Goal: Transaction & Acquisition: Purchase product/service

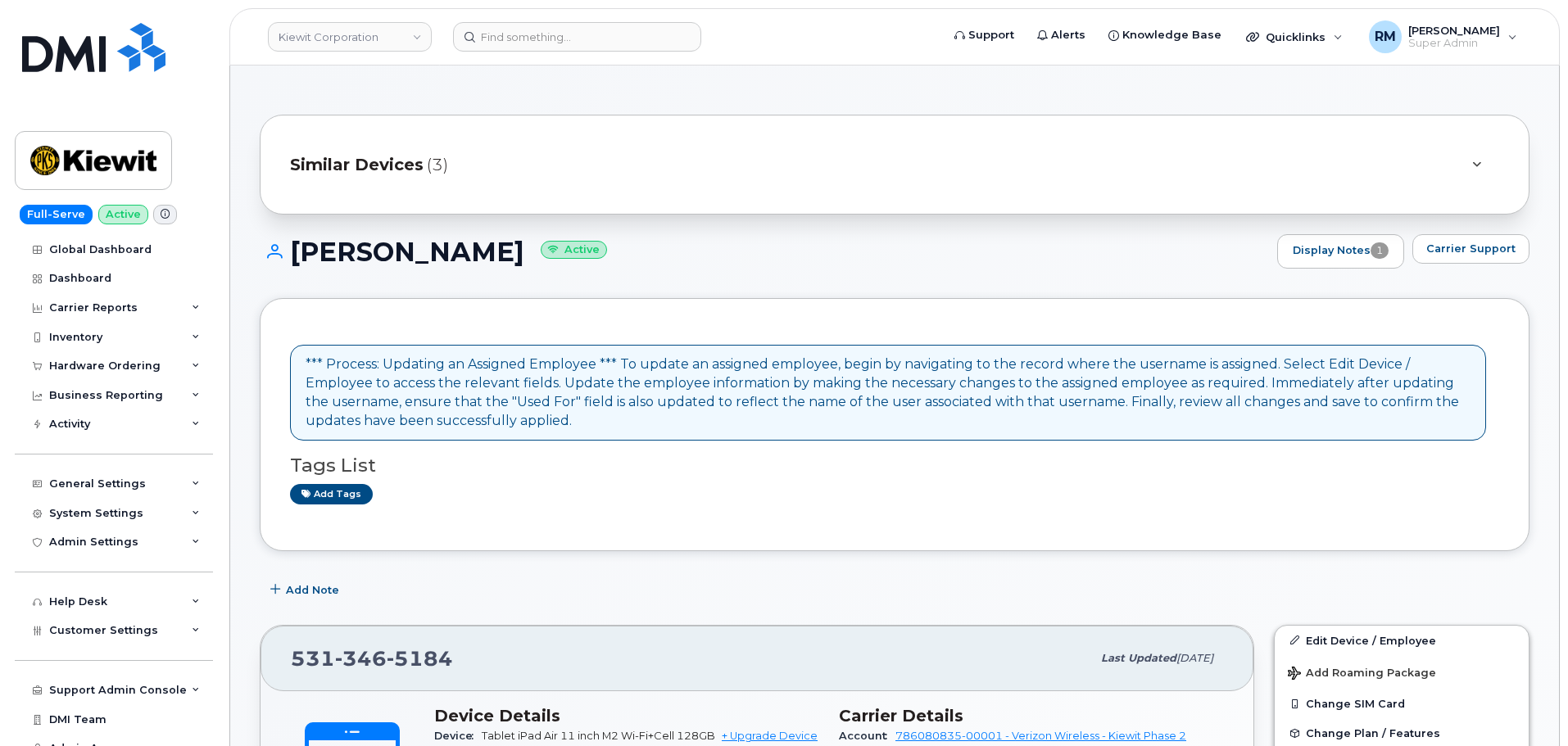
click at [660, 490] on div "Add tags" at bounding box center [887, 494] width 1196 height 20
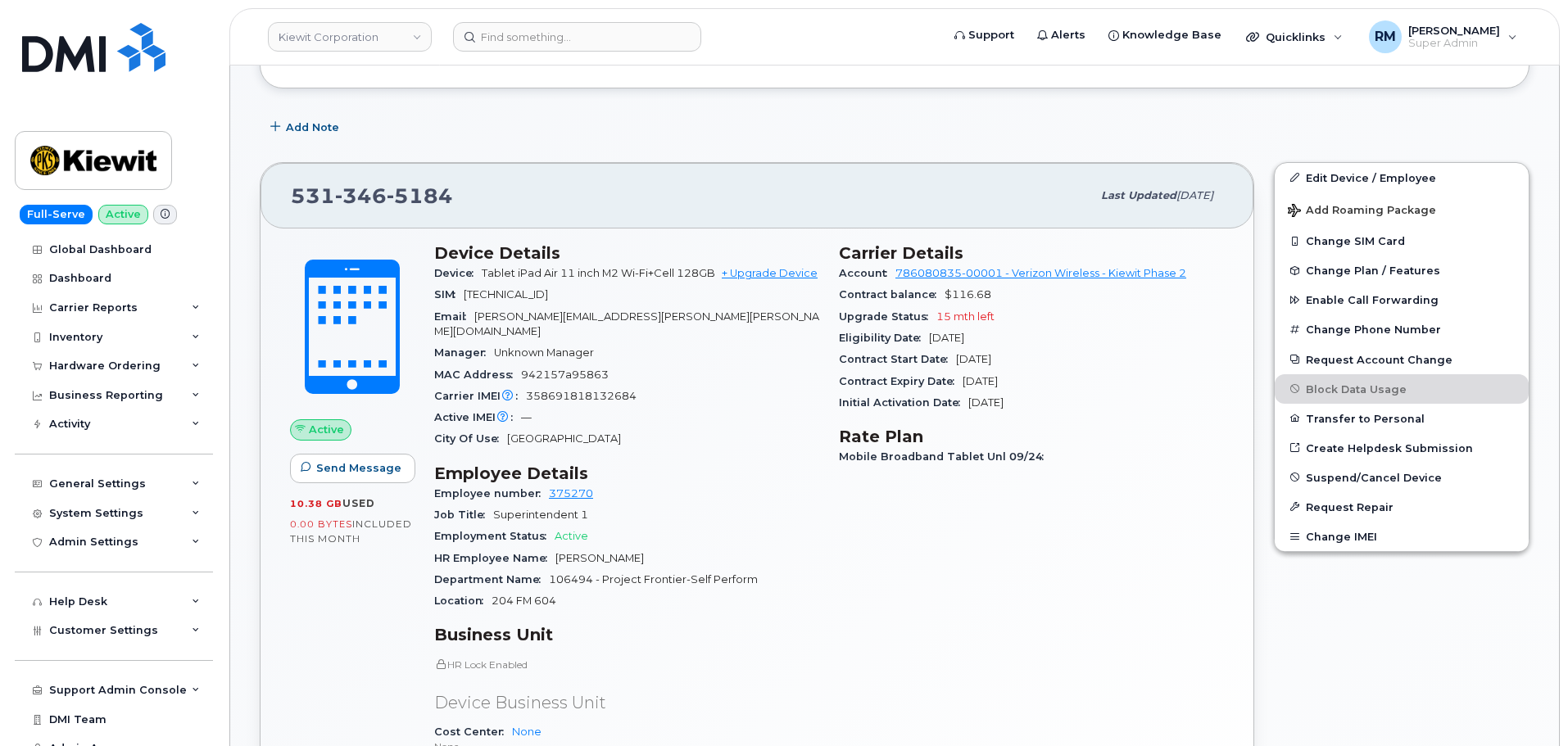
scroll to position [491, 0]
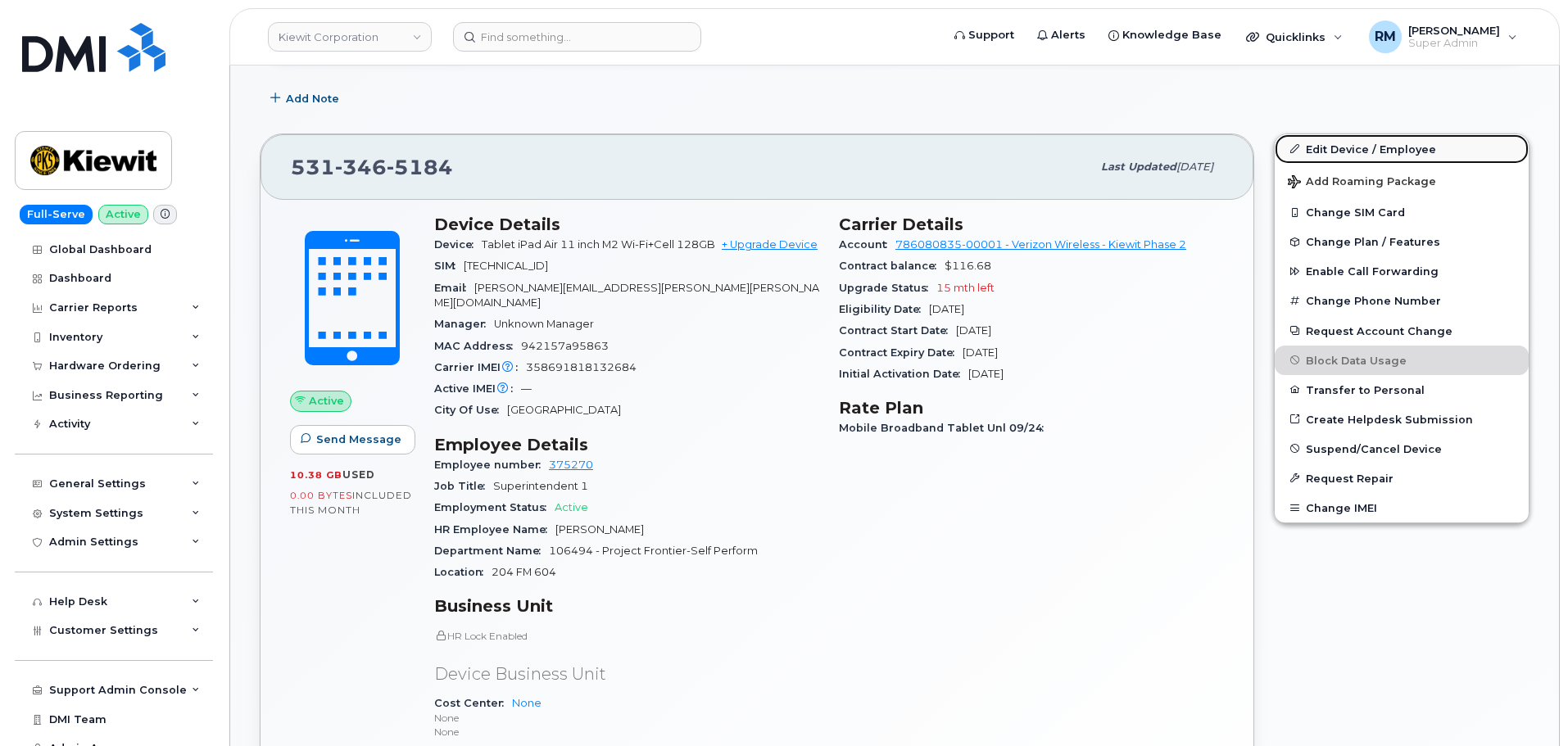
click at [1354, 147] on link "Edit Device / Employee" at bounding box center [1401, 148] width 254 height 29
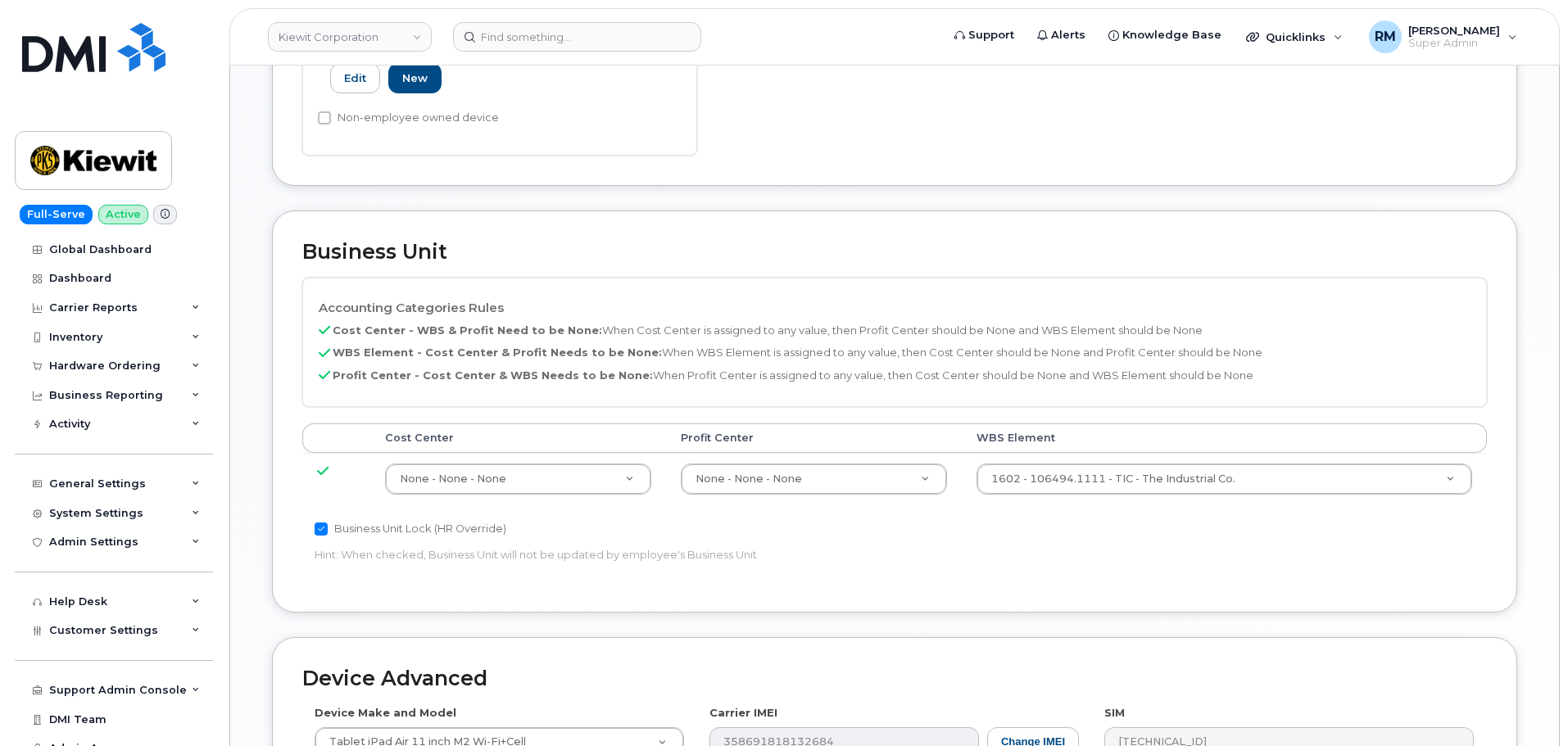
scroll to position [491, 0]
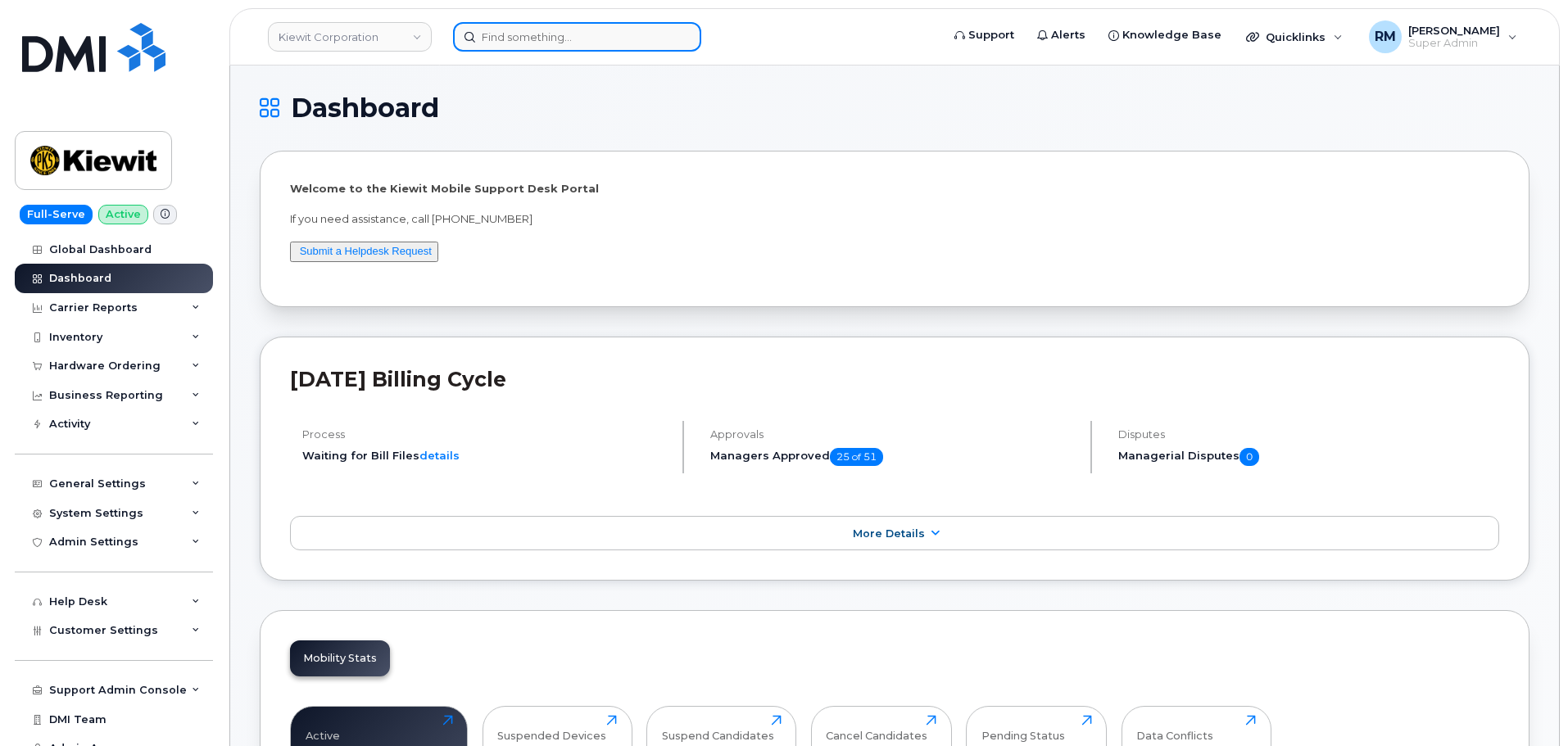
click at [518, 39] on input at bounding box center [577, 36] width 248 height 29
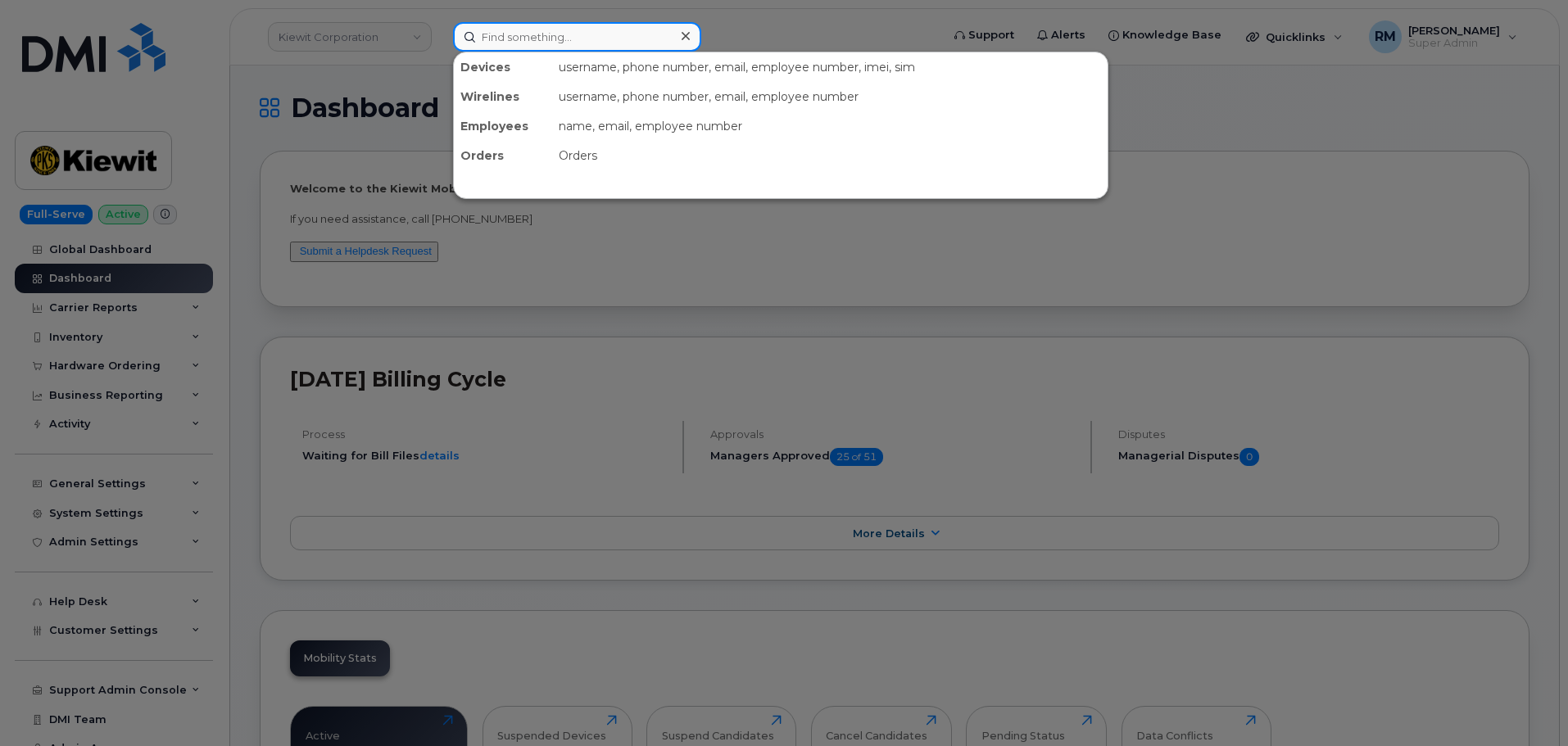
paste input "206-249-5988"
type input "206-249-5988"
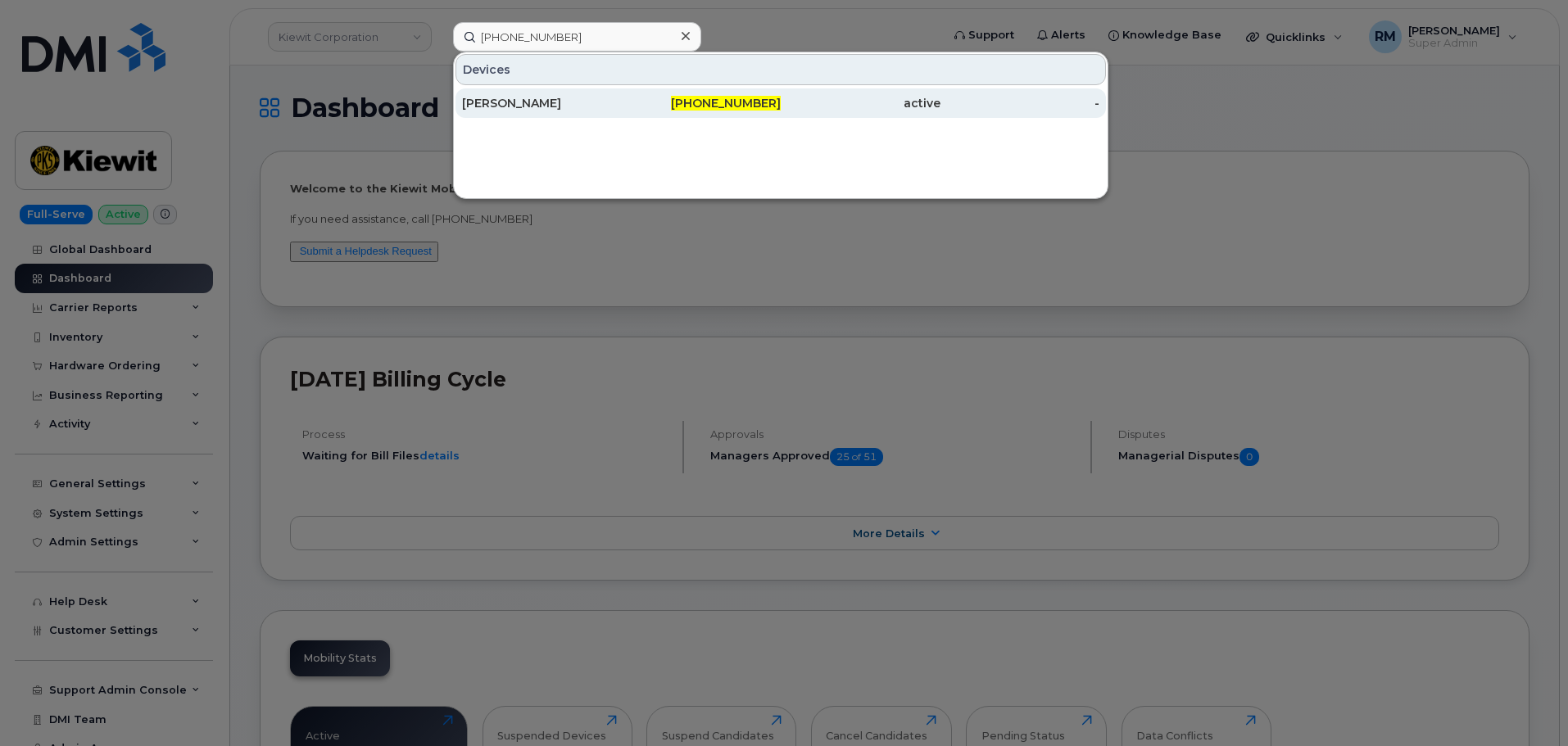
click at [516, 99] on div "BRIENNE IVERSON" at bounding box center [542, 103] width 160 height 17
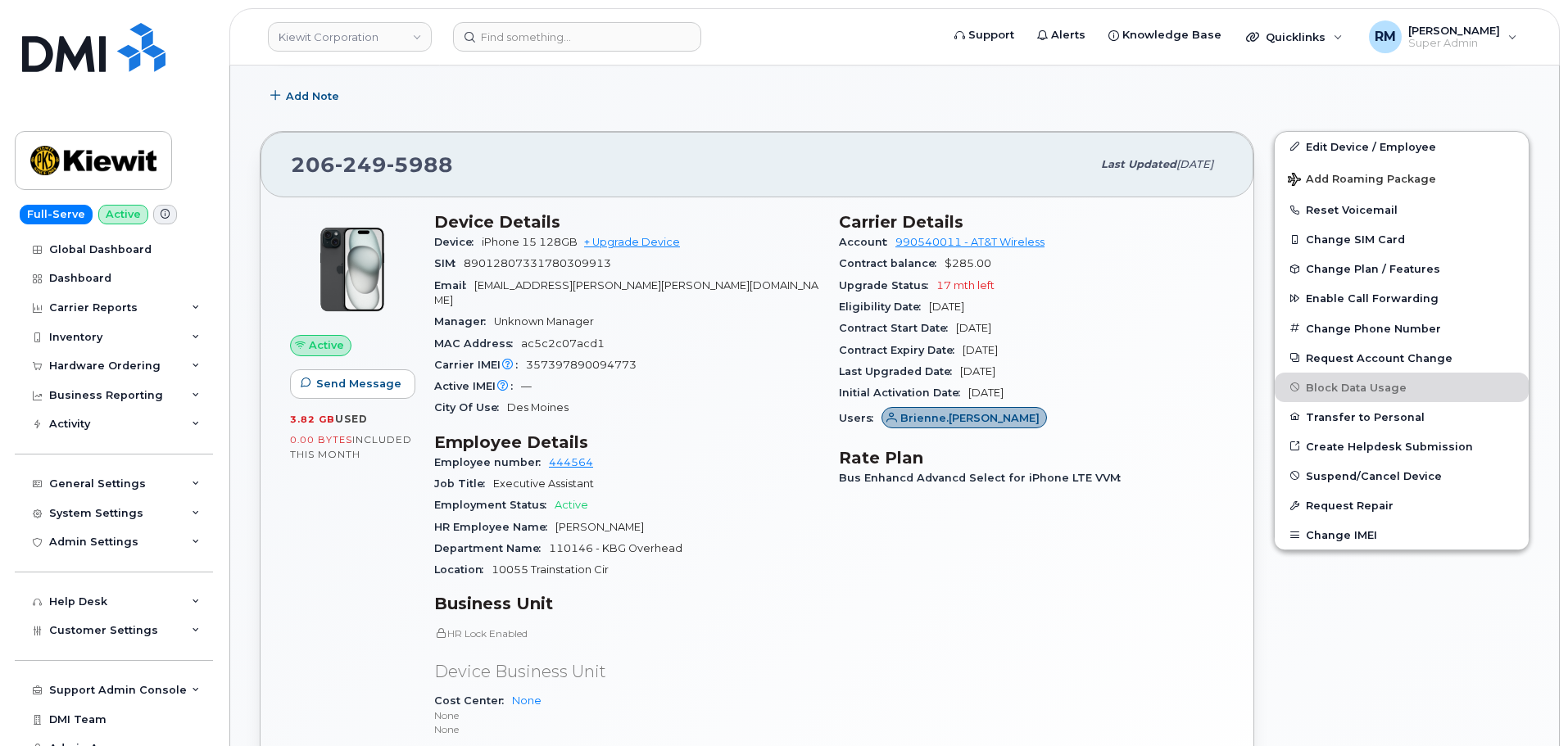
scroll to position [328, 0]
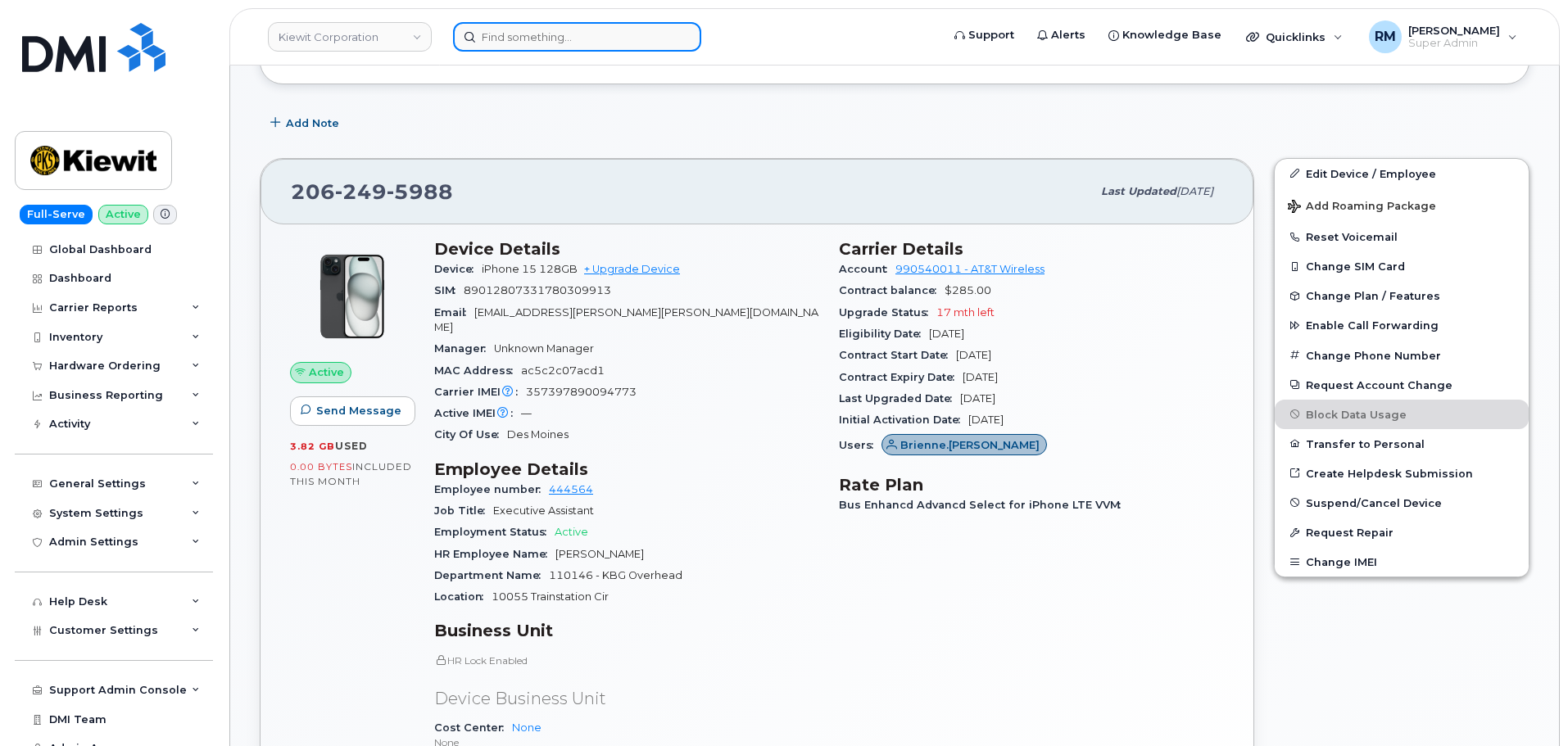
click at [533, 38] on input at bounding box center [577, 36] width 248 height 29
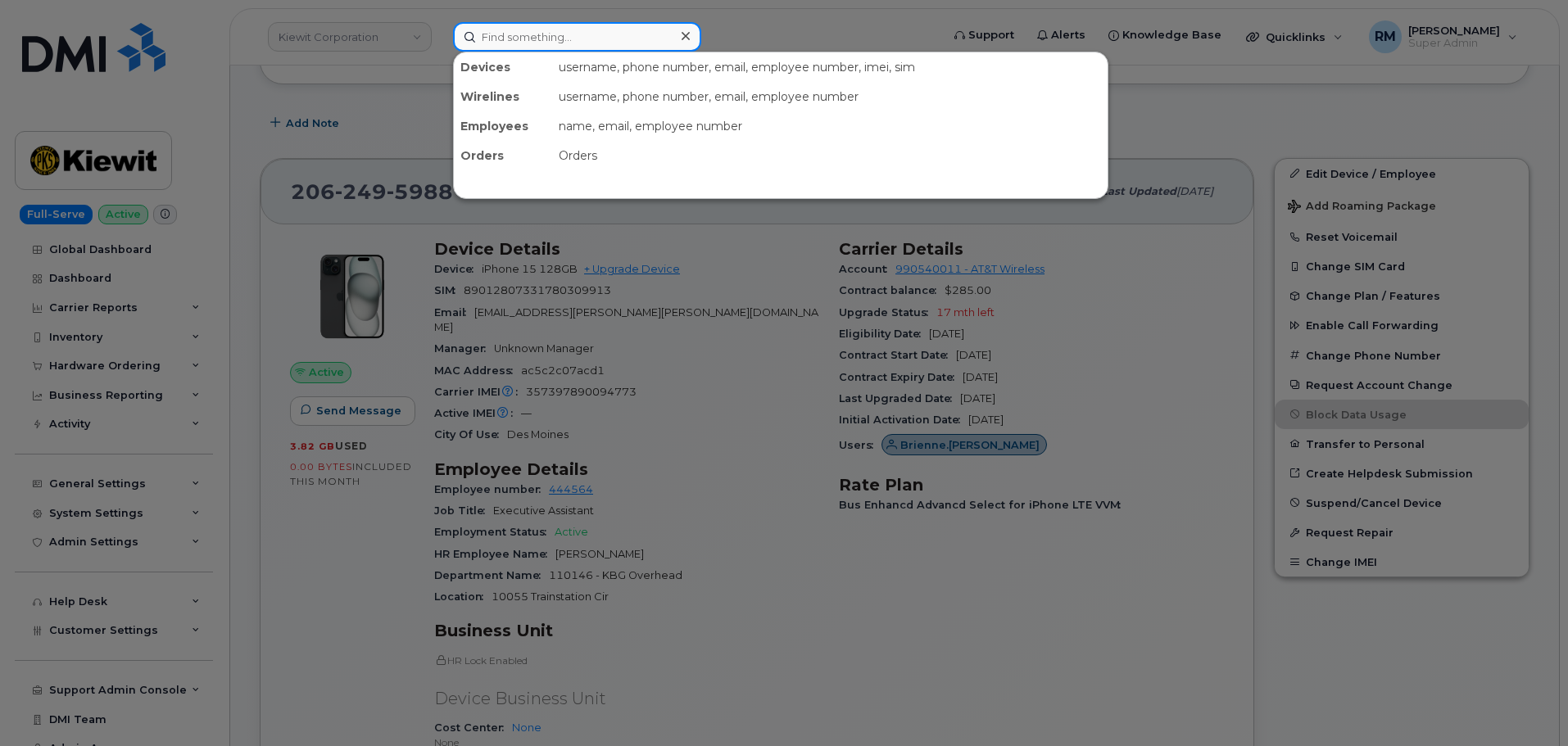
paste input "Johnny White"
type input "Johnny White"
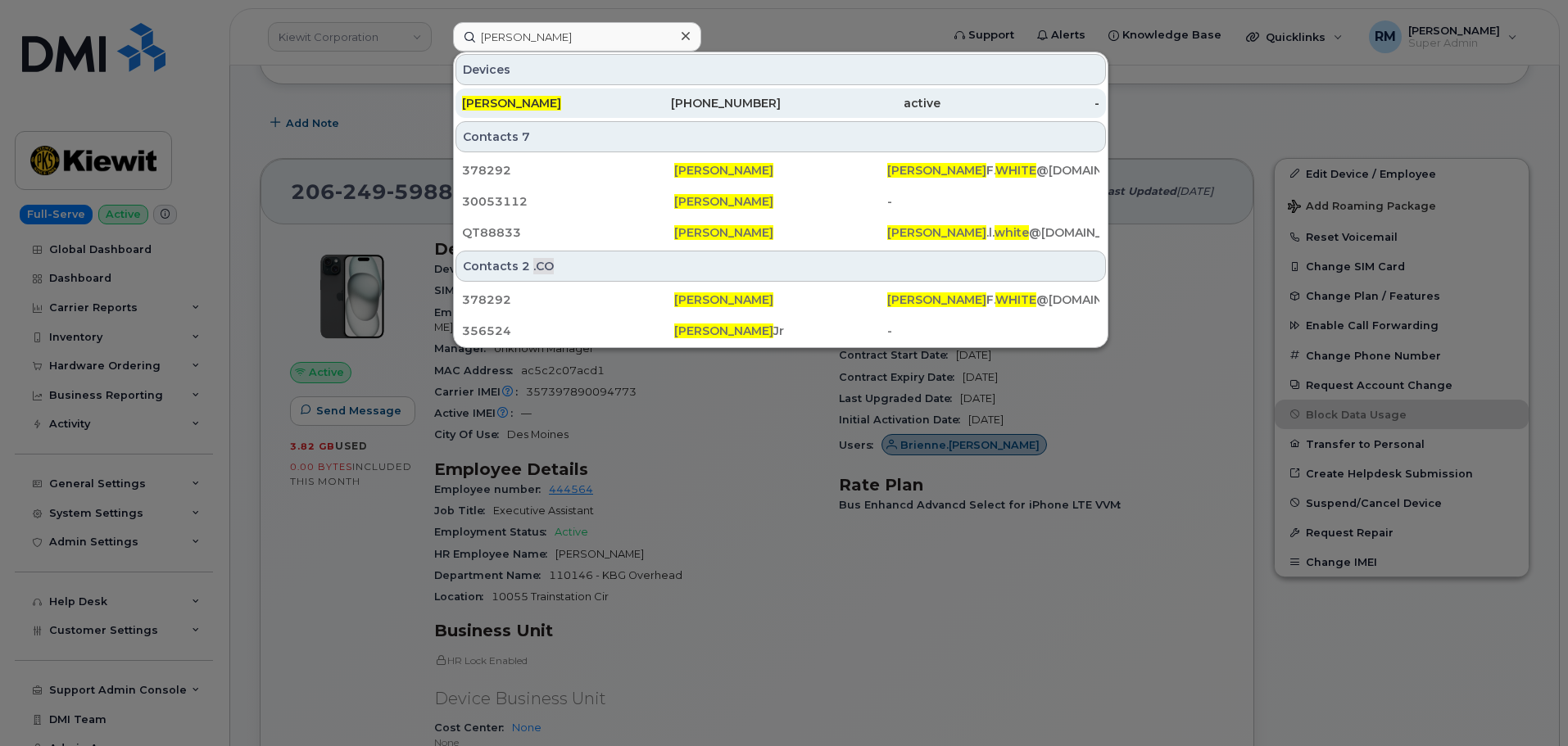
click at [544, 95] on div "Johnny White" at bounding box center [542, 103] width 160 height 29
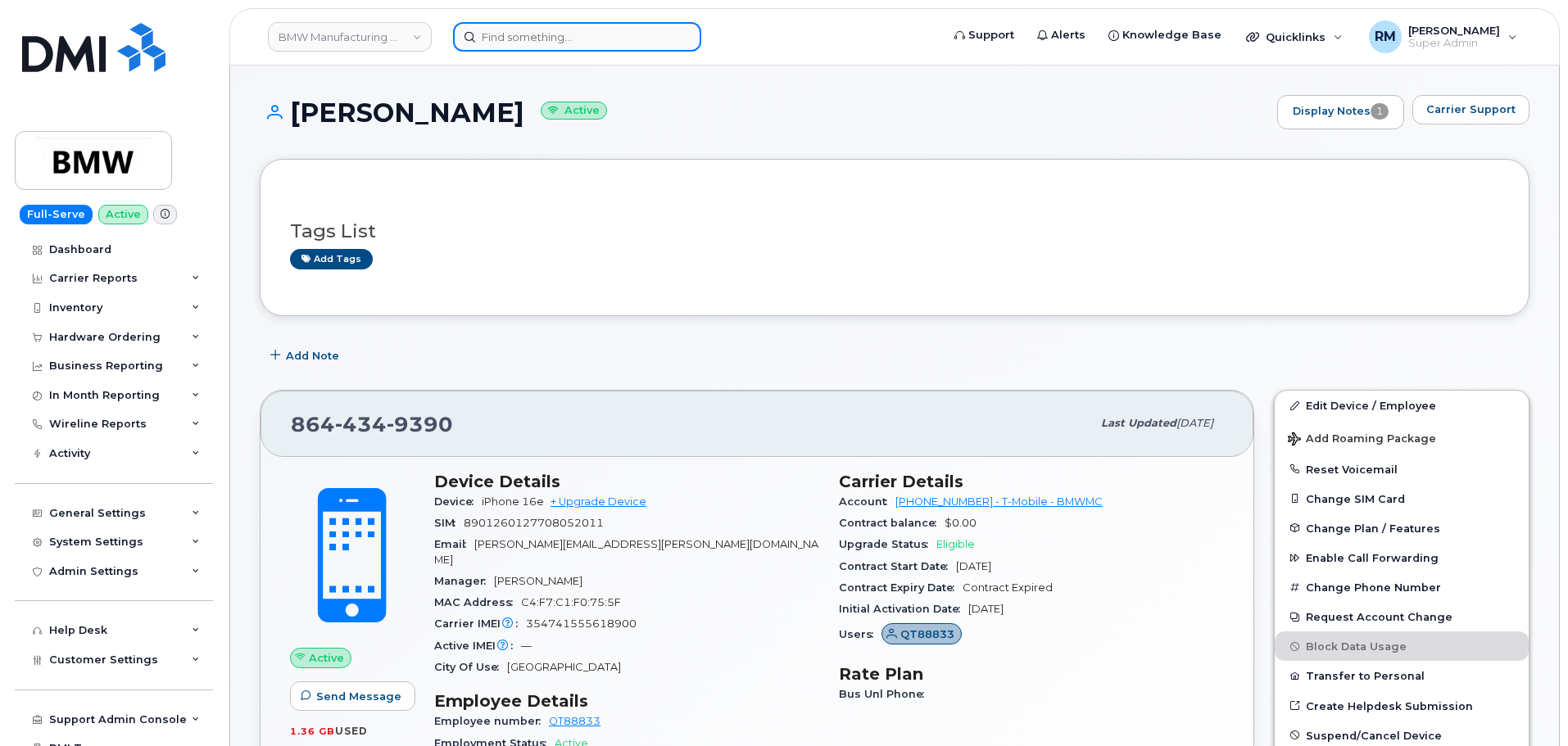
click at [568, 33] on input at bounding box center [577, 36] width 248 height 29
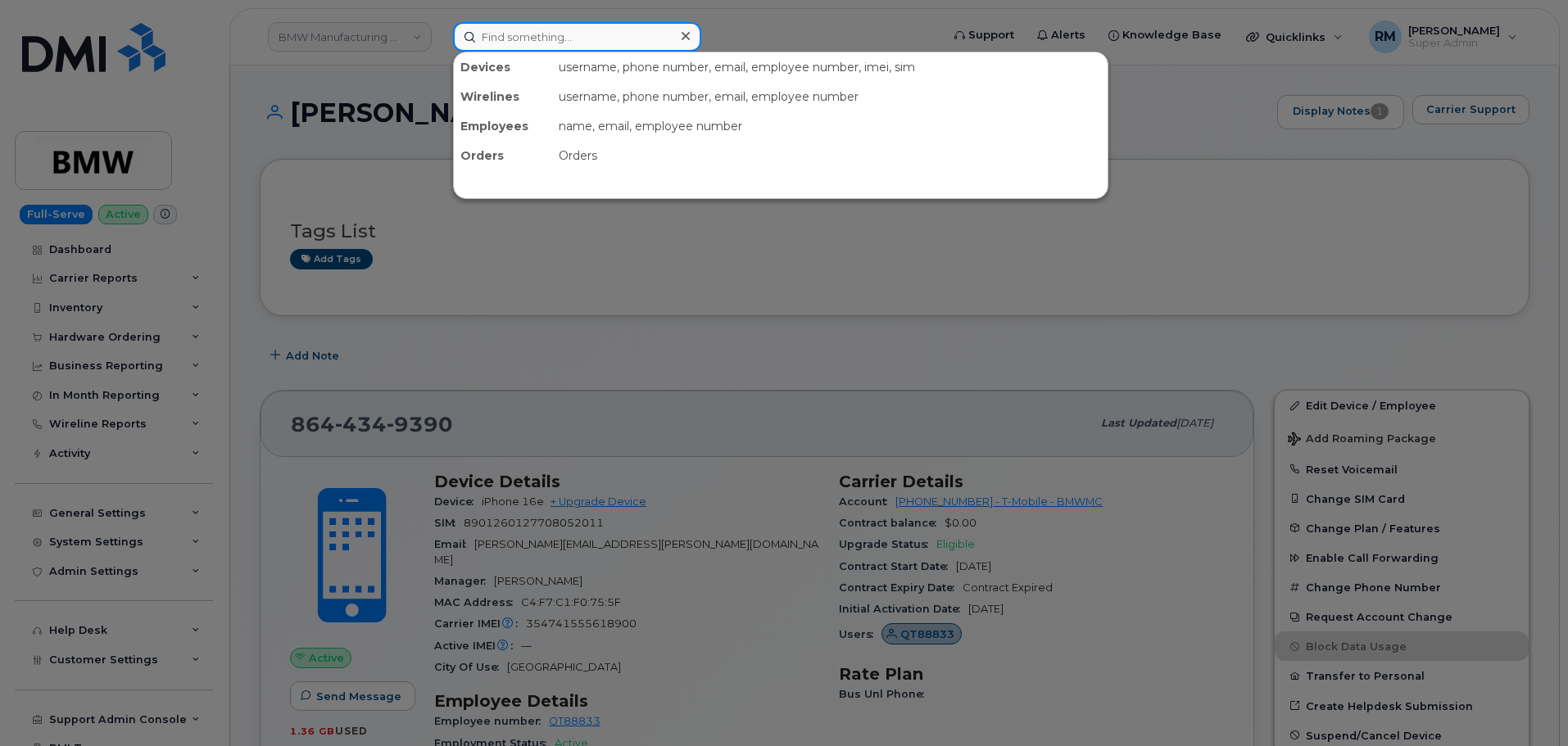
paste input "JOHNNYF.WHITE@TICUS.COM"
type input "JOHNNYF.WHITE@TICUS.COM"
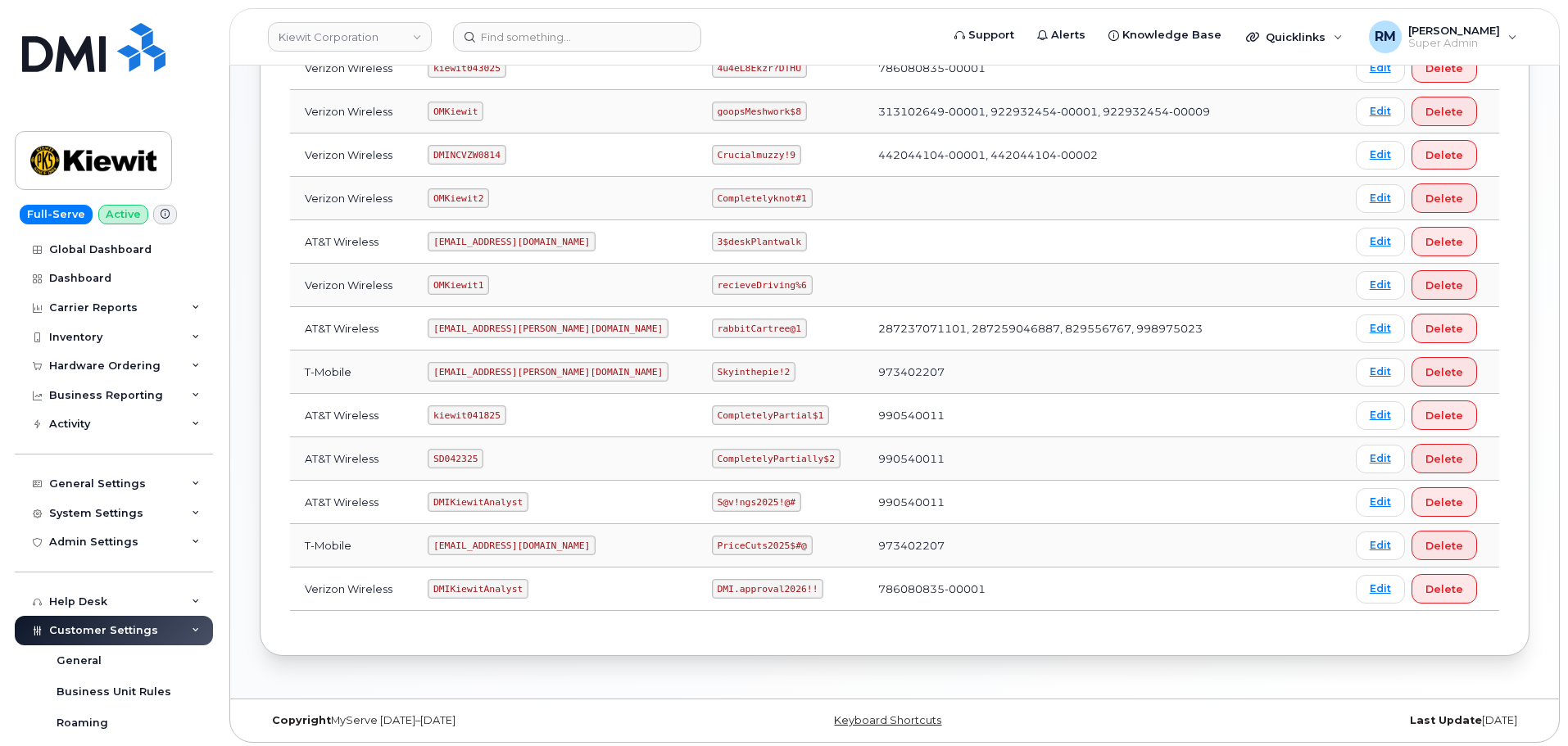
scroll to position [246, 0]
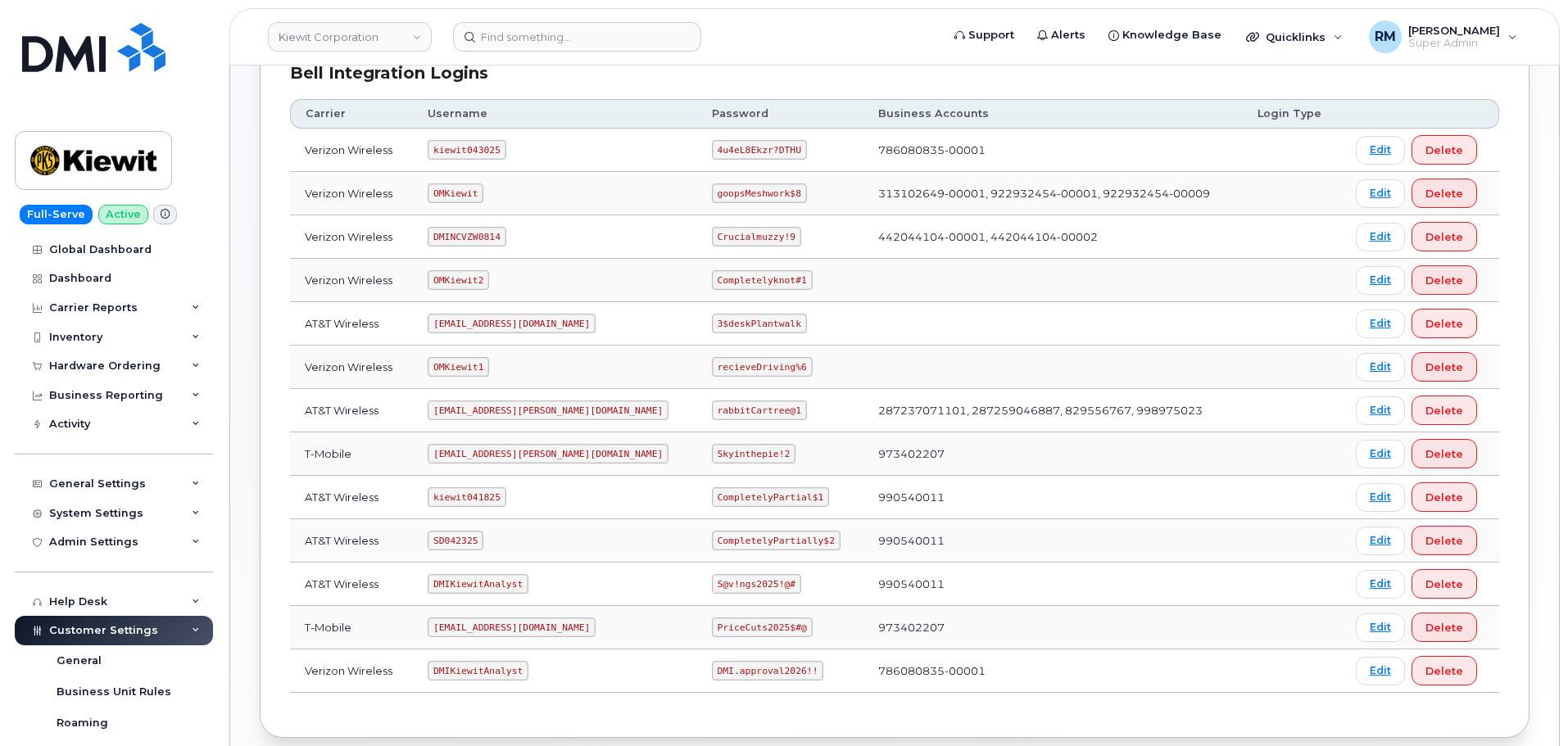
click at [475, 366] on code "OMKiewit1" at bounding box center [459, 367] width 62 height 19
copy code "OMKiewit1"
click at [471, 191] on code "OMKiewit" at bounding box center [455, 194] width 56 height 19
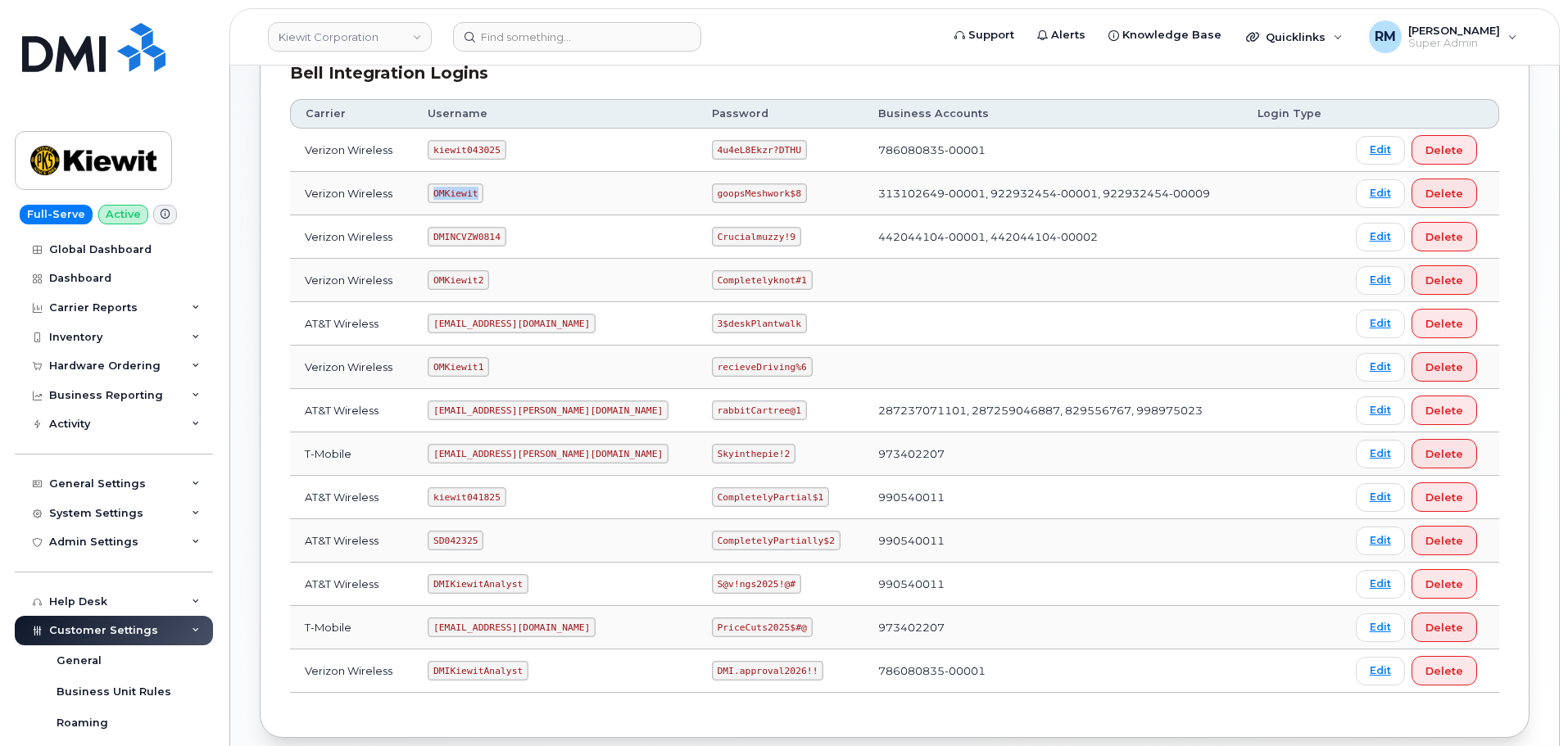
copy code "OMKiewit"
drag, startPoint x: 660, startPoint y: 193, endPoint x: 756, endPoint y: 196, distance: 96.0
click at [756, 196] on td "goopsMeshwork$8" at bounding box center [780, 194] width 166 height 43
copy code "goopsMeshwork$8"
click at [472, 232] on code "DMINCVZW0814" at bounding box center [467, 237] width 78 height 19
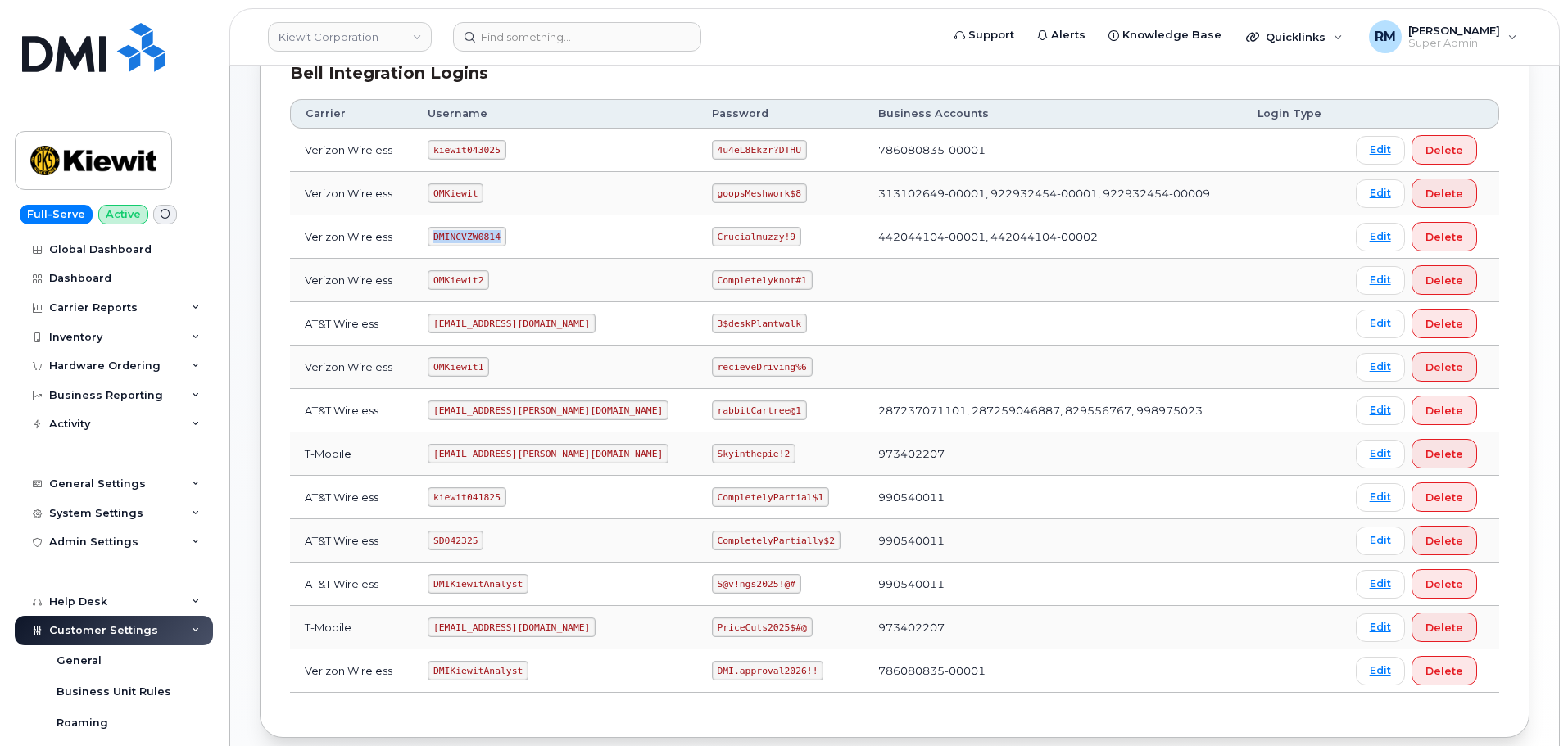
click at [472, 232] on code "DMINCVZW0814" at bounding box center [467, 237] width 78 height 19
copy code "DMINCVZW0814"
drag, startPoint x: 664, startPoint y: 240, endPoint x: 757, endPoint y: 238, distance: 93.0
click at [757, 238] on td "Crucialmuzzy!9" at bounding box center [780, 237] width 166 height 43
copy code "Crucialmuzzy!9"
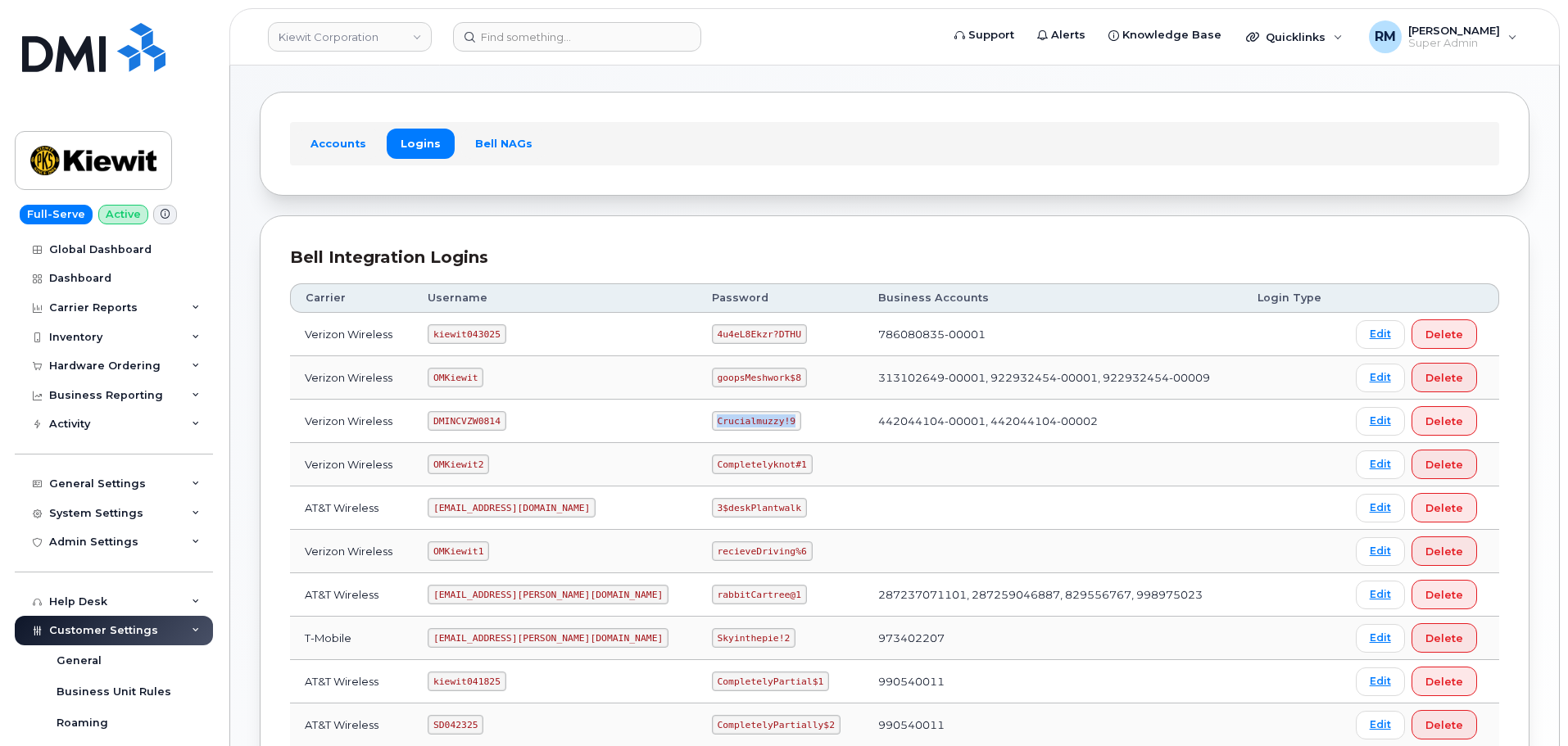
scroll to position [0, 0]
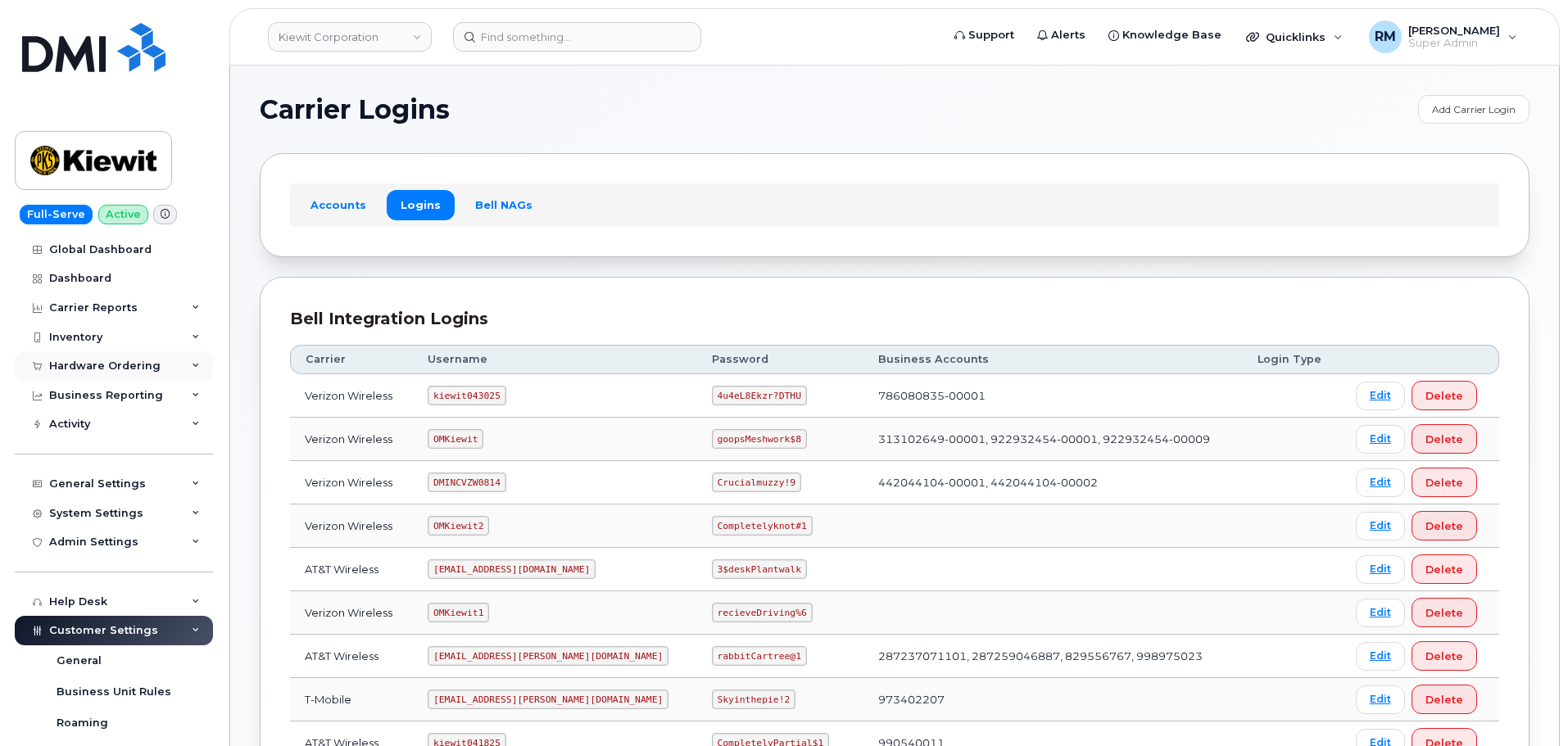
click at [102, 362] on div "Hardware Ordering" at bounding box center [105, 366] width 111 height 13
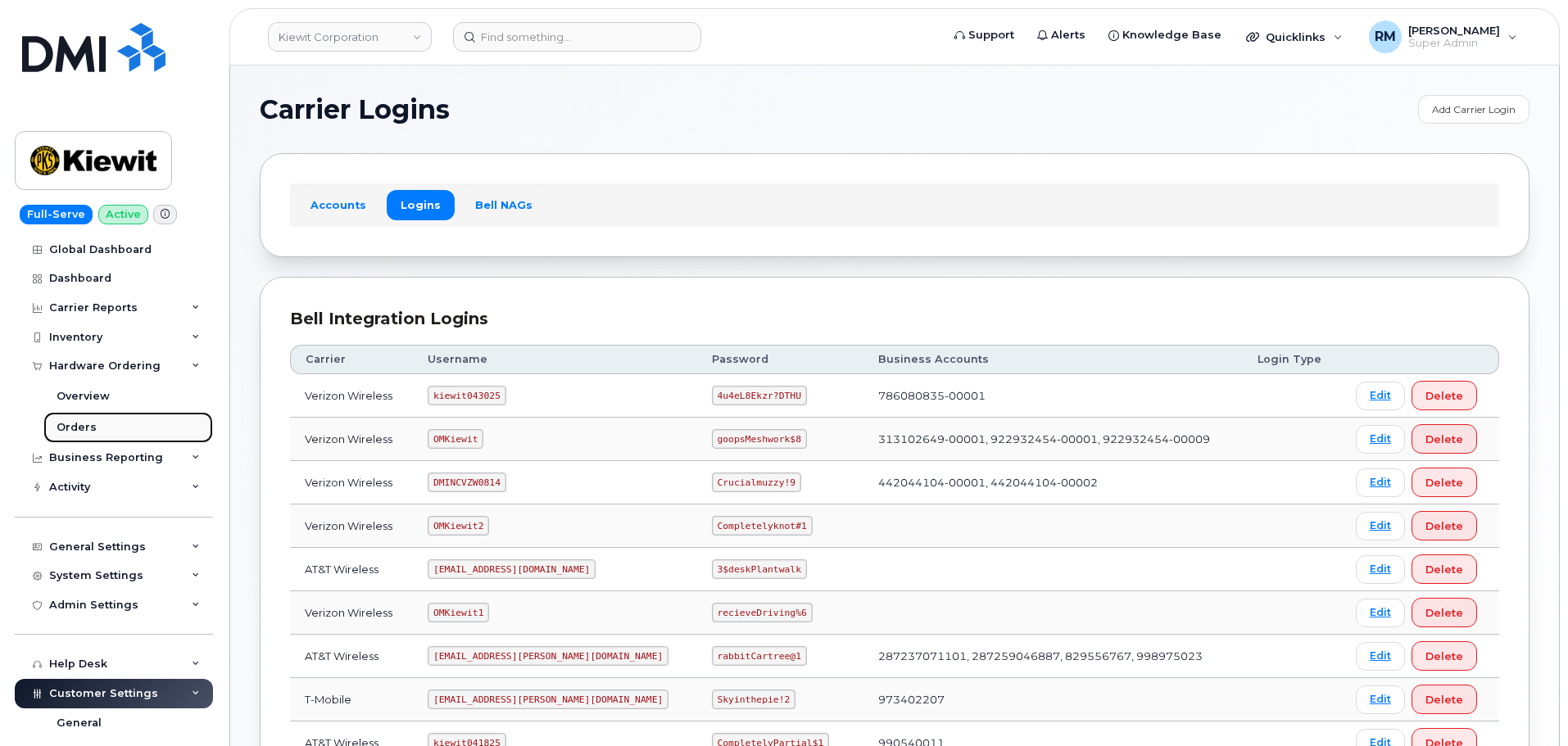
click at [98, 422] on link "Orders" at bounding box center [128, 427] width 170 height 31
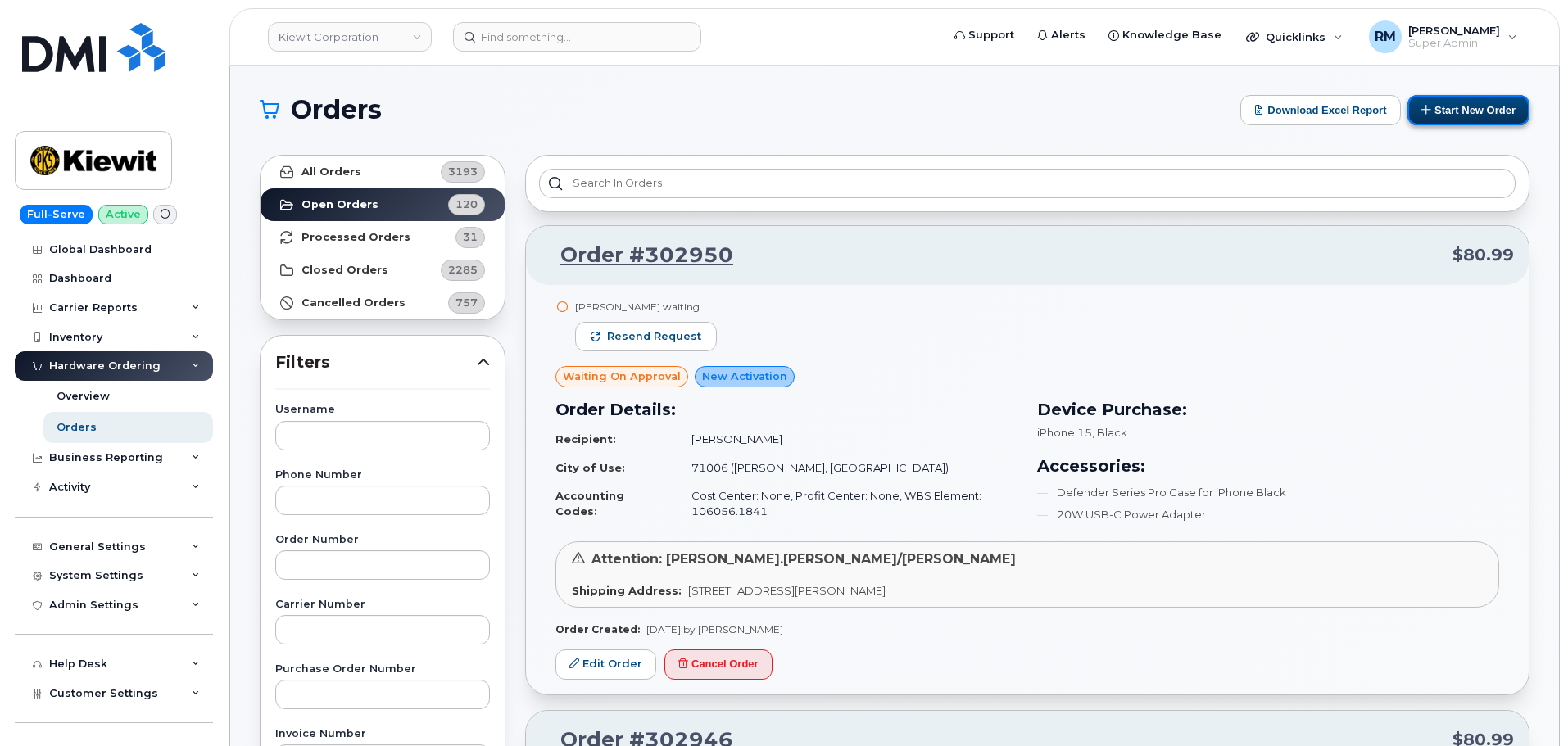
click at [1447, 110] on button "Start New Order" at bounding box center [1469, 110] width 122 height 30
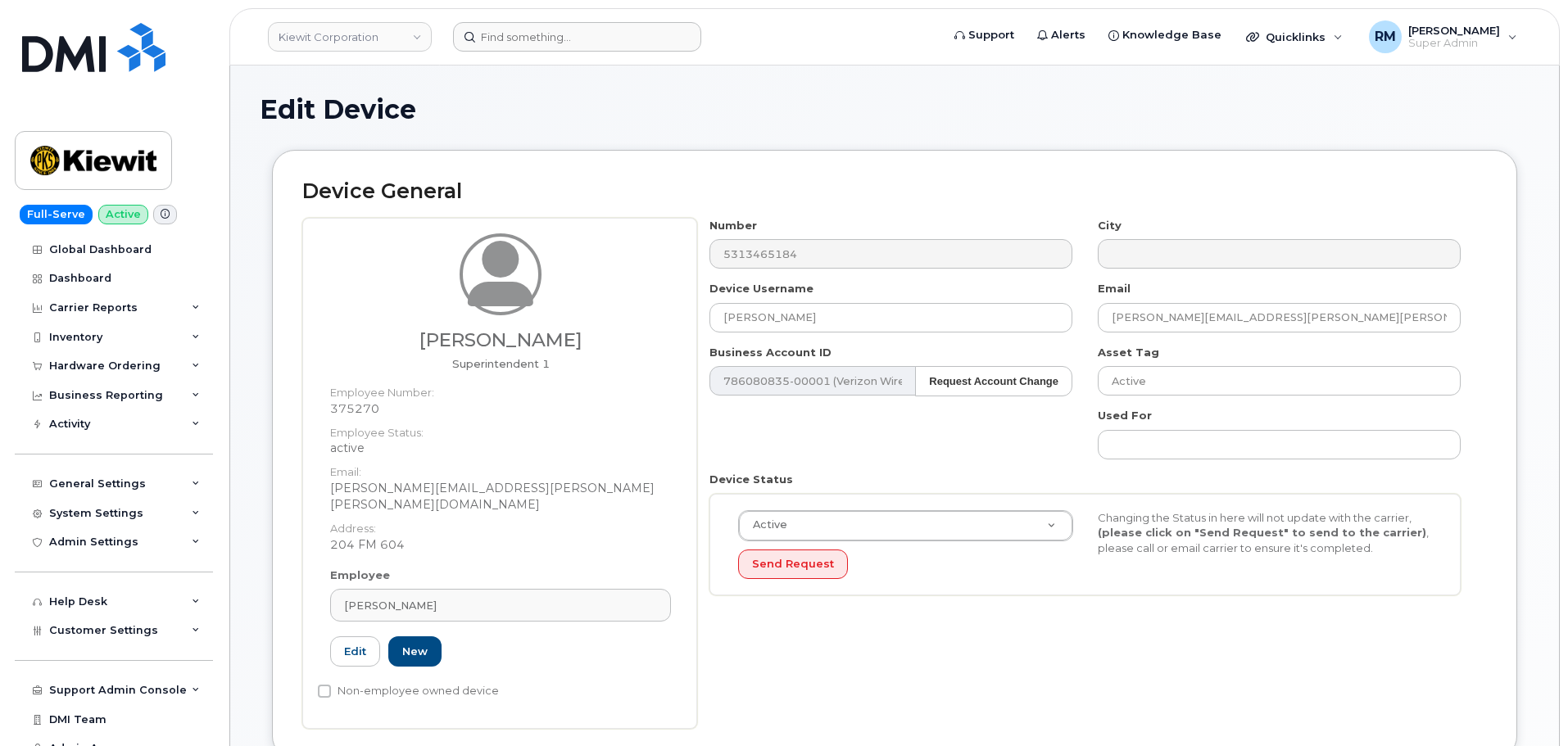
scroll to position [491, 0]
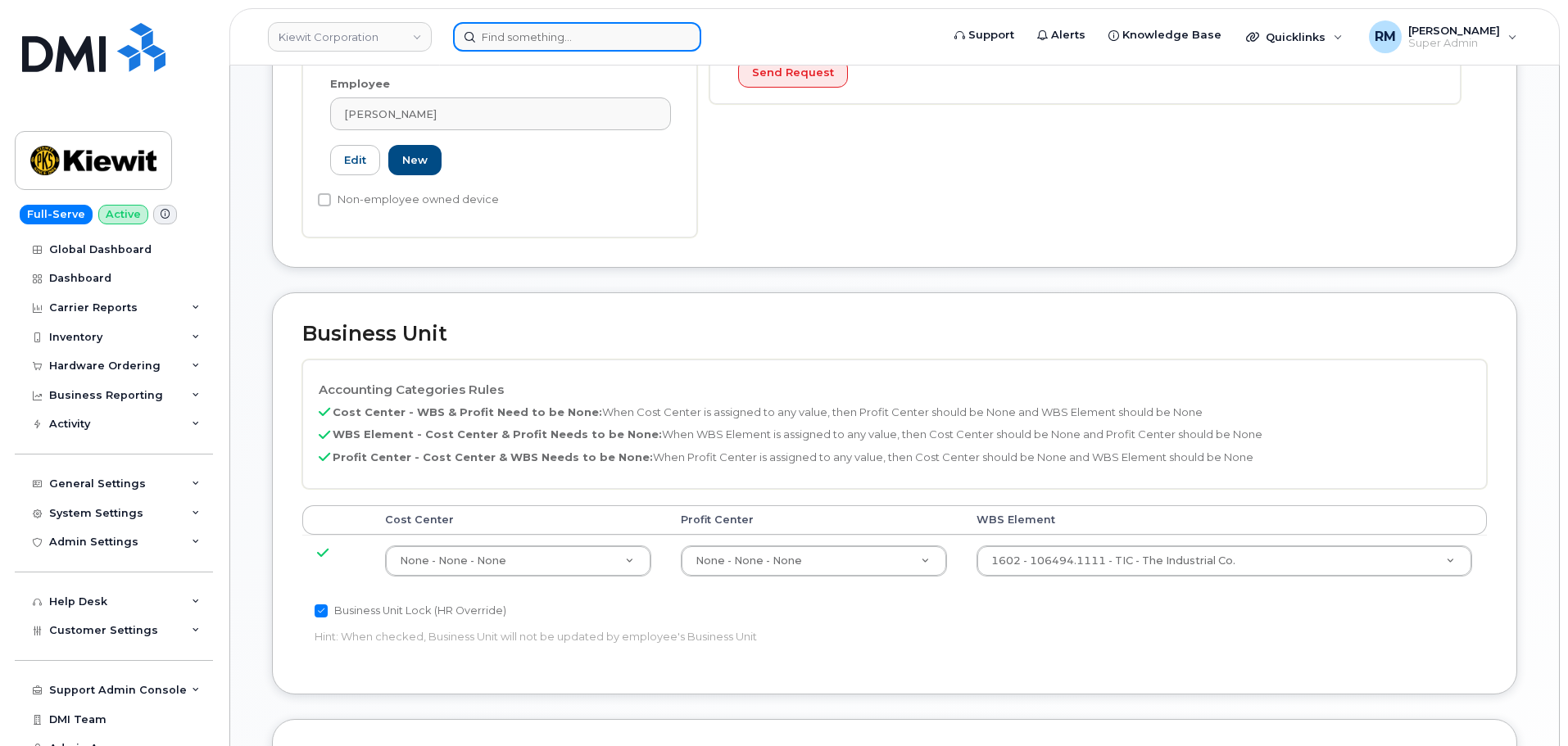
click at [546, 43] on input at bounding box center [577, 36] width 248 height 29
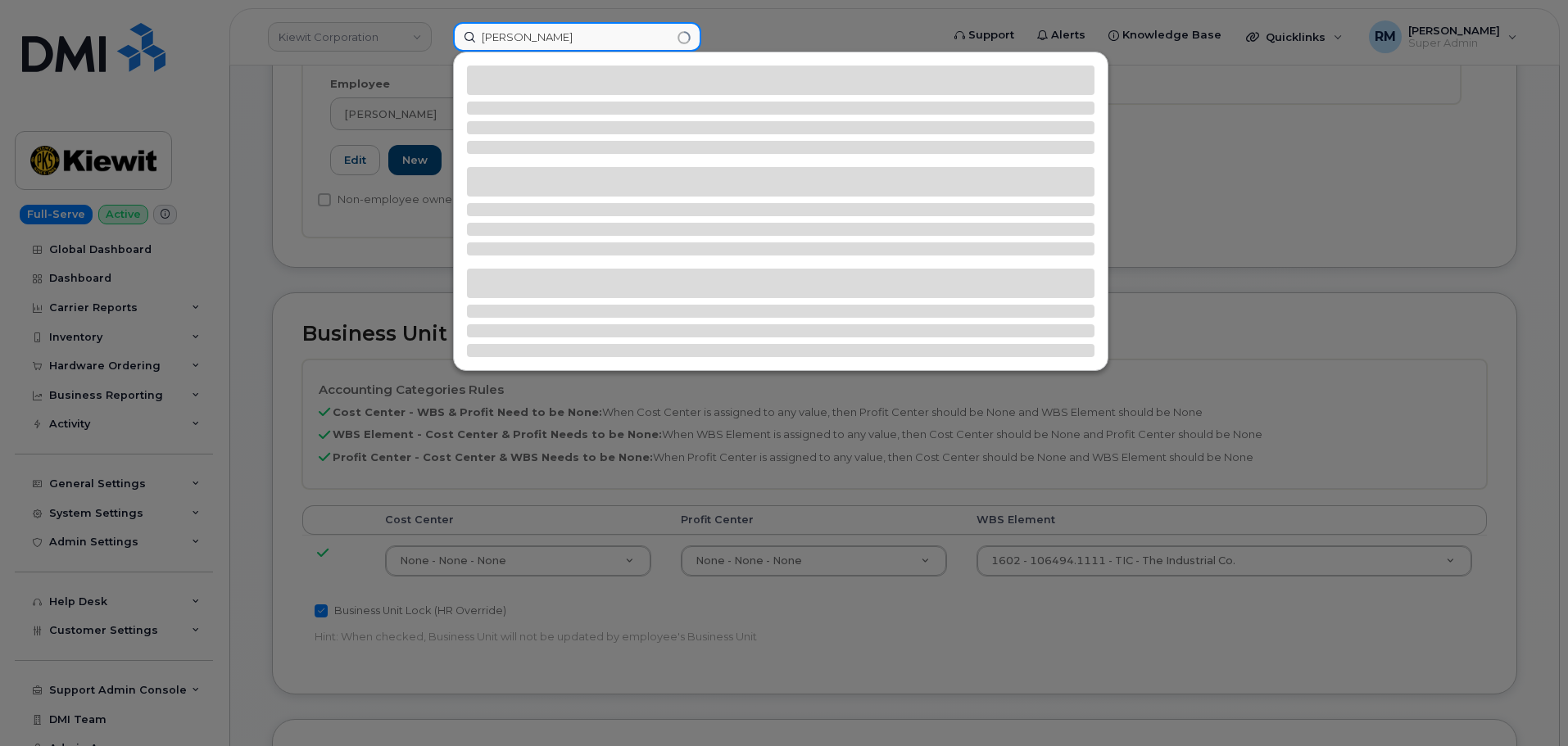
type input "[PERSON_NAME]"
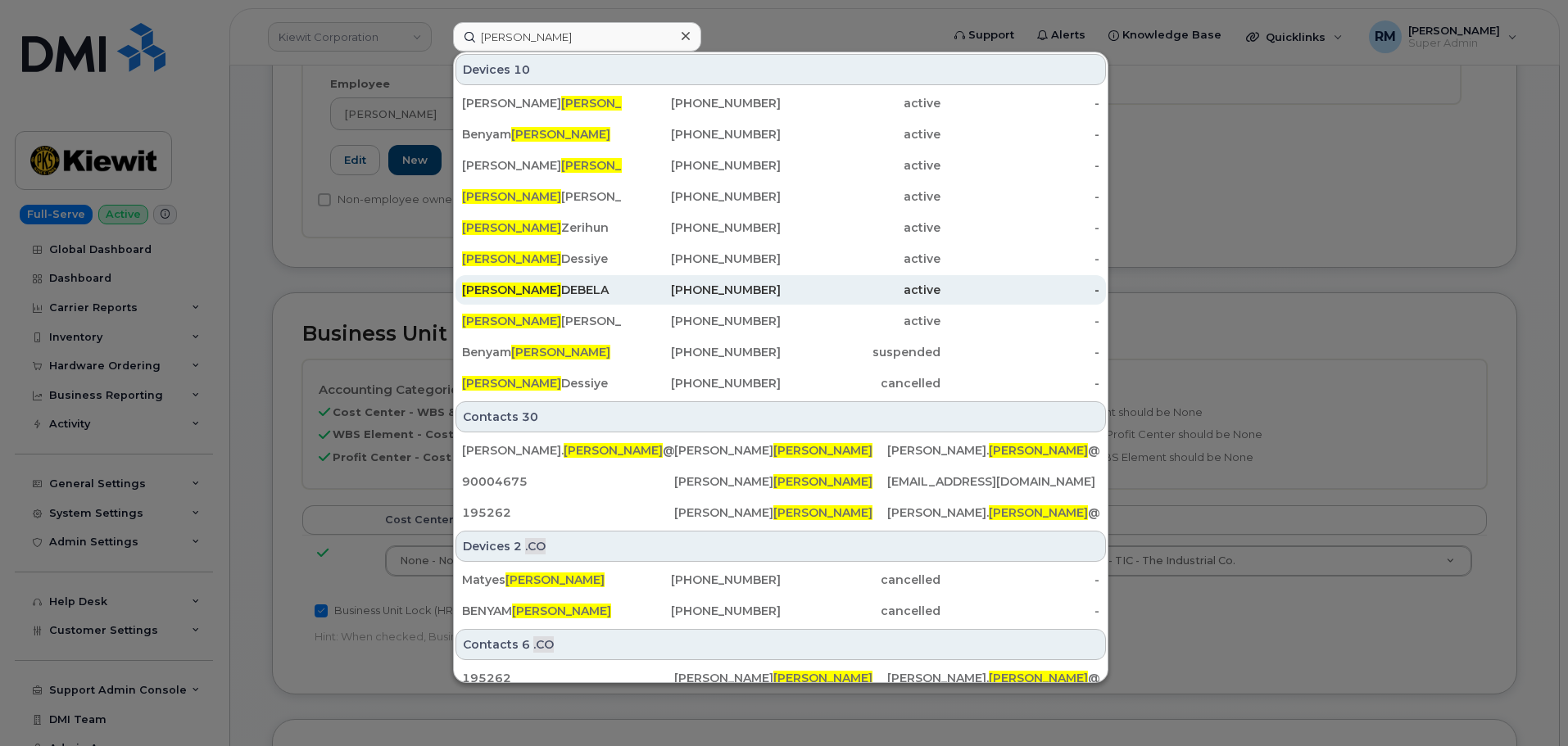
click at [570, 291] on div "[PERSON_NAME]" at bounding box center [542, 290] width 160 height 17
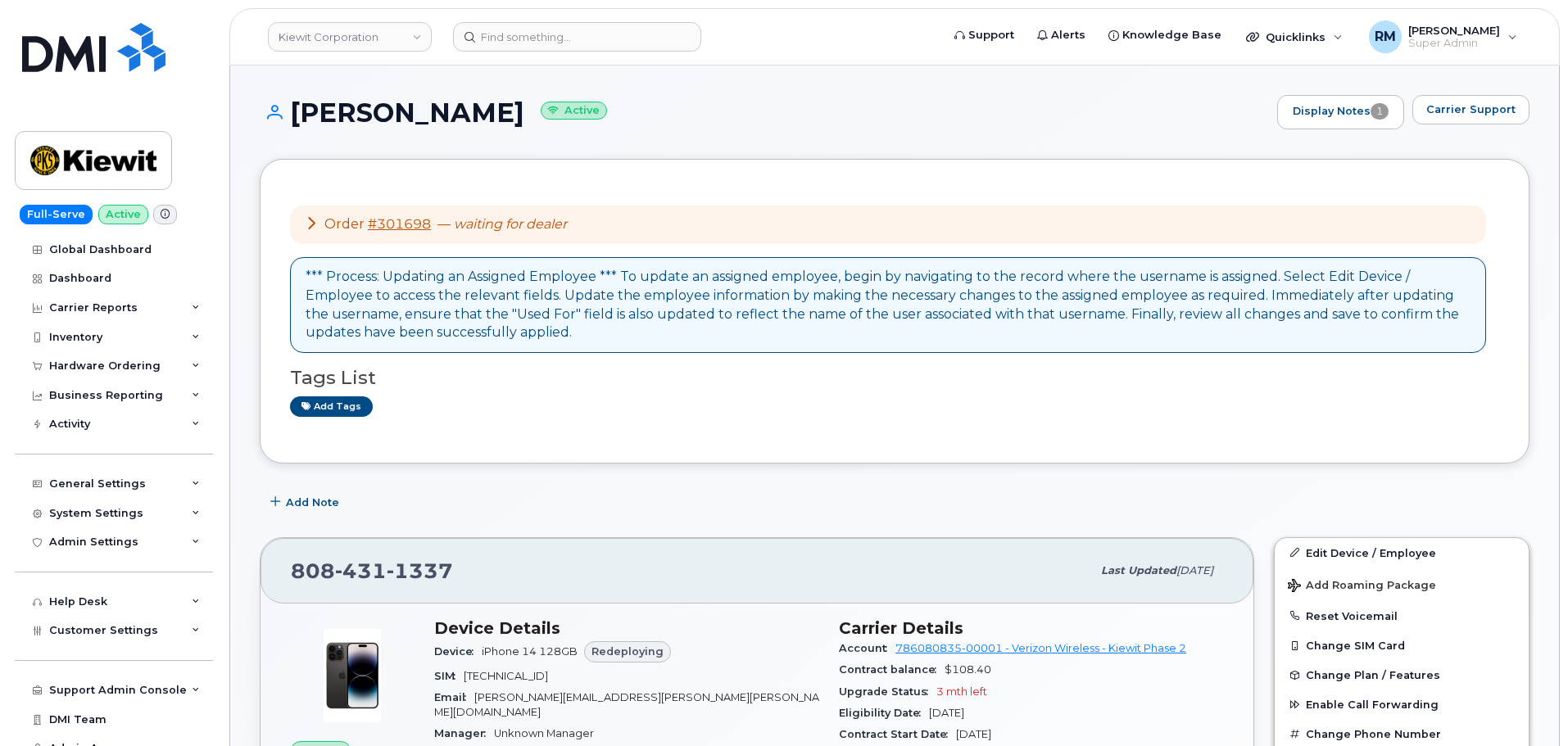
click at [314, 225] on icon at bounding box center [311, 223] width 13 height 13
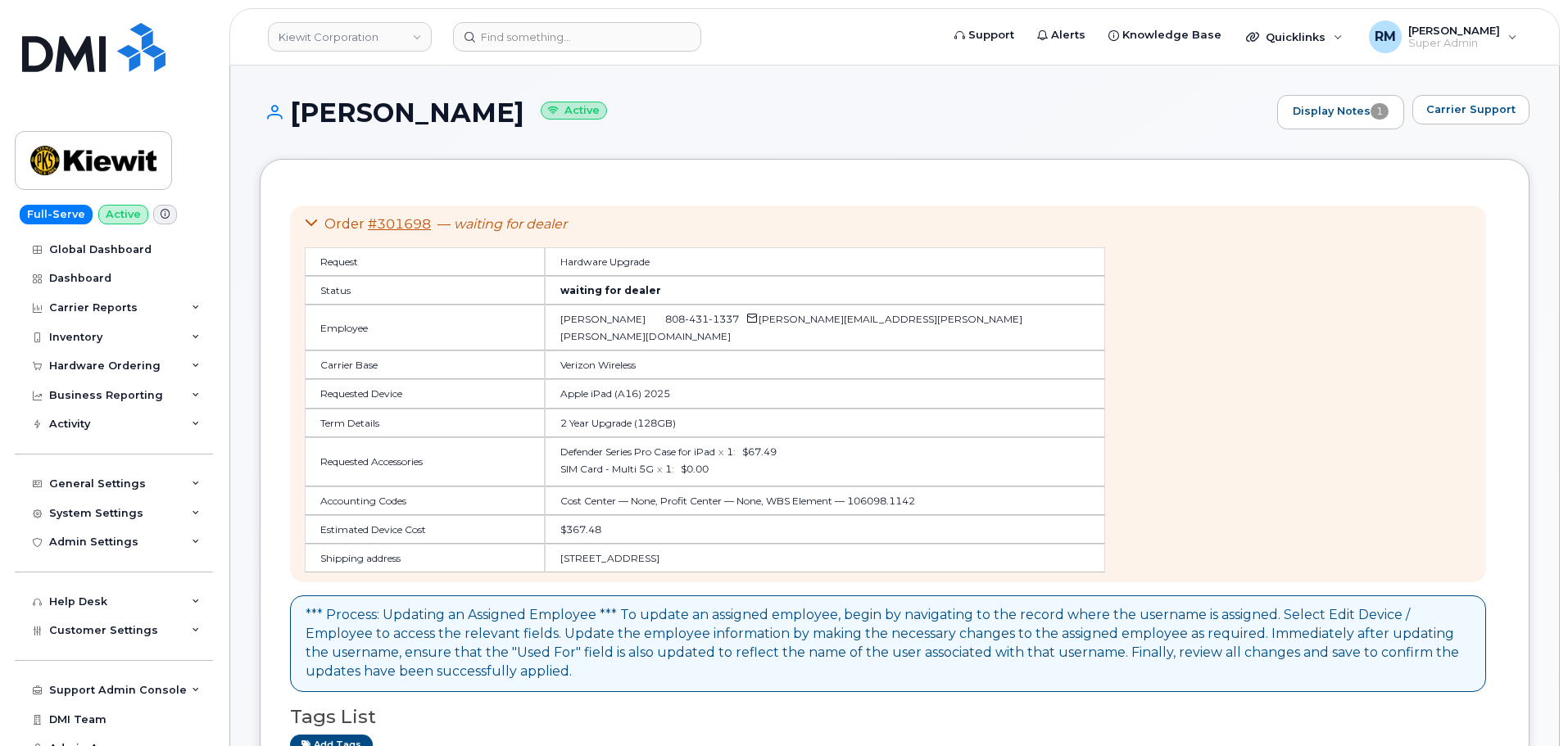
click at [314, 225] on icon at bounding box center [311, 223] width 13 height 13
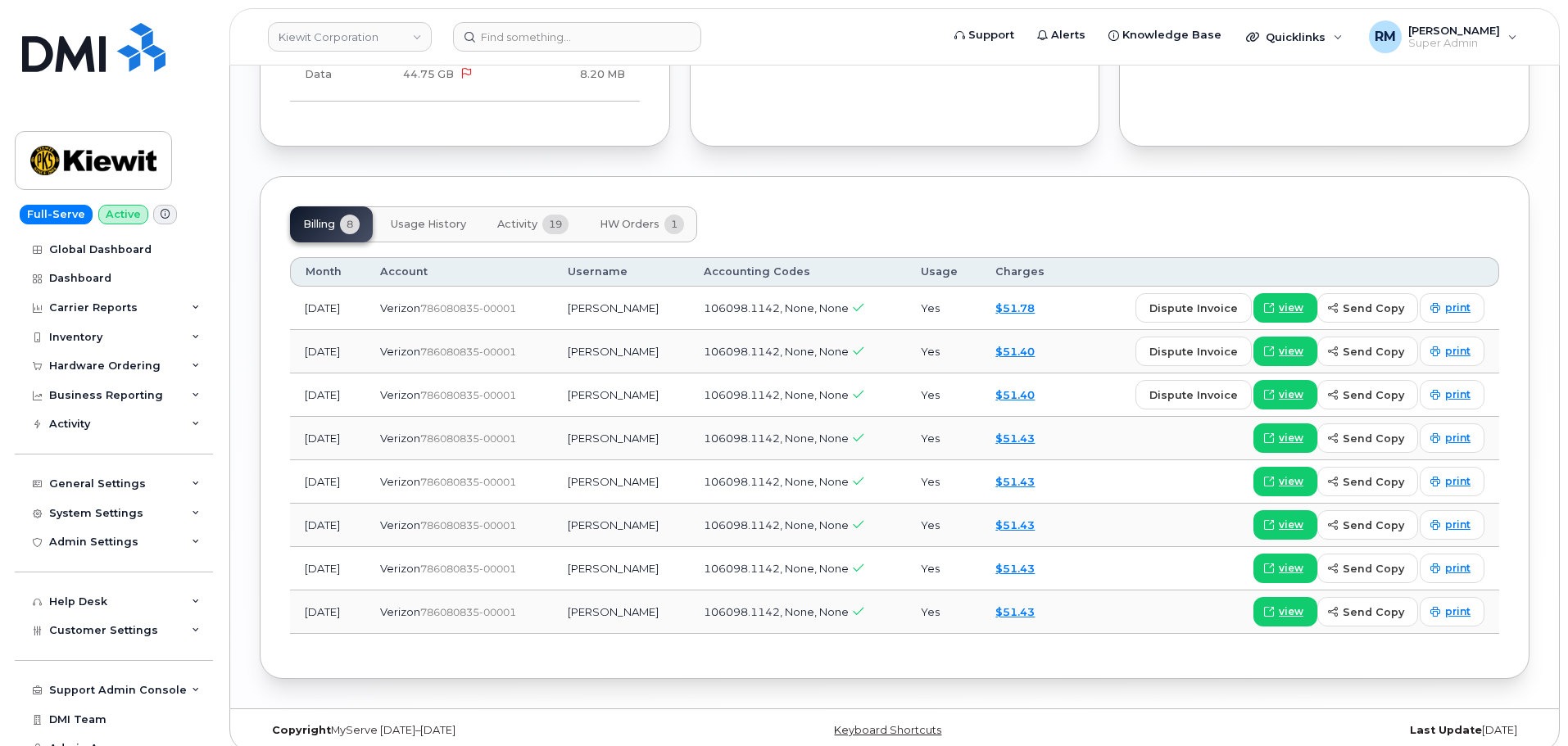
scroll to position [1347, 0]
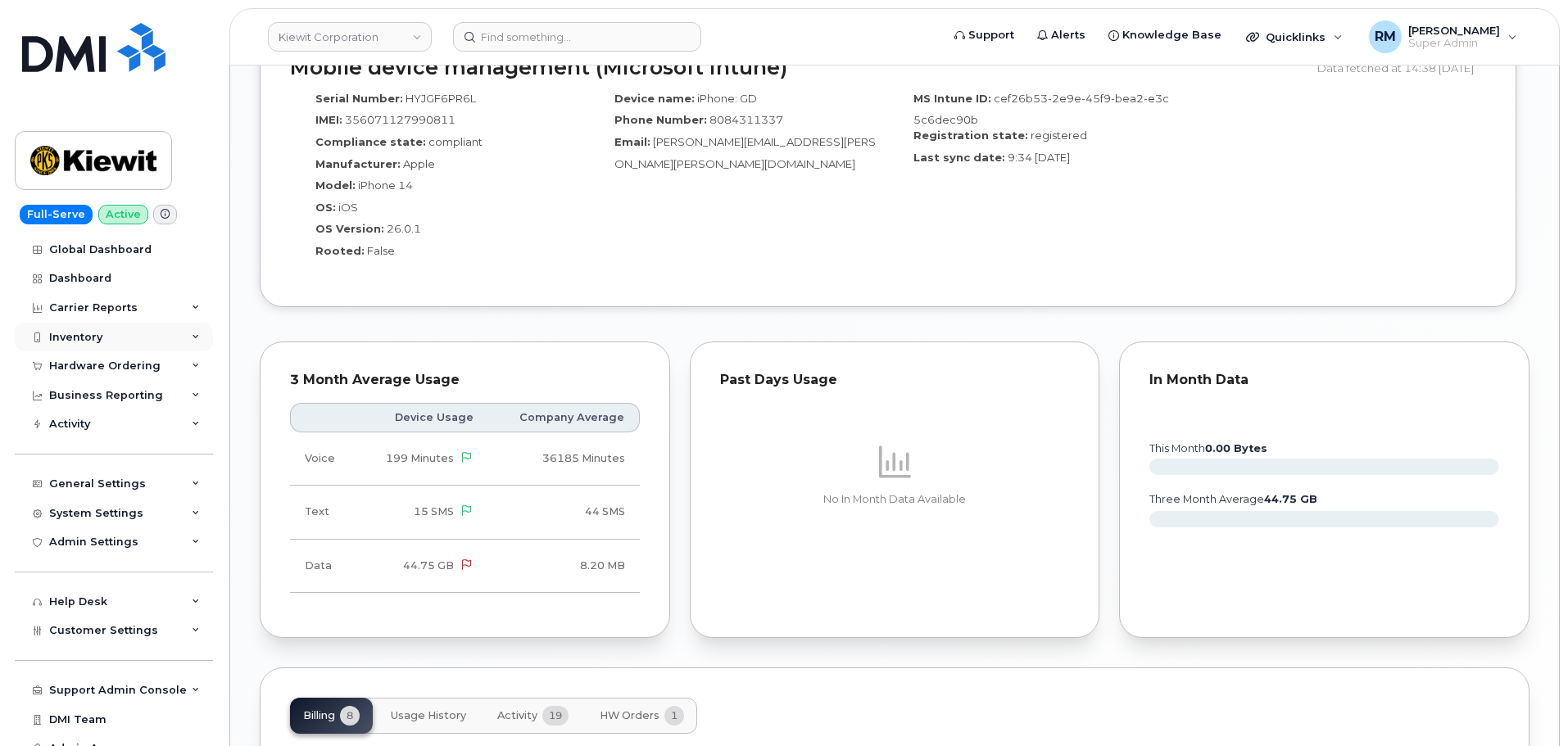
click at [129, 331] on div "Inventory" at bounding box center [114, 337] width 198 height 29
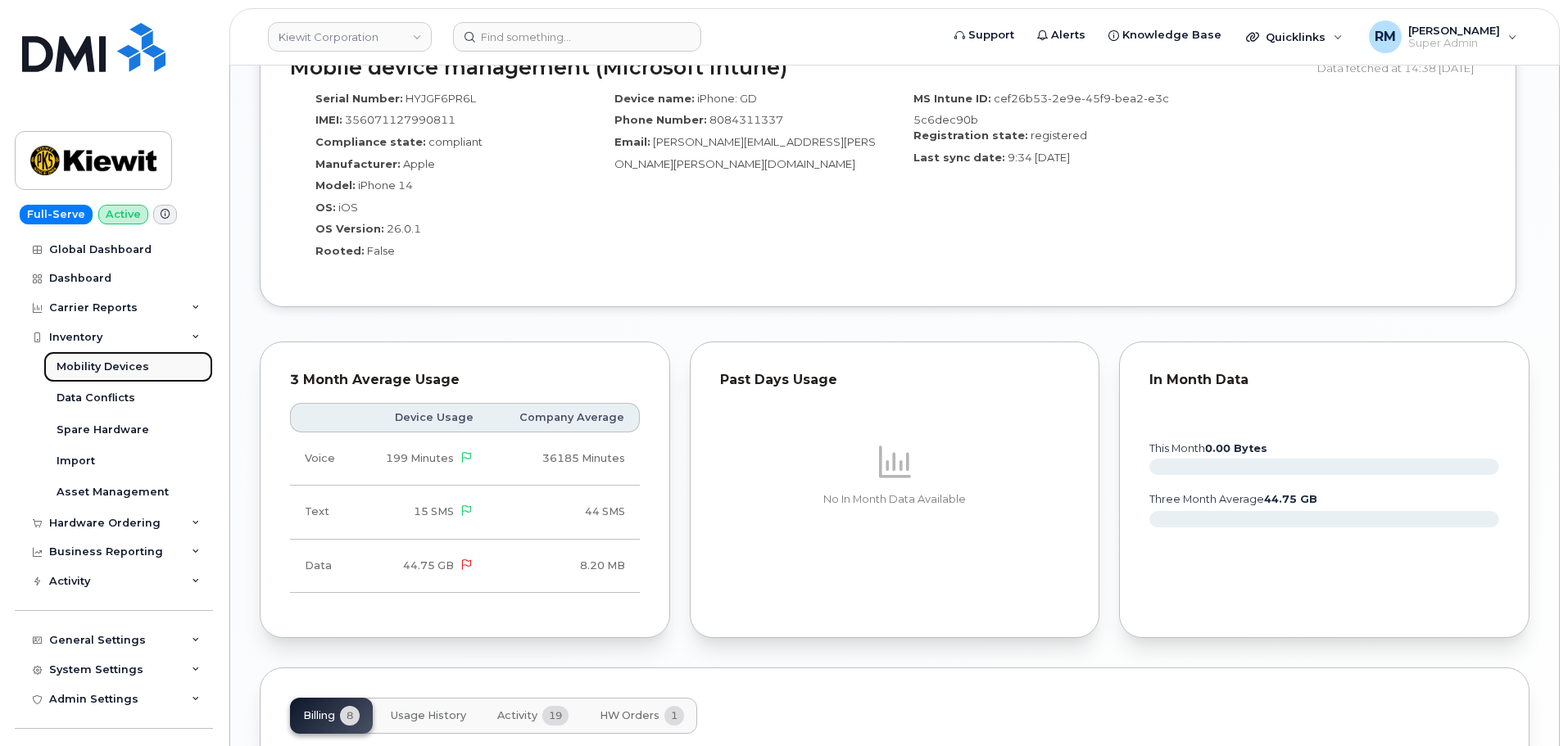
click at [97, 369] on div "Mobility Devices" at bounding box center [103, 367] width 93 height 15
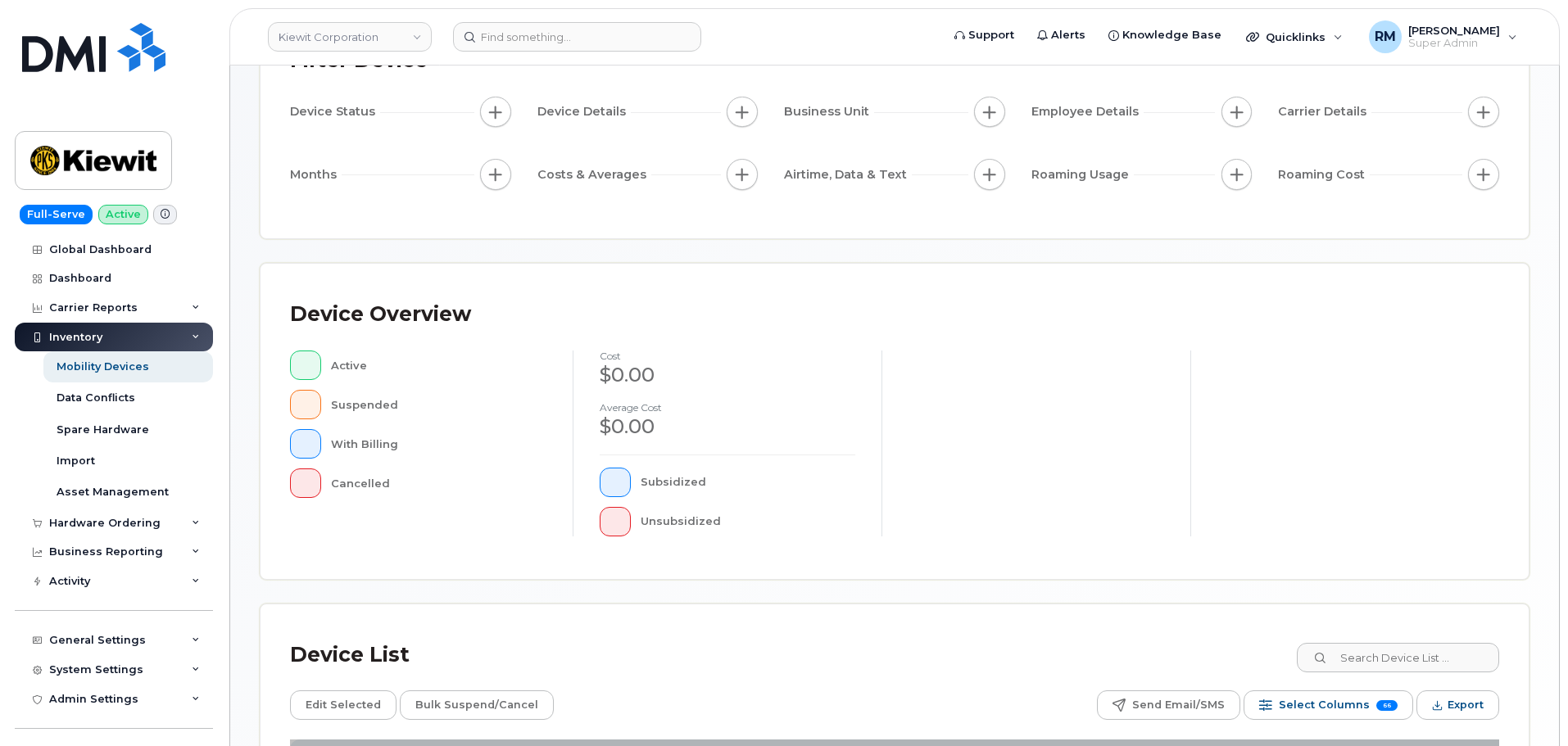
scroll to position [169, 0]
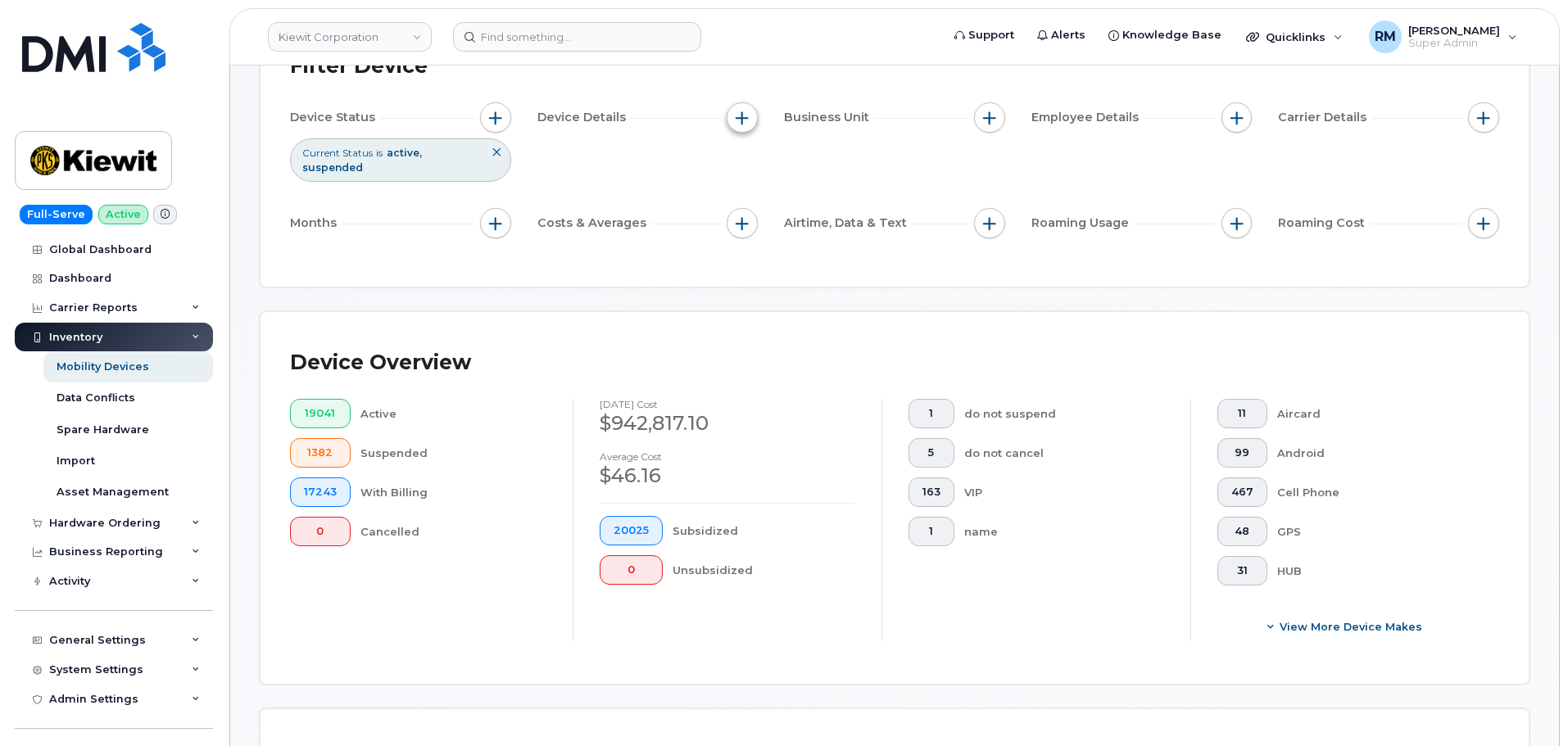
click at [738, 126] on button "button" at bounding box center [742, 118] width 31 height 31
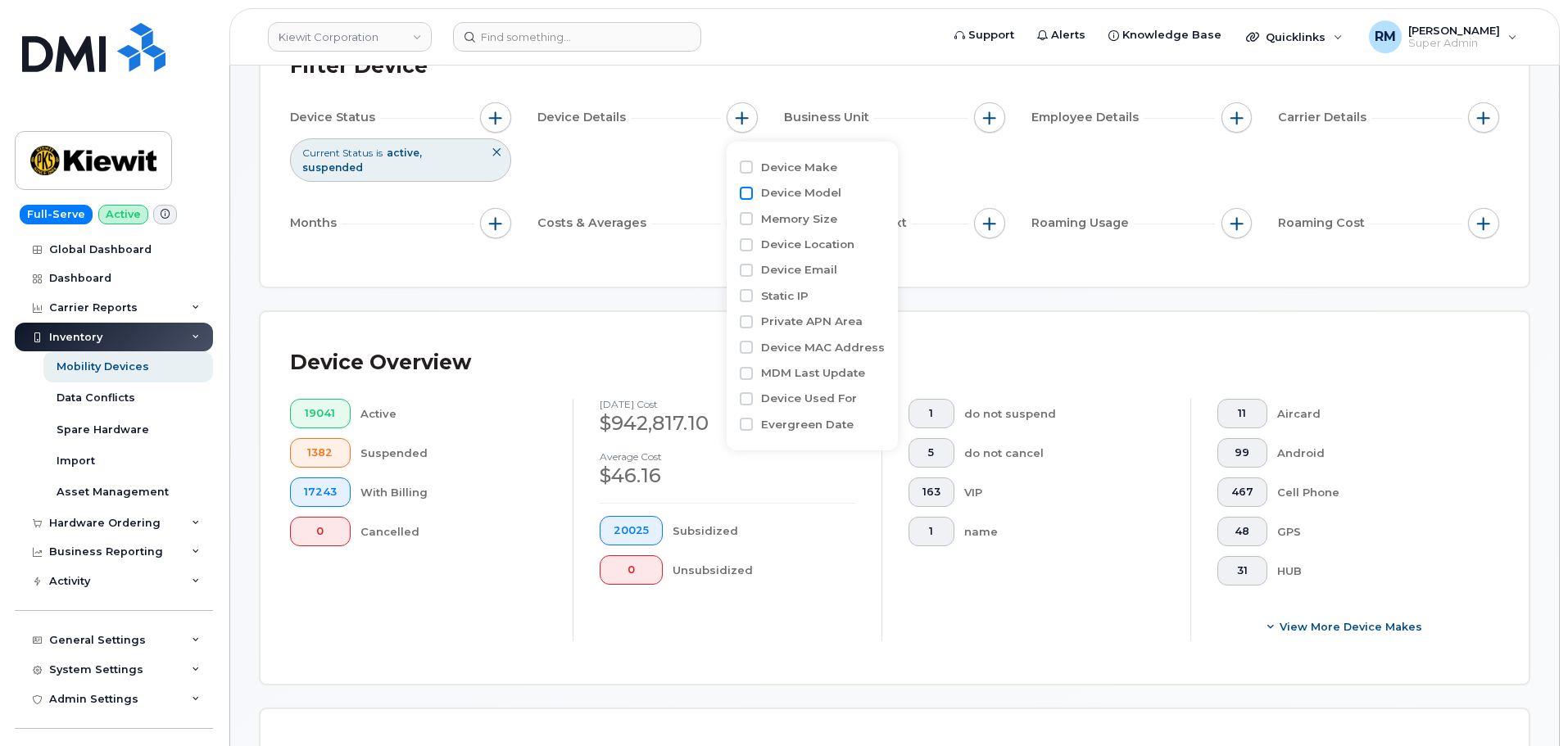
click at [746, 186] on input "Device Model" at bounding box center [746, 193] width 13 height 13
checkbox input "true"
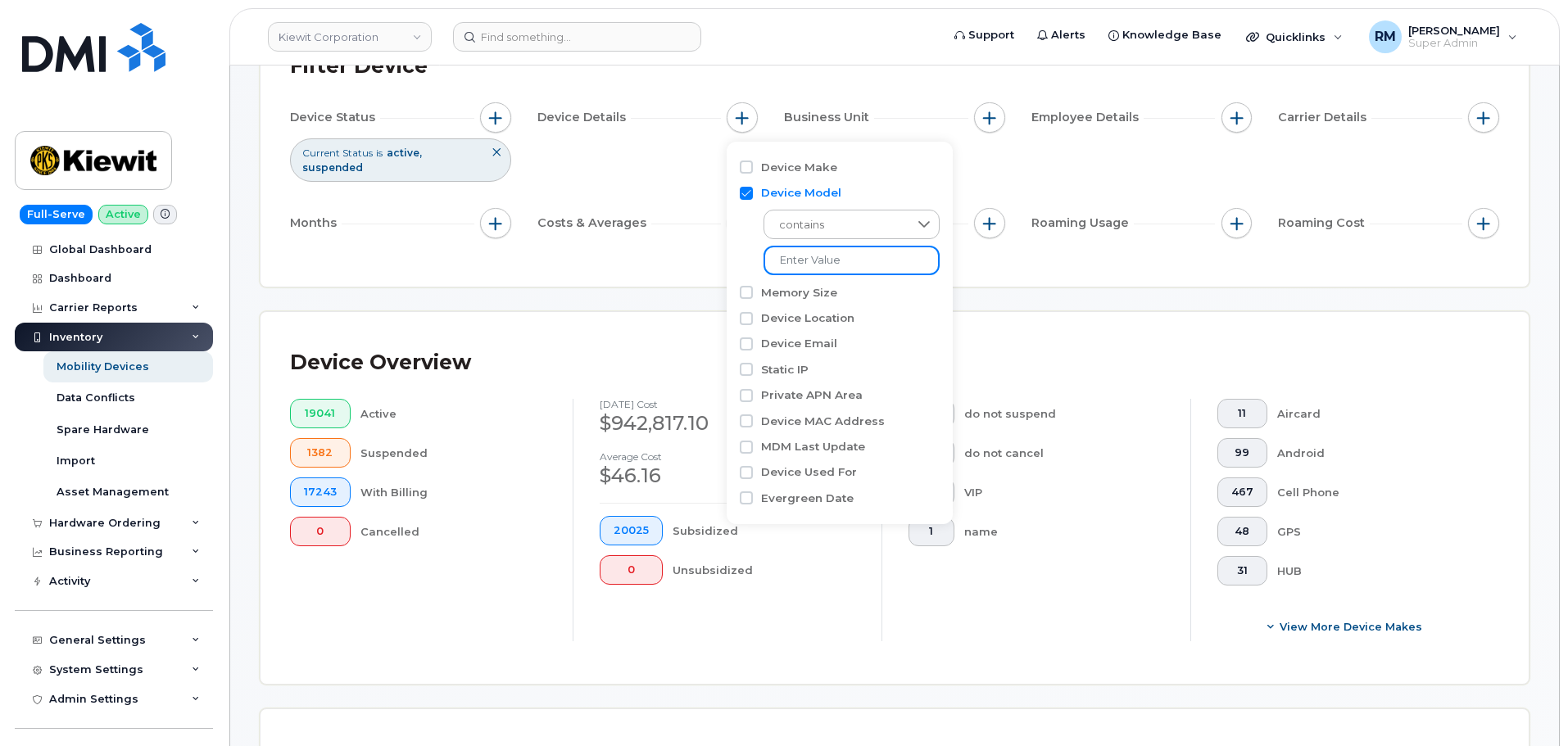
click at [833, 263] on input "text" at bounding box center [851, 260] width 176 height 29
type input "ipad"
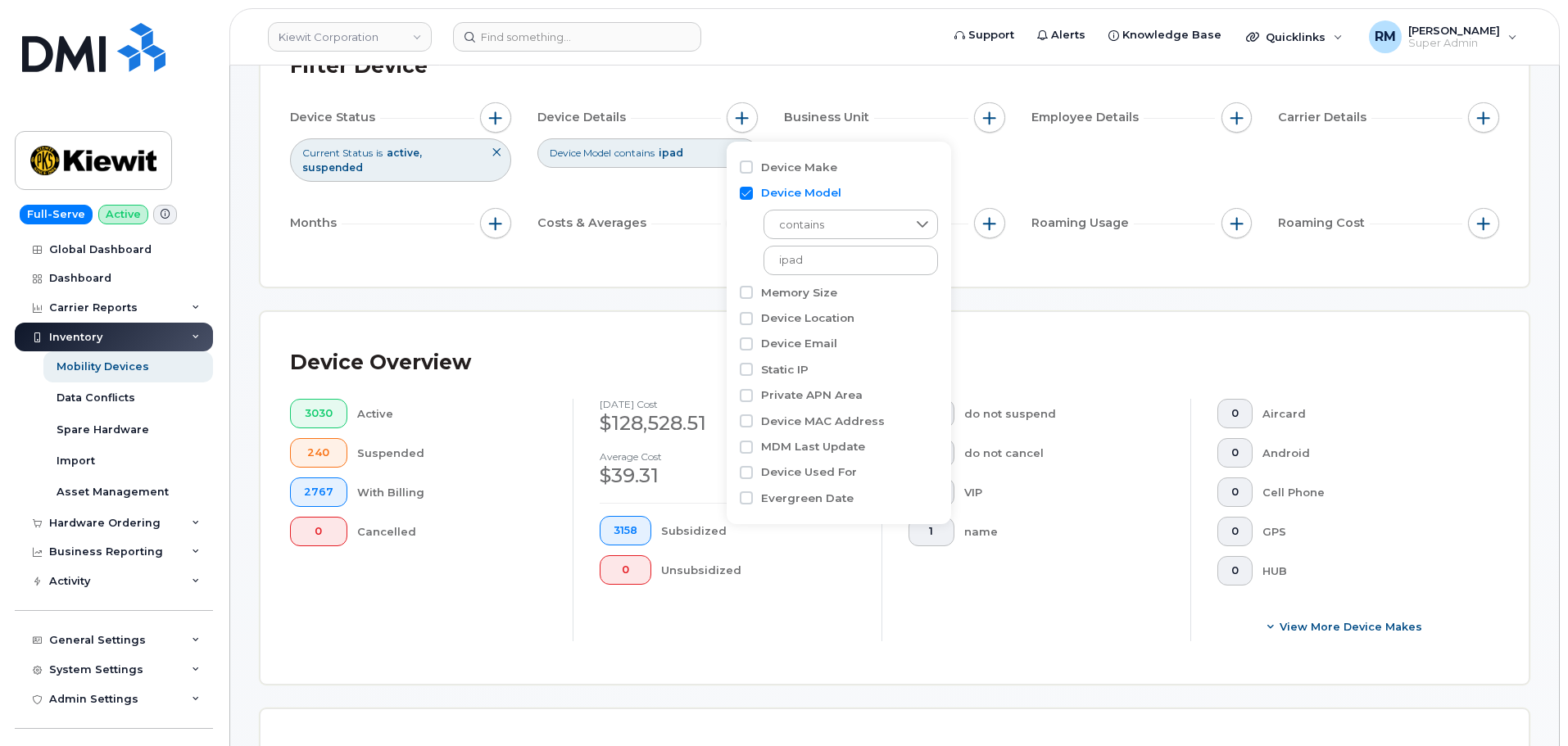
click at [656, 241] on div "Filter Device Device Status Current Status is active suspended Device Details D…" at bounding box center [894, 151] width 1209 height 212
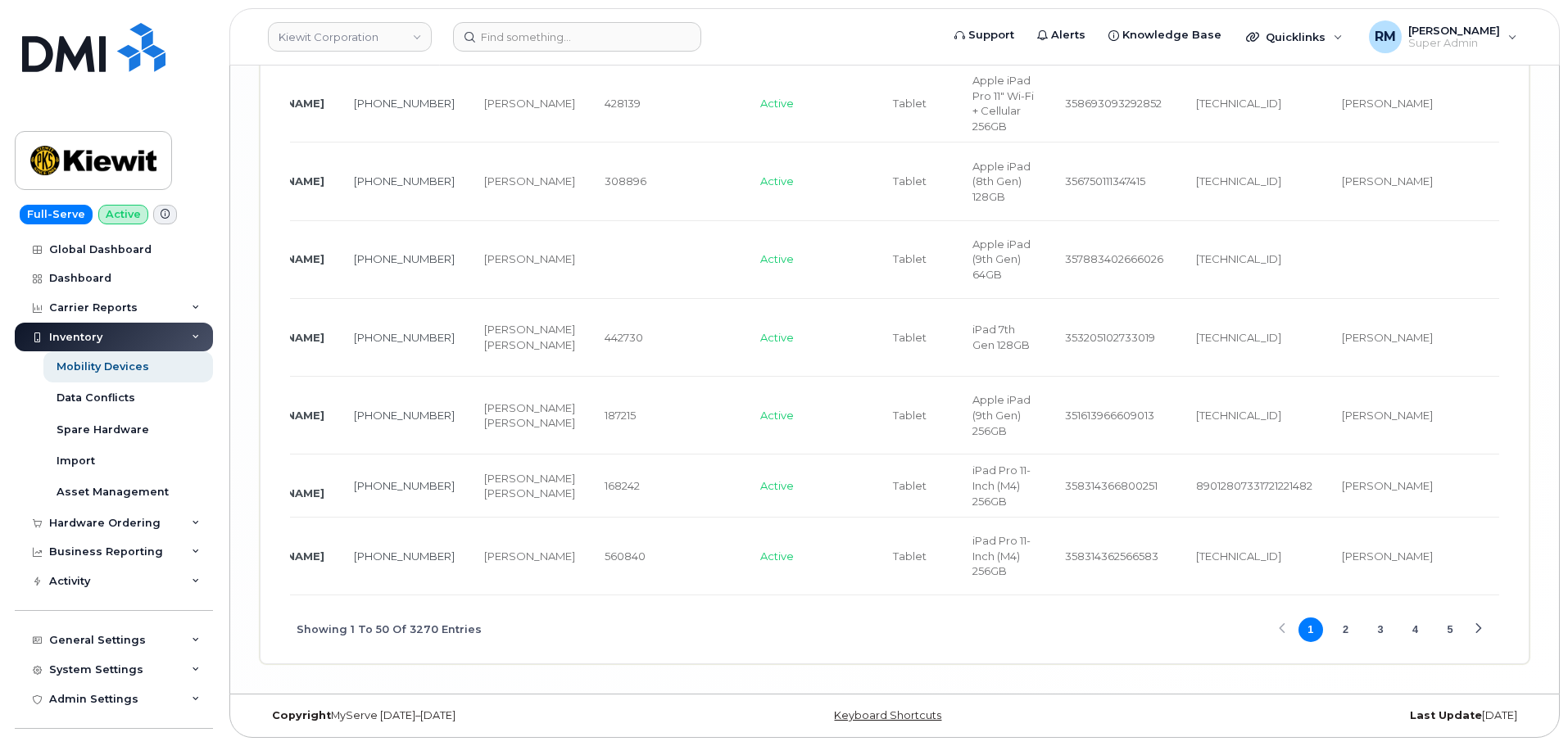
scroll to position [0, 72]
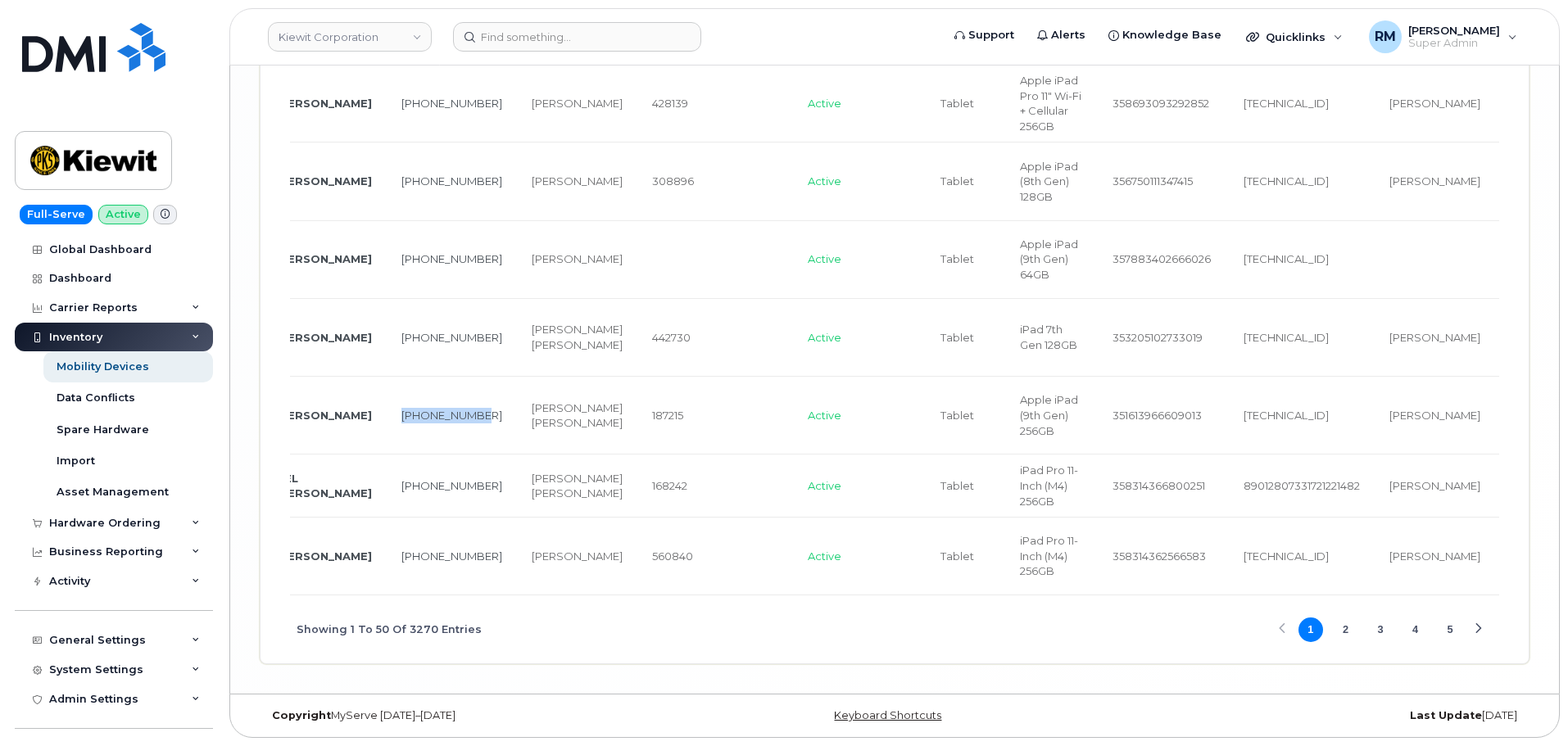
drag, startPoint x: 427, startPoint y: 401, endPoint x: 378, endPoint y: 391, distance: 50.0
click at [387, 391] on td "206-276-4004" at bounding box center [452, 415] width 130 height 78
copy link "206-276-4004"
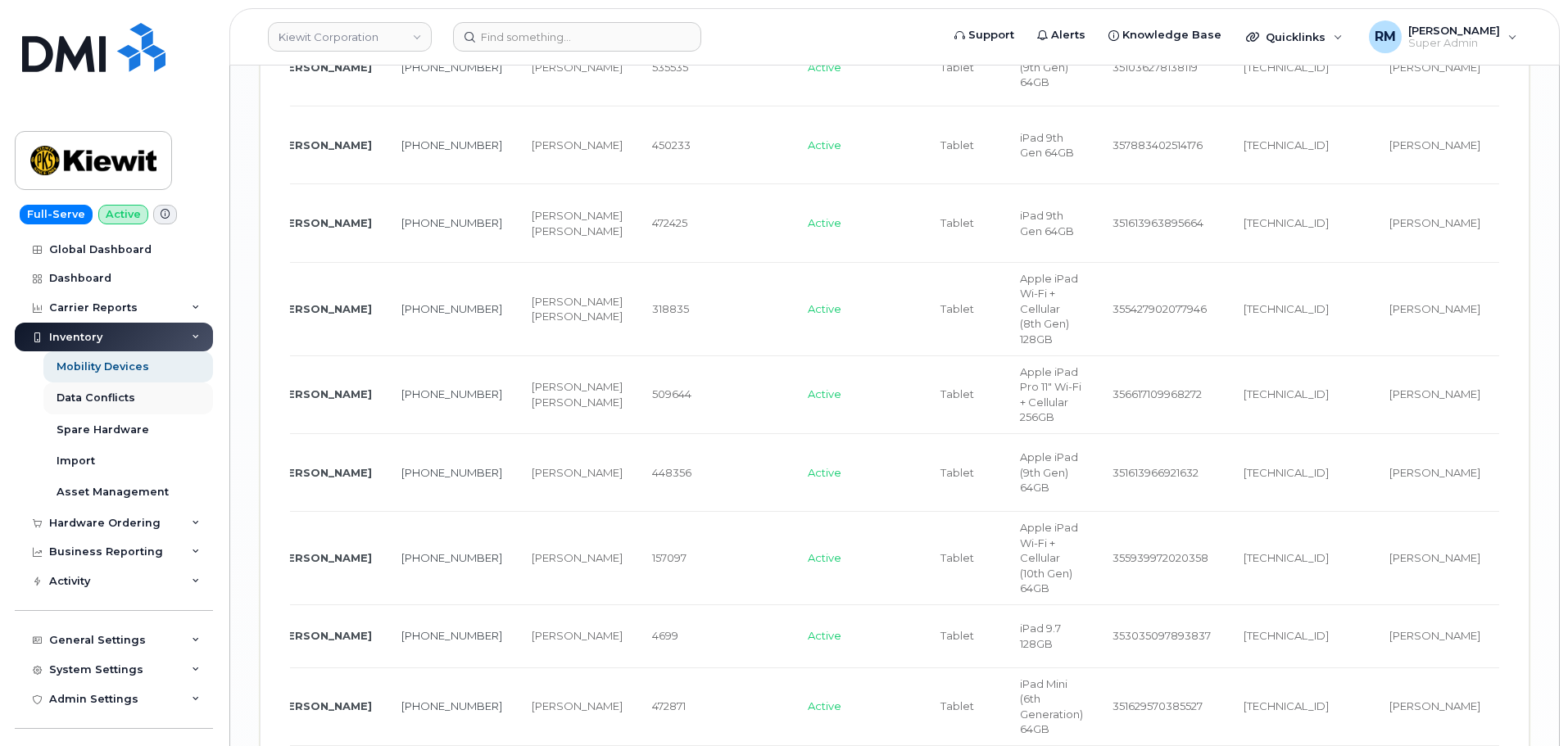
scroll to position [3112, 0]
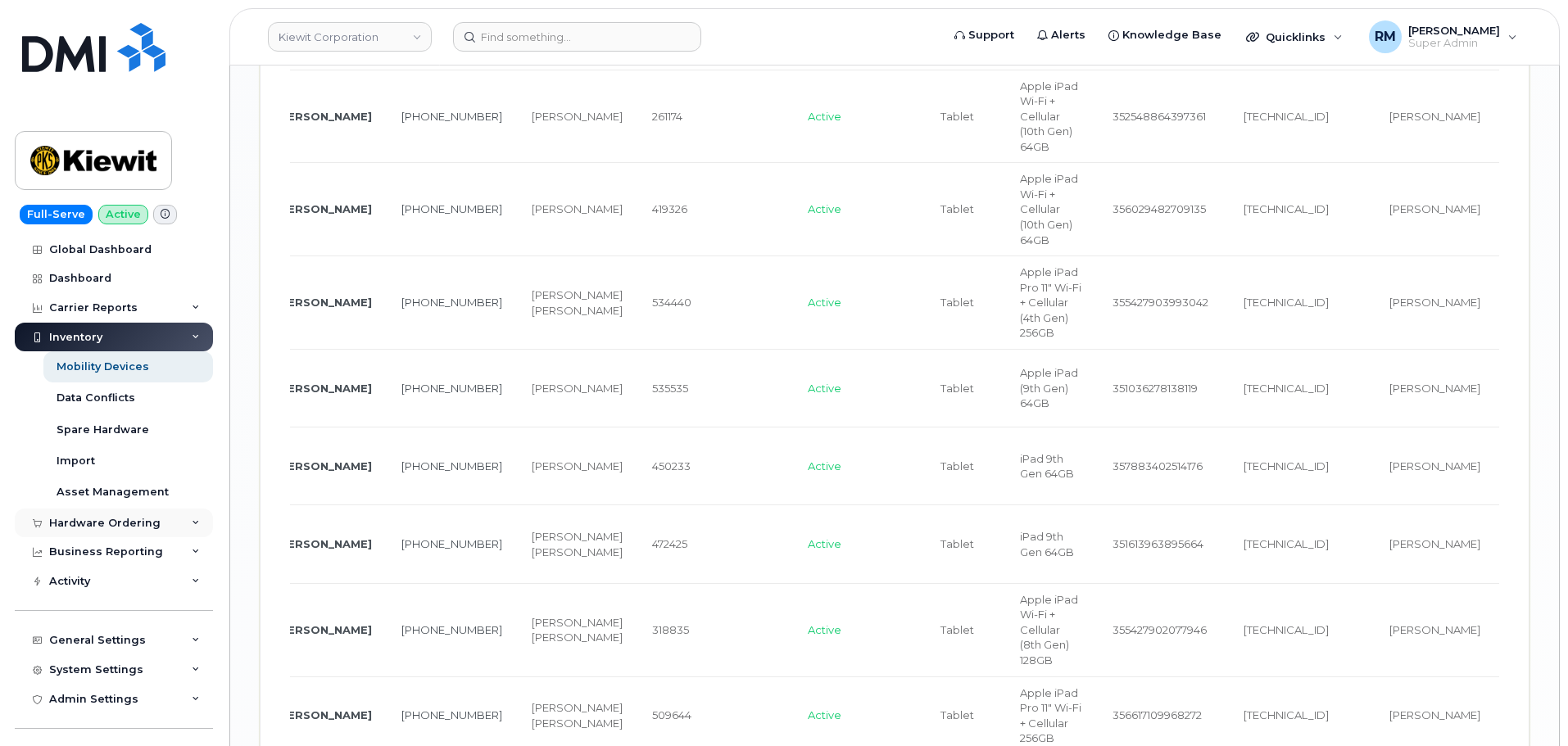
click at [89, 521] on div "Hardware Ordering" at bounding box center [105, 523] width 111 height 13
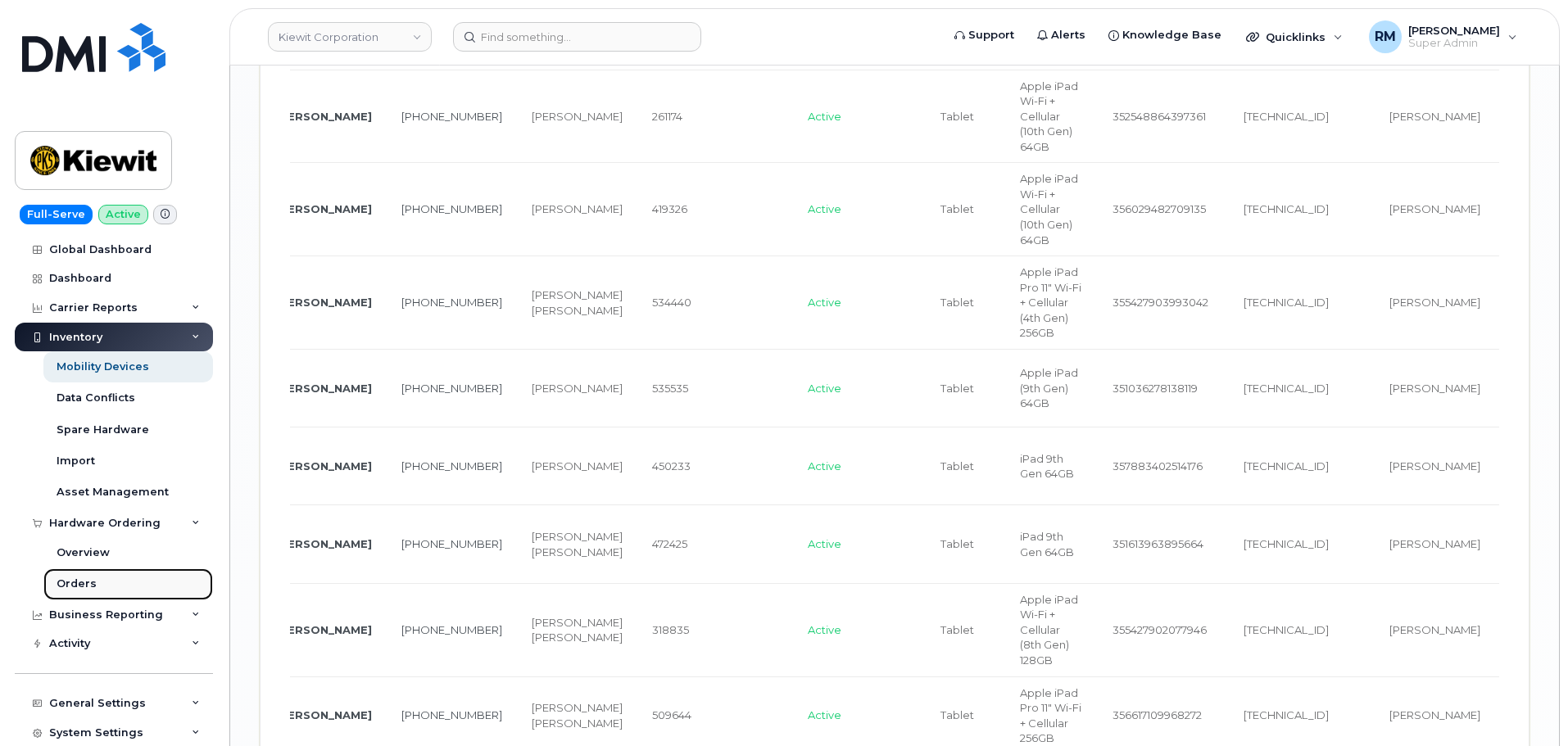
click at [72, 585] on div "Orders" at bounding box center [76, 584] width 40 height 15
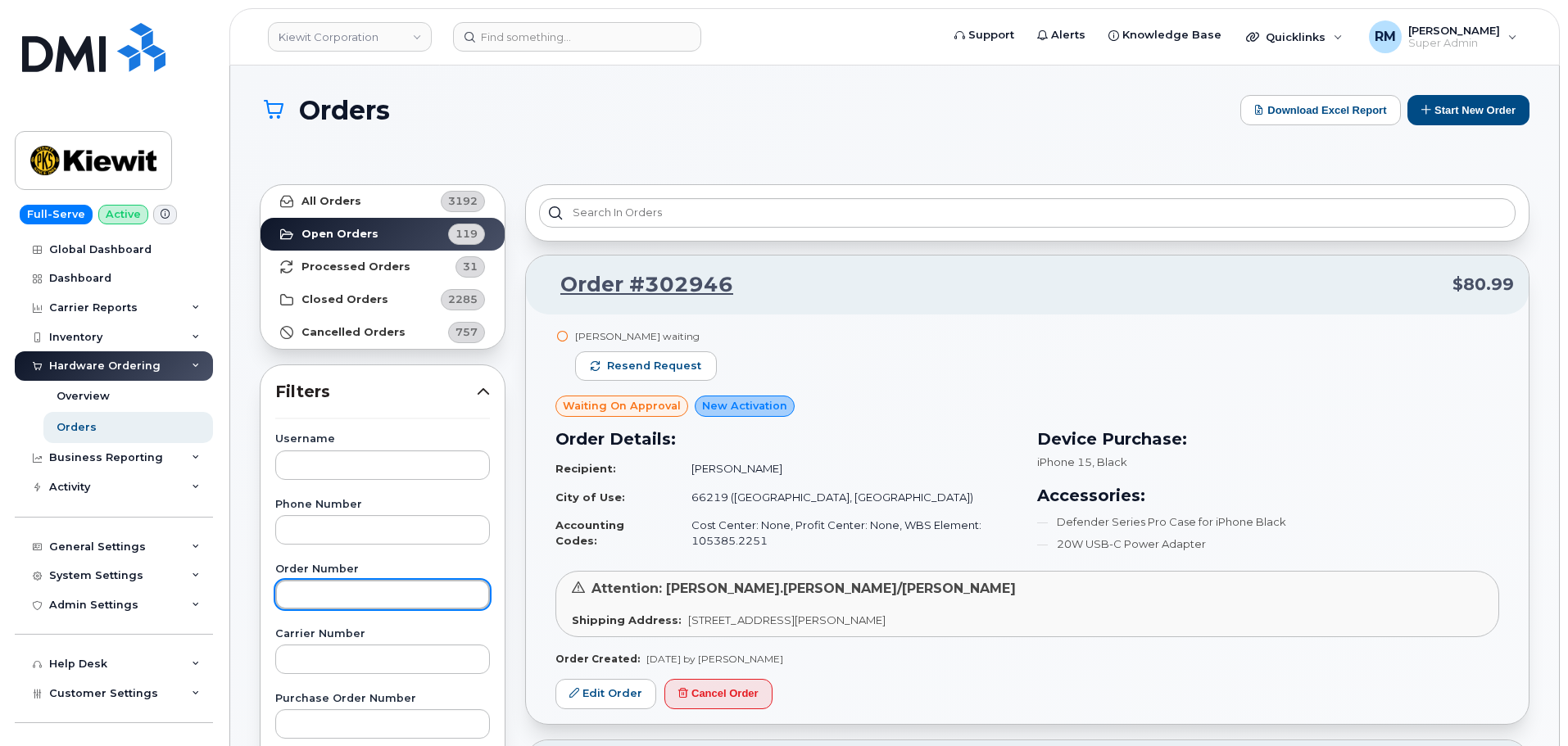
click at [316, 600] on input "text" at bounding box center [382, 594] width 215 height 29
paste input "301698"
type input "301698"
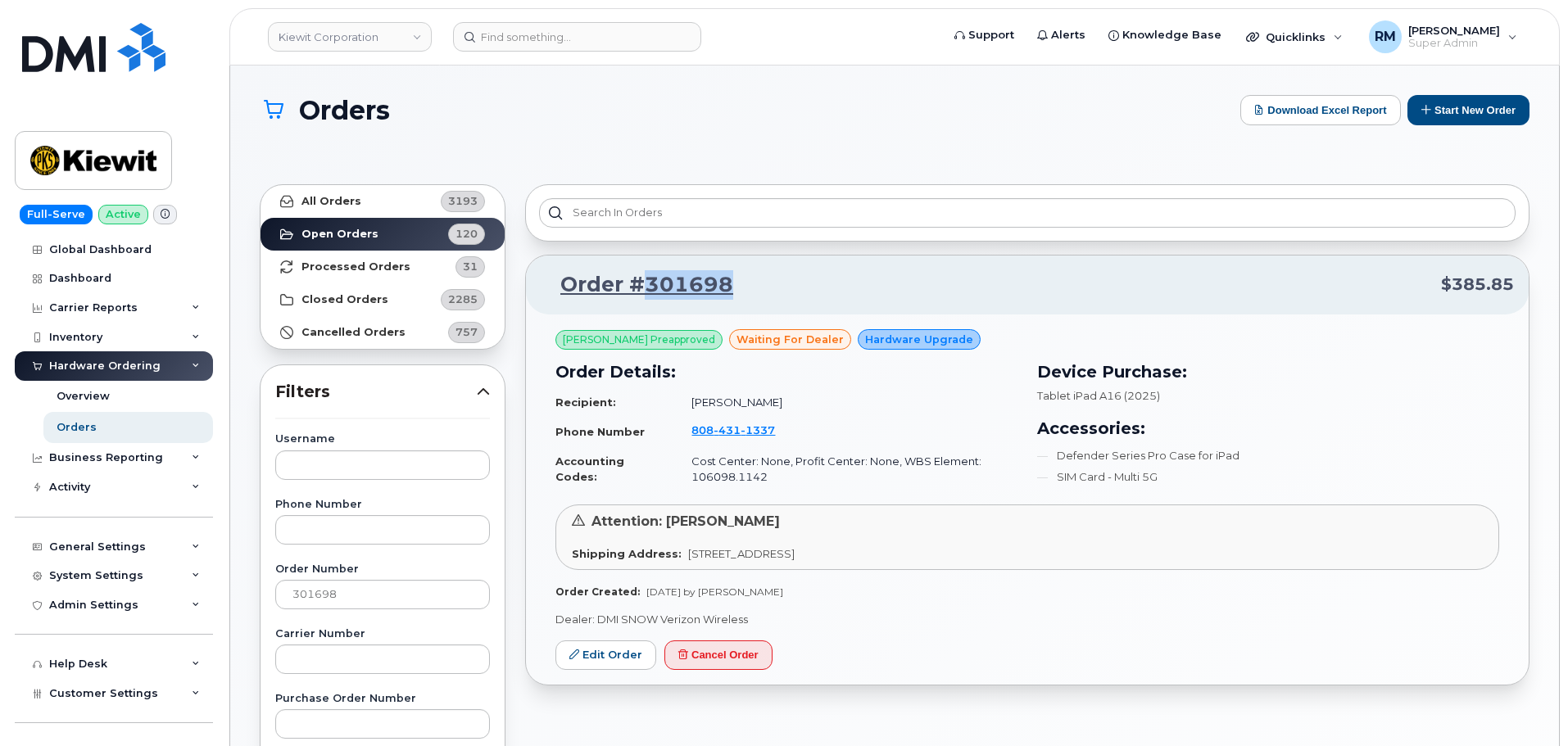
drag, startPoint x: 746, startPoint y: 281, endPoint x: 645, endPoint y: 289, distance: 101.3
click at [645, 289] on p "Order #301698 $385.85" at bounding box center [1027, 285] width 973 height 29
copy link "301698"
click at [714, 662] on button "Cancel Order" at bounding box center [719, 656] width 108 height 30
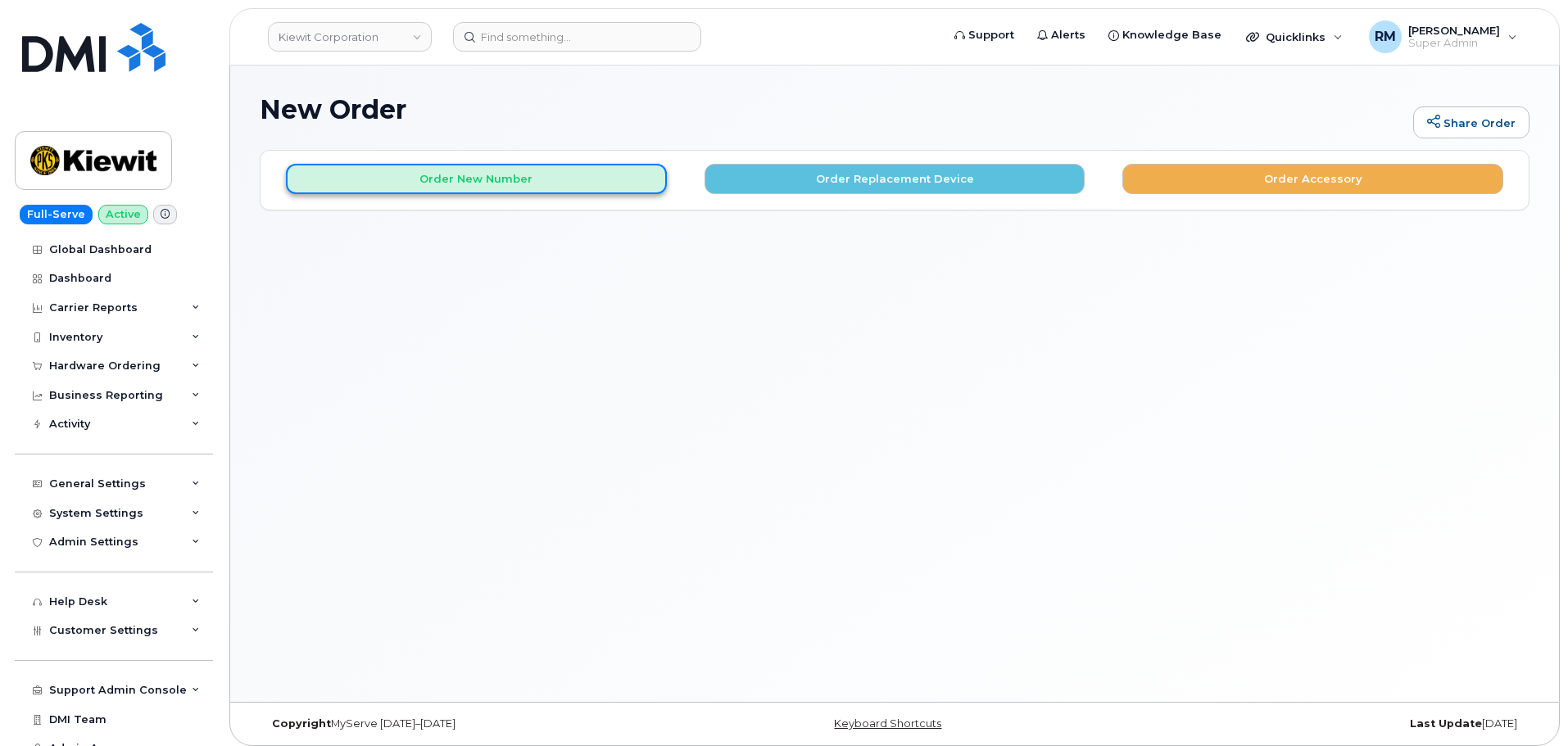
click at [476, 181] on button "Order New Number" at bounding box center [476, 179] width 381 height 30
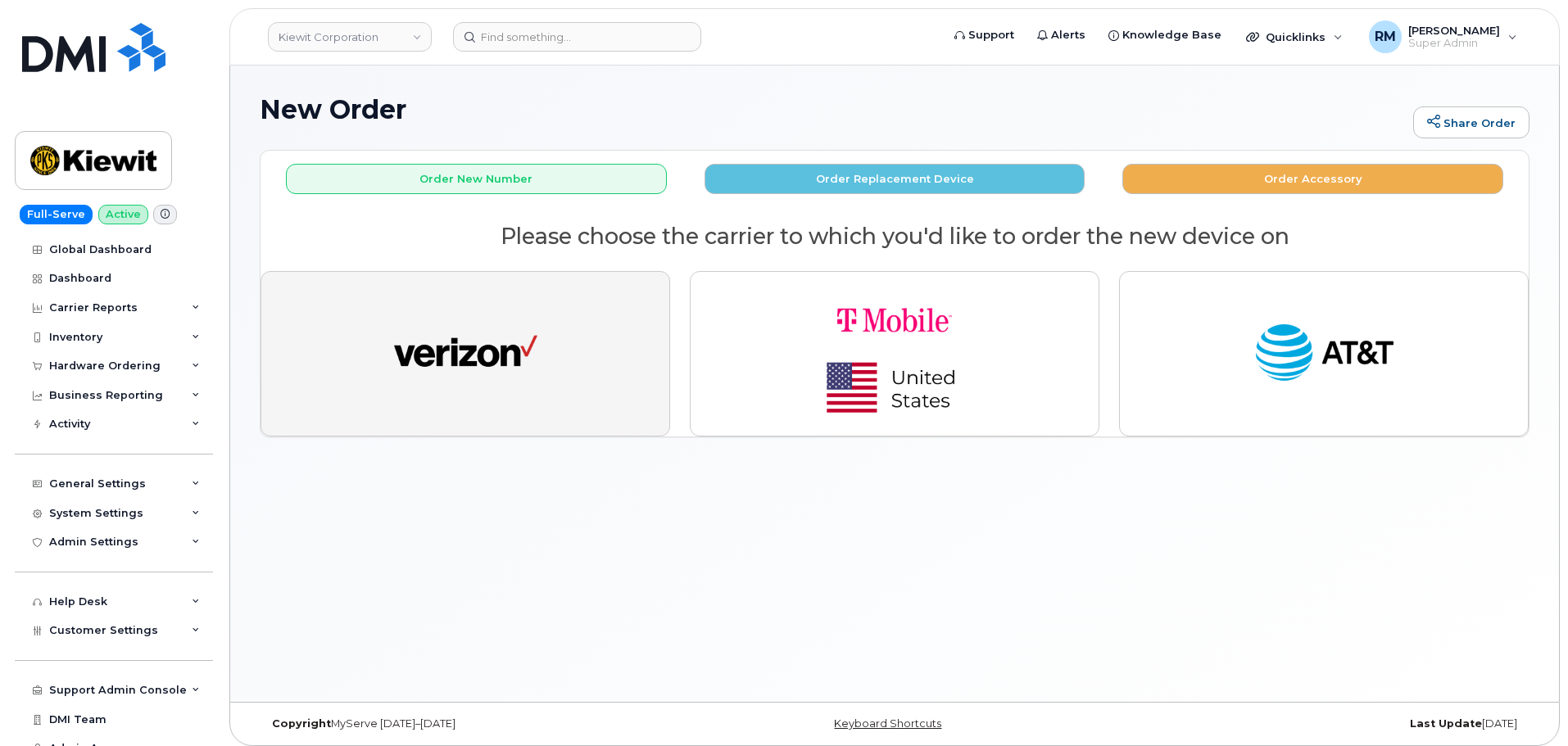
click at [474, 363] on img "button" at bounding box center [466, 354] width 143 height 73
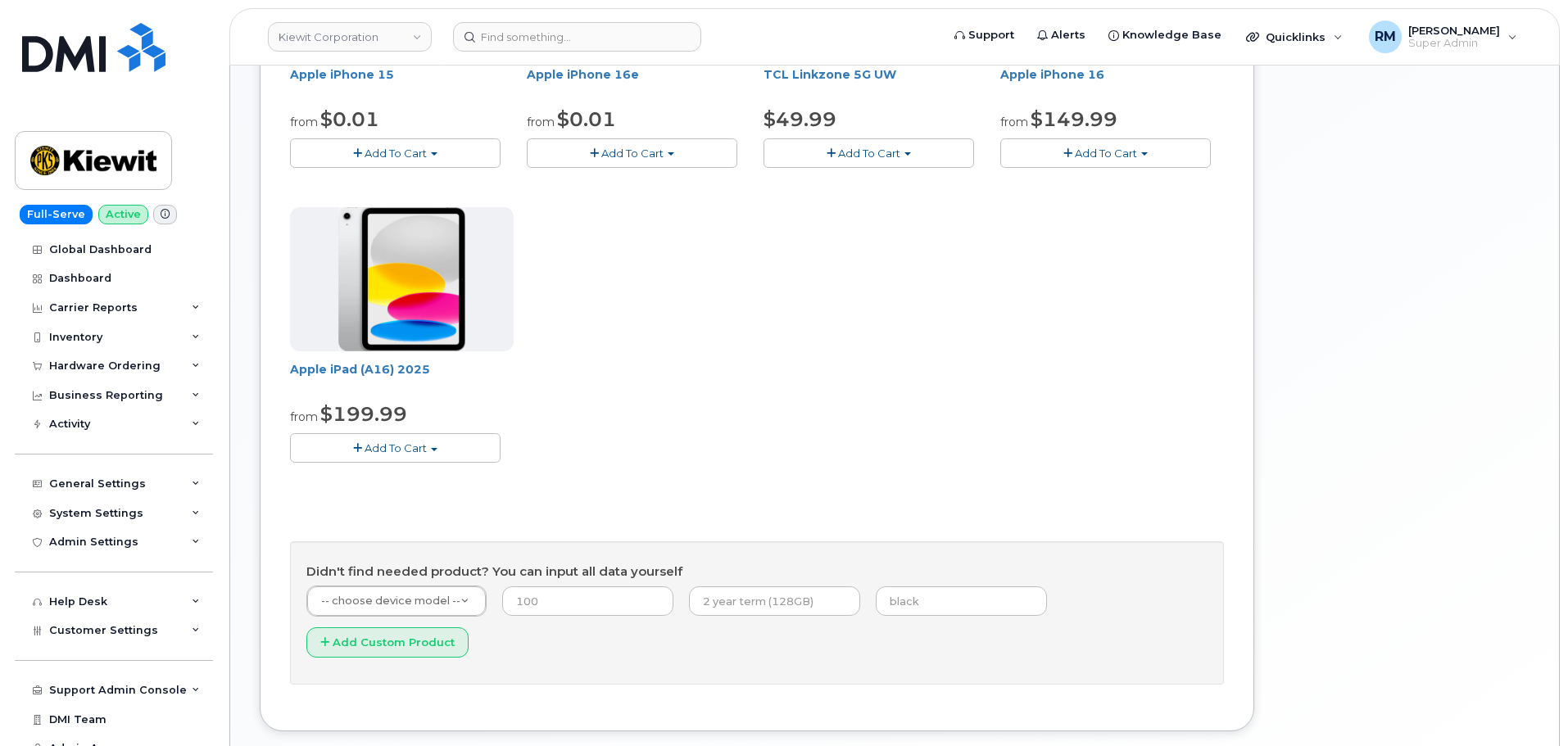
scroll to position [409, 0]
click at [376, 437] on button "Add To Cart" at bounding box center [395, 445] width 210 height 28
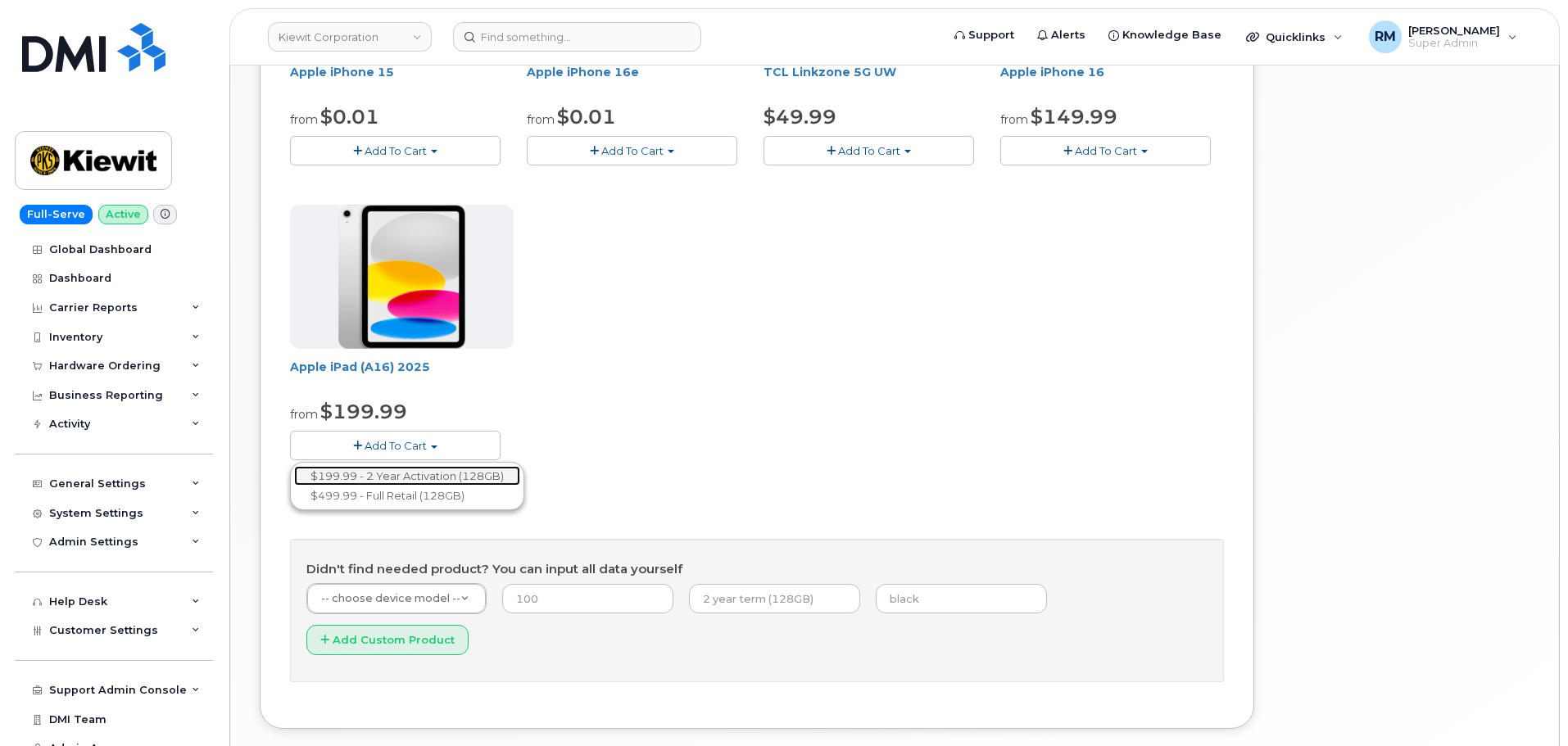
click at [398, 476] on link "$199.99 - 2 Year Activation (128GB)" at bounding box center [407, 476] width 226 height 20
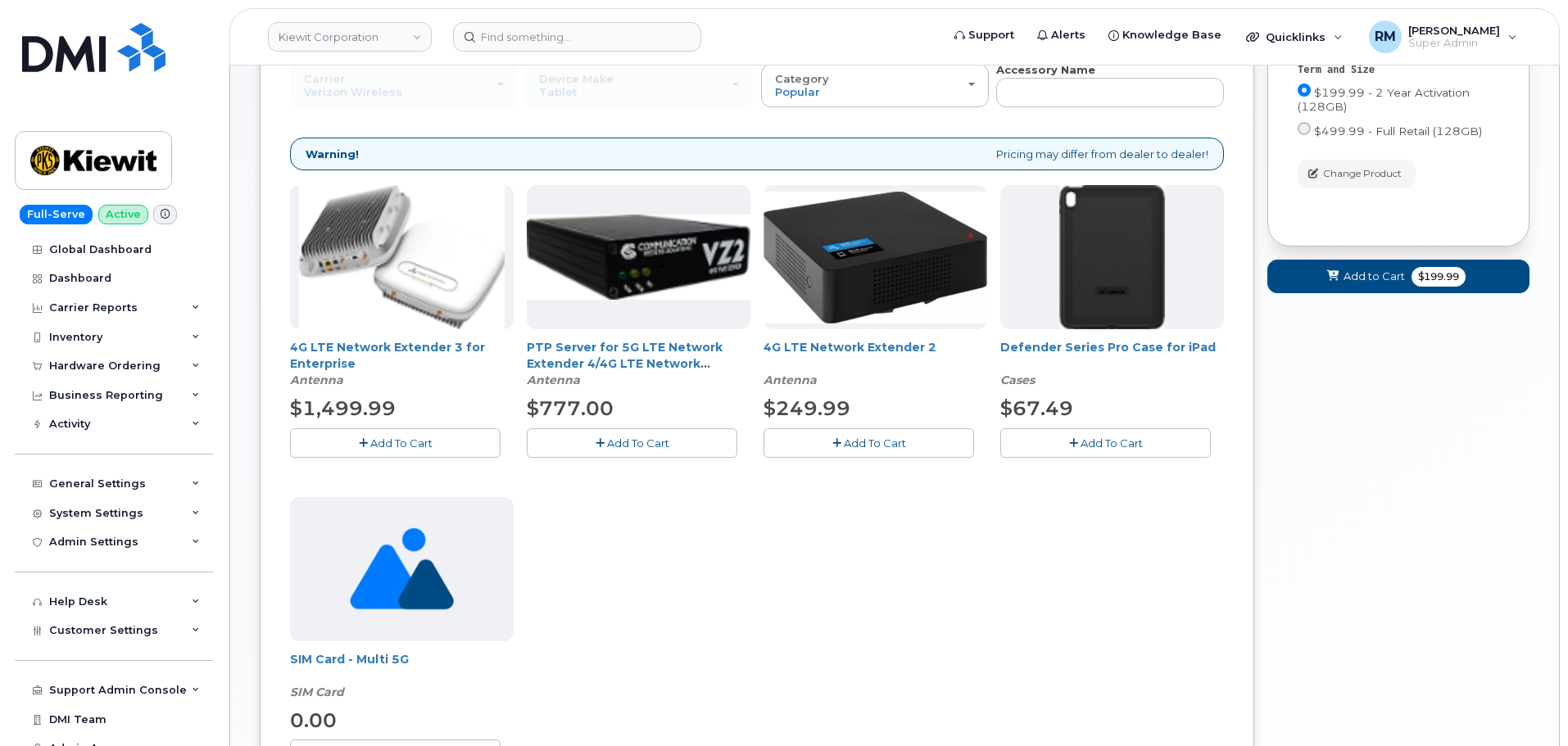
scroll to position [164, 0]
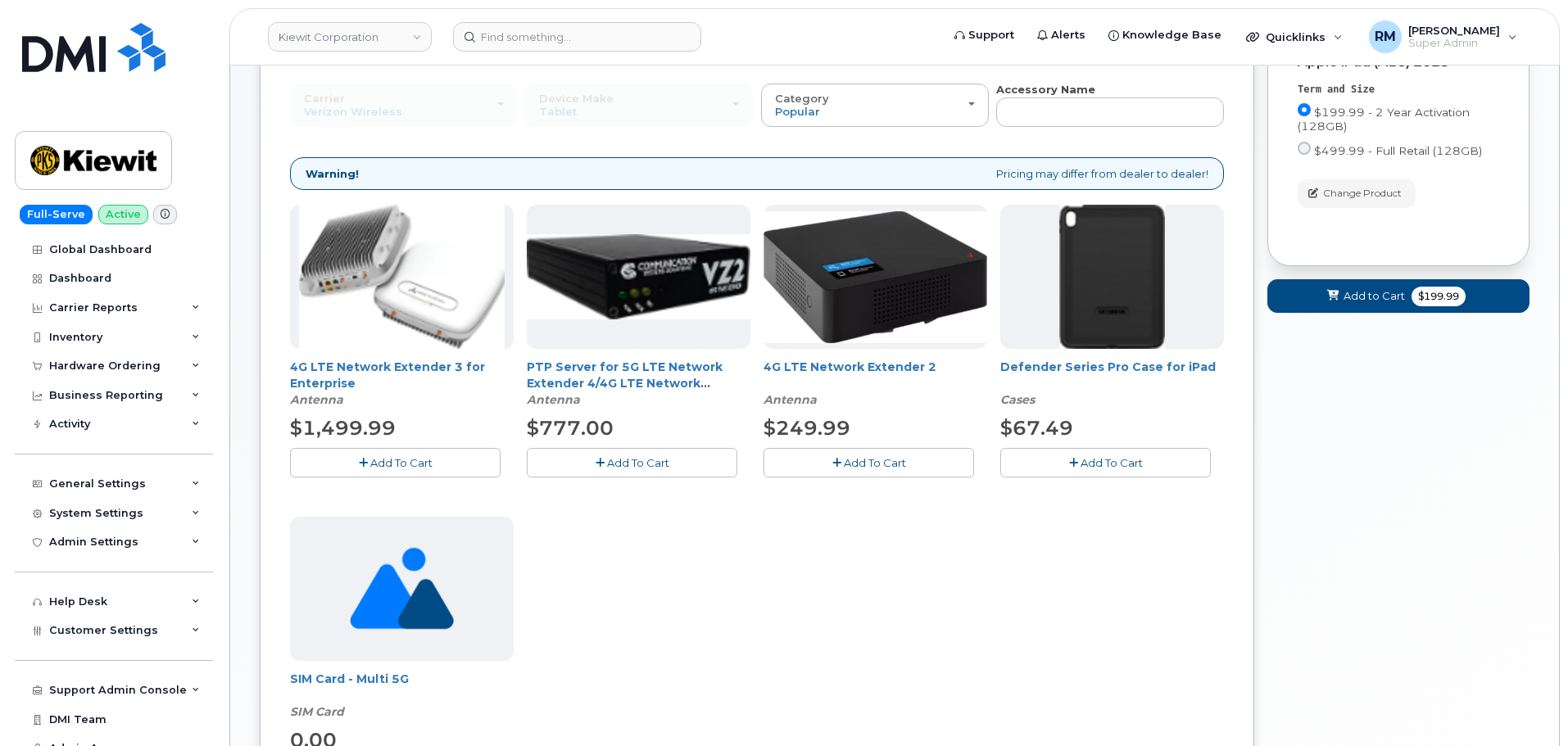
click at [1106, 458] on span "Add To Cart" at bounding box center [1112, 462] width 62 height 13
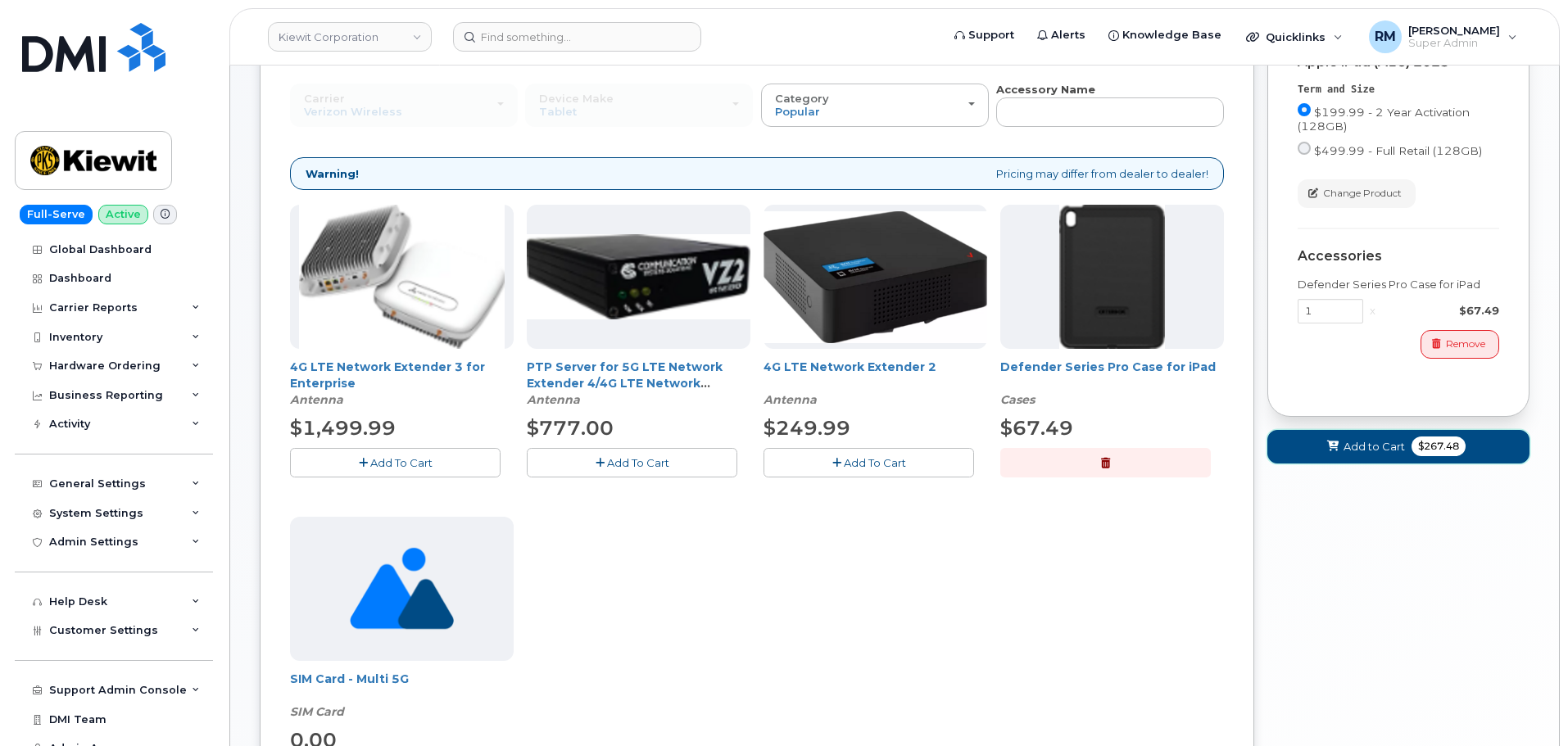
click at [1353, 445] on span "Add to Cart" at bounding box center [1374, 447] width 62 height 16
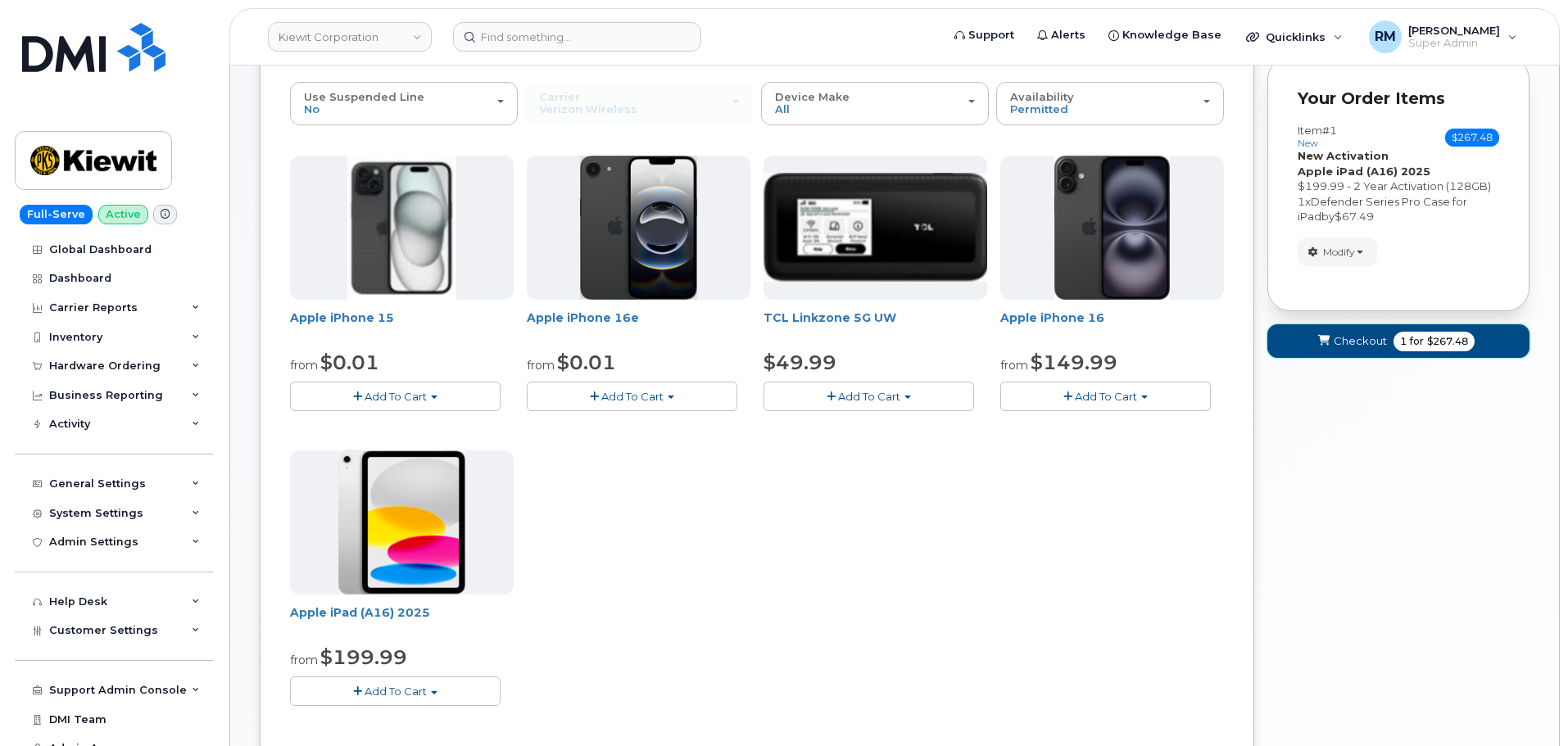
click at [1333, 340] on button "Checkout 1 for $267.48" at bounding box center [1398, 341] width 263 height 34
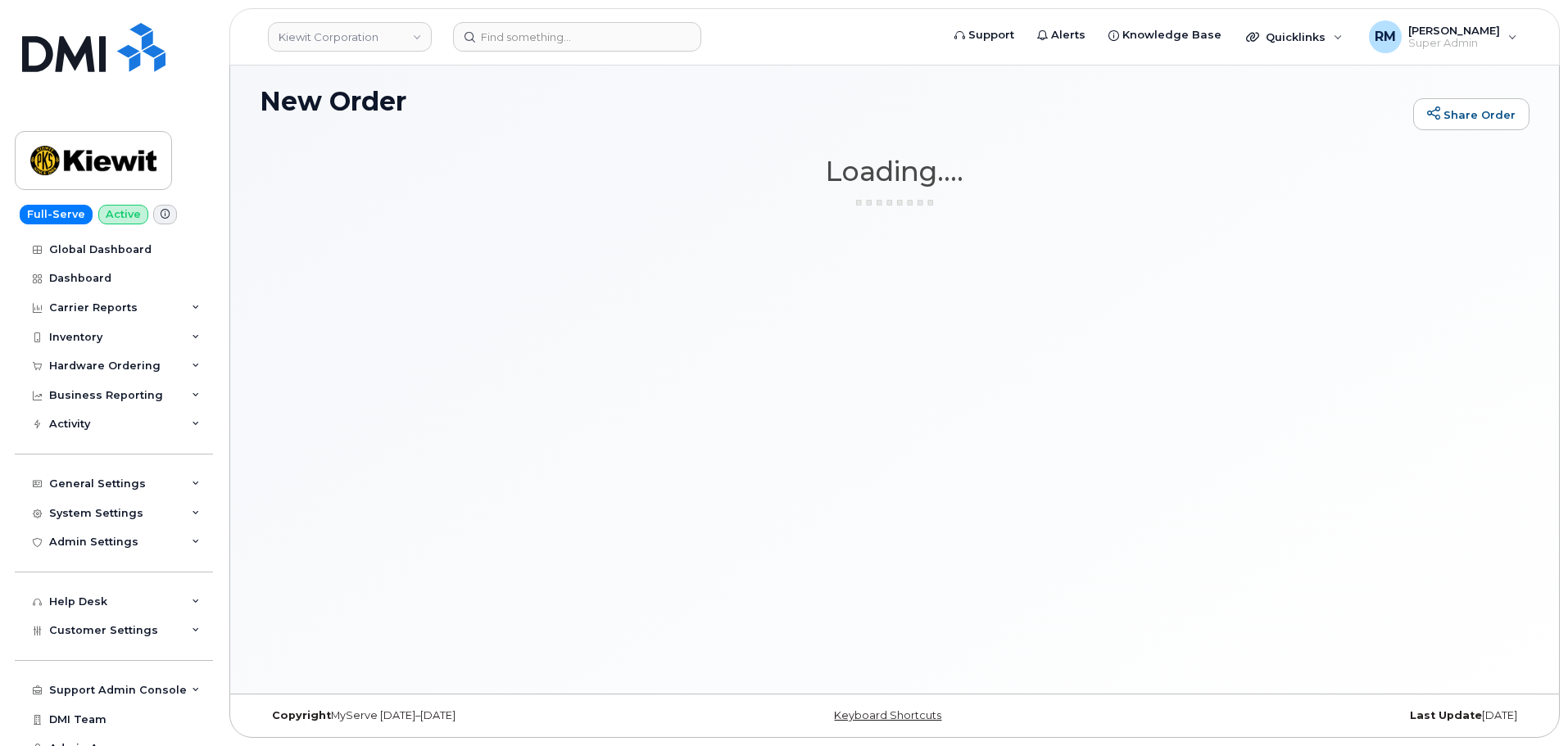
scroll to position [8, 0]
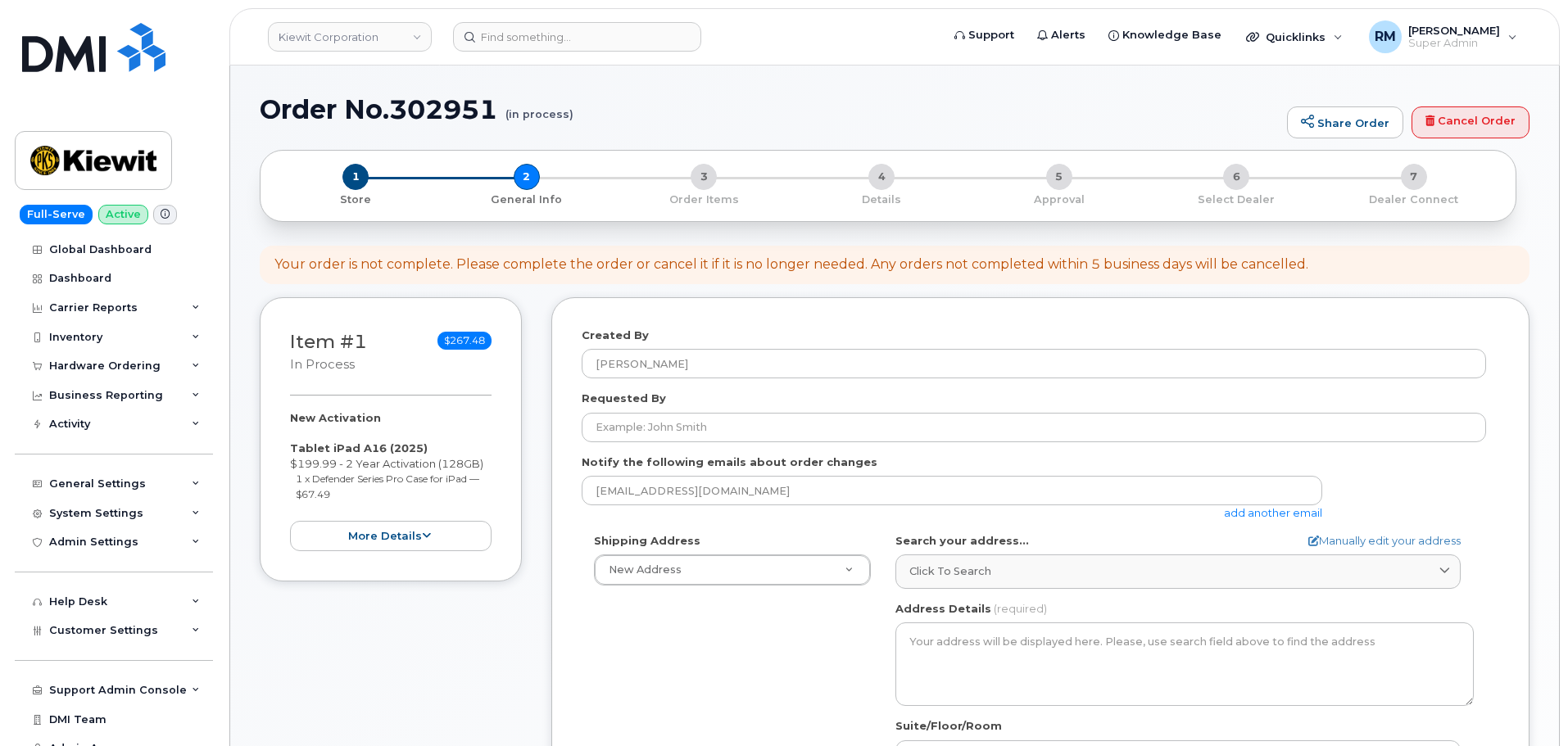
select select
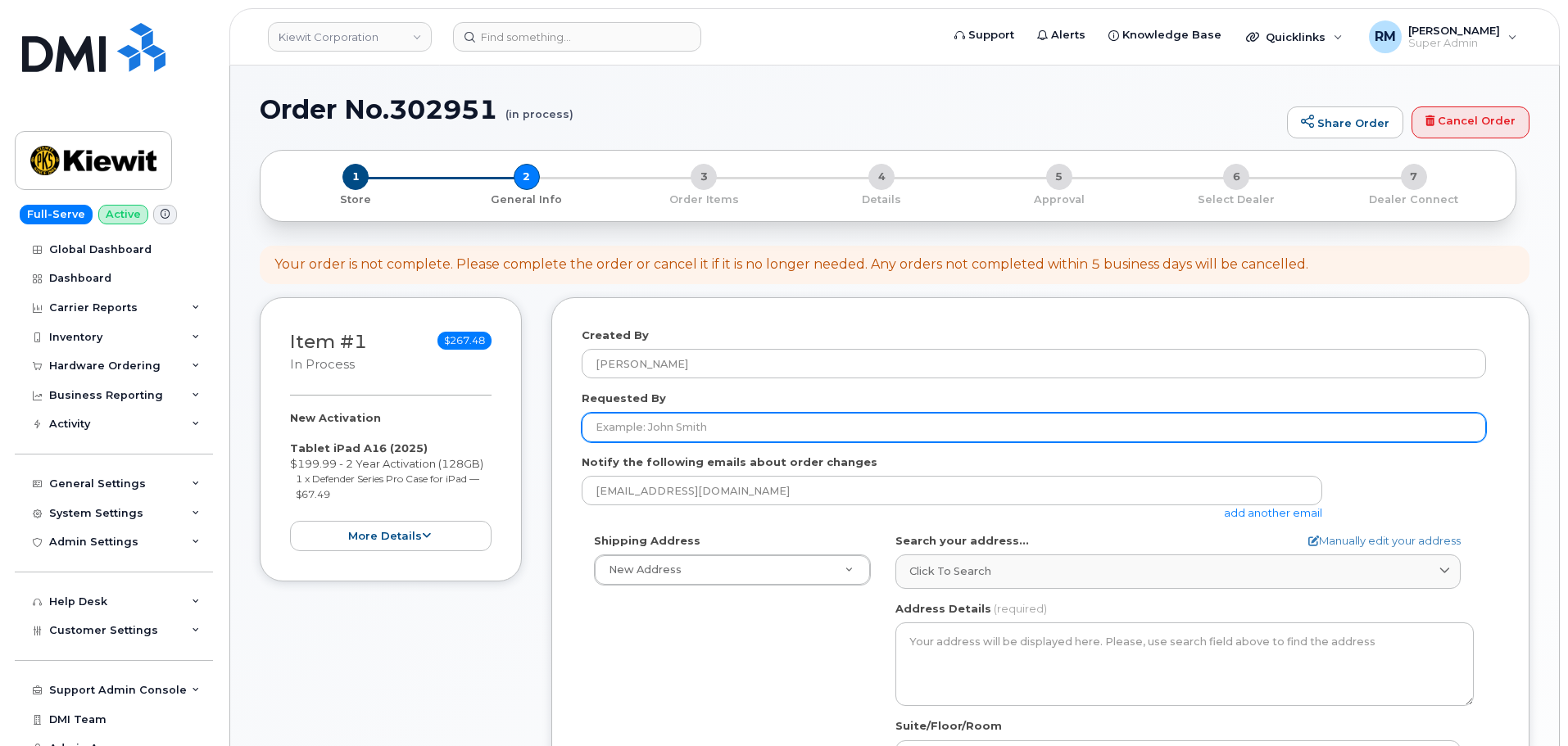
click at [637, 428] on input "Requested By" at bounding box center [1033, 427] width 904 height 29
paste input "[PERSON_NAME]"
type input "[PERSON_NAME]"
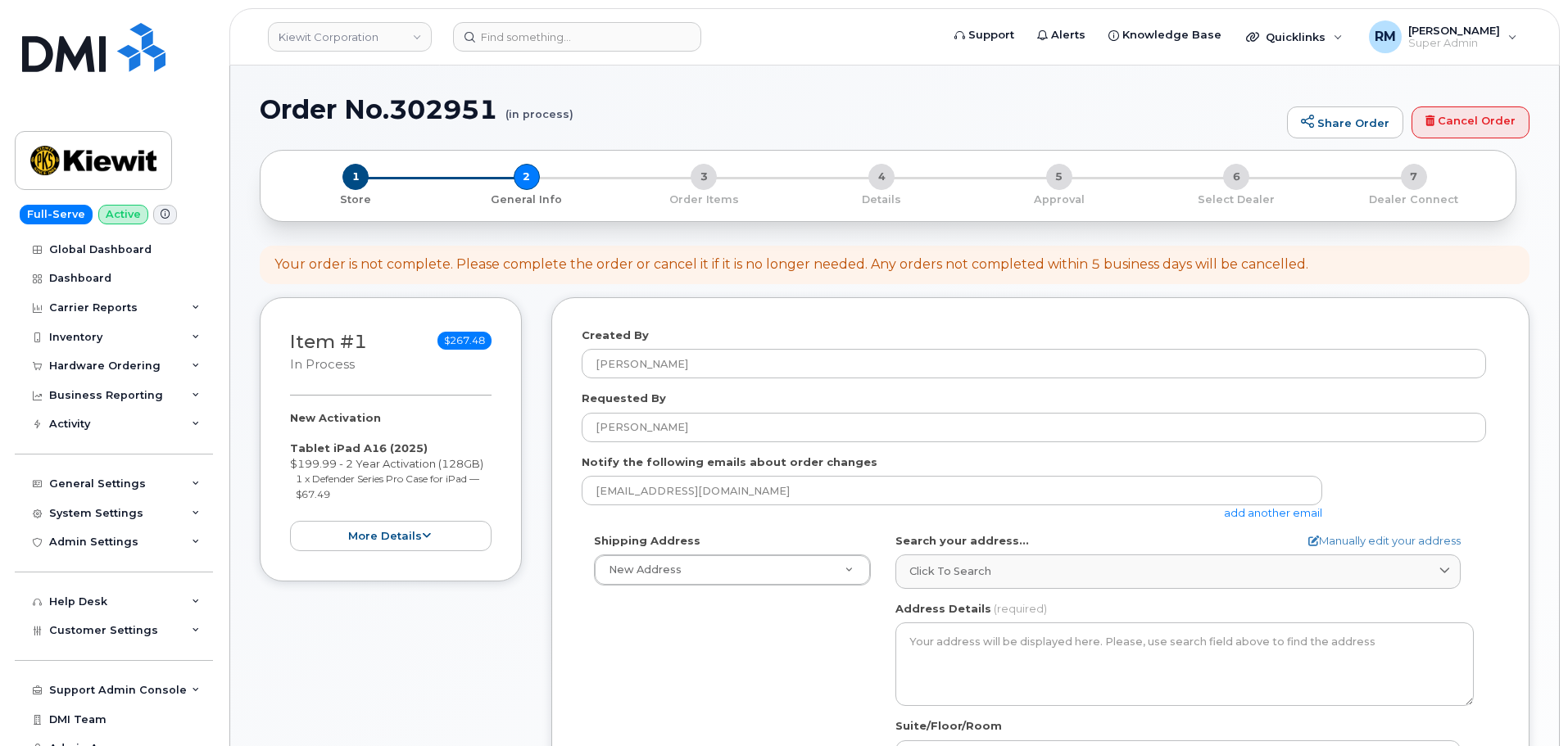
click at [1272, 510] on link "add another email" at bounding box center [1273, 513] width 98 height 13
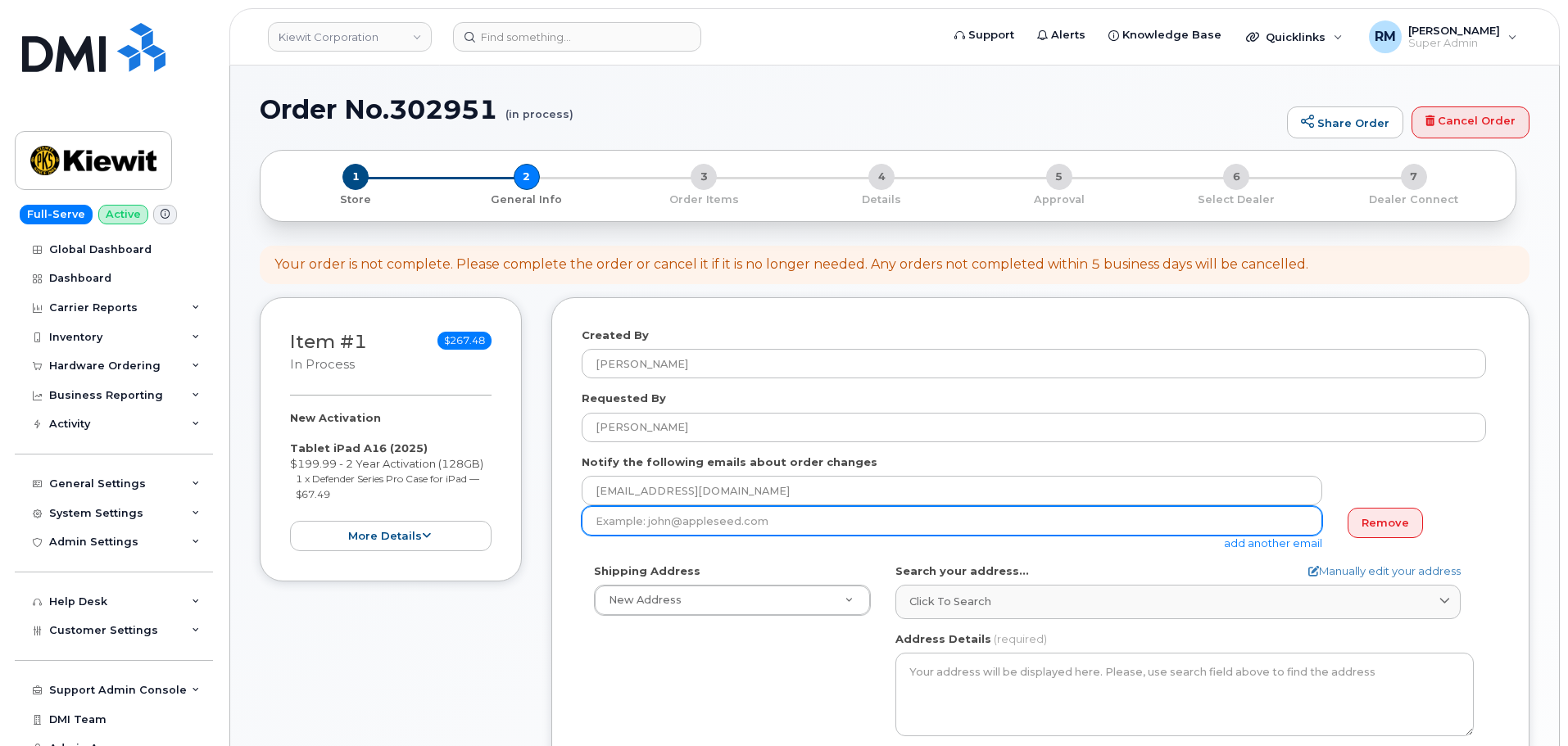
click at [682, 524] on input "email" at bounding box center [952, 521] width 741 height 29
paste input "[PERSON_NAME][EMAIL_ADDRESS][PERSON_NAME][PERSON_NAME][DOMAIN_NAME]"
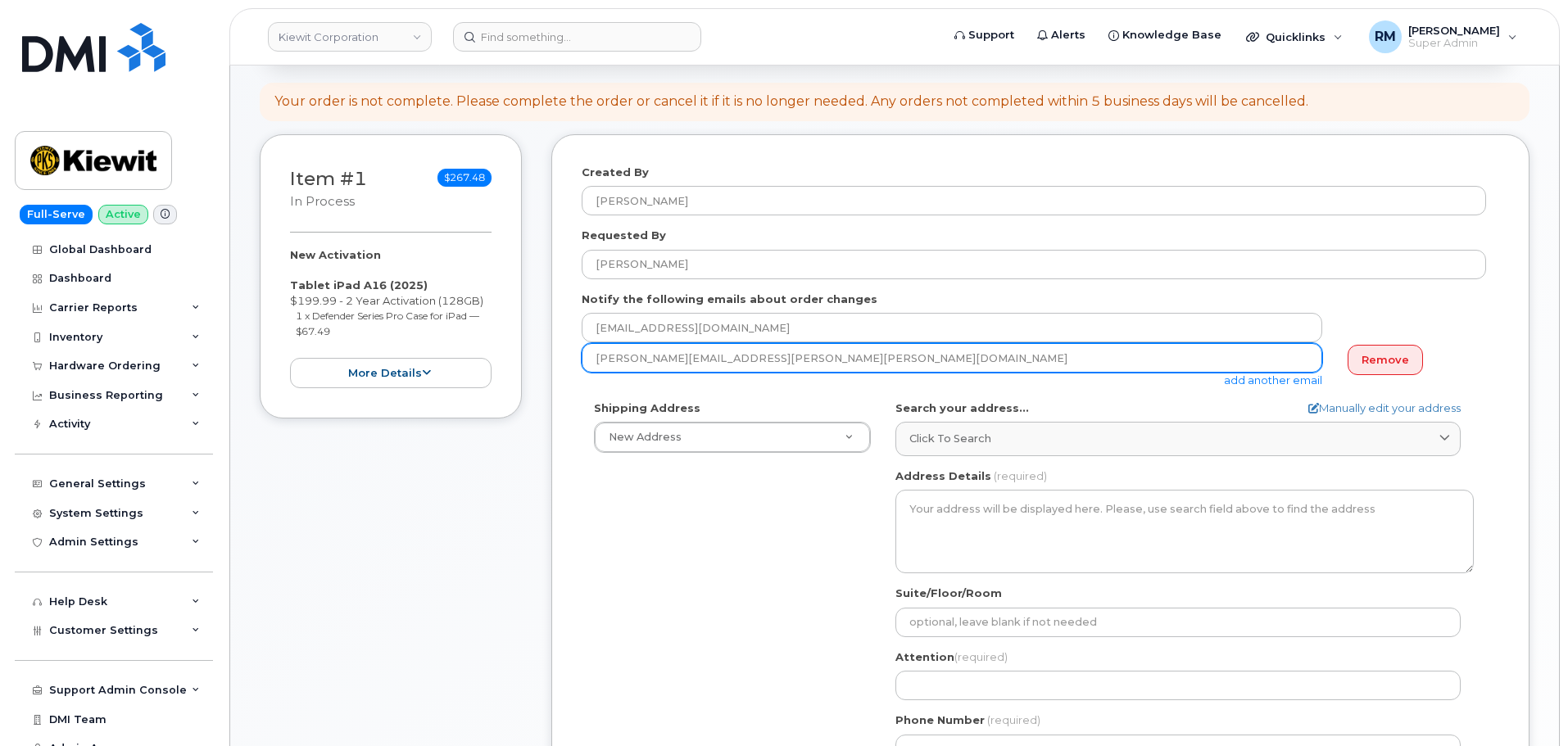
scroll to position [164, 0]
type input "[PERSON_NAME][EMAIL_ADDRESS][PERSON_NAME][PERSON_NAME][DOMAIN_NAME]"
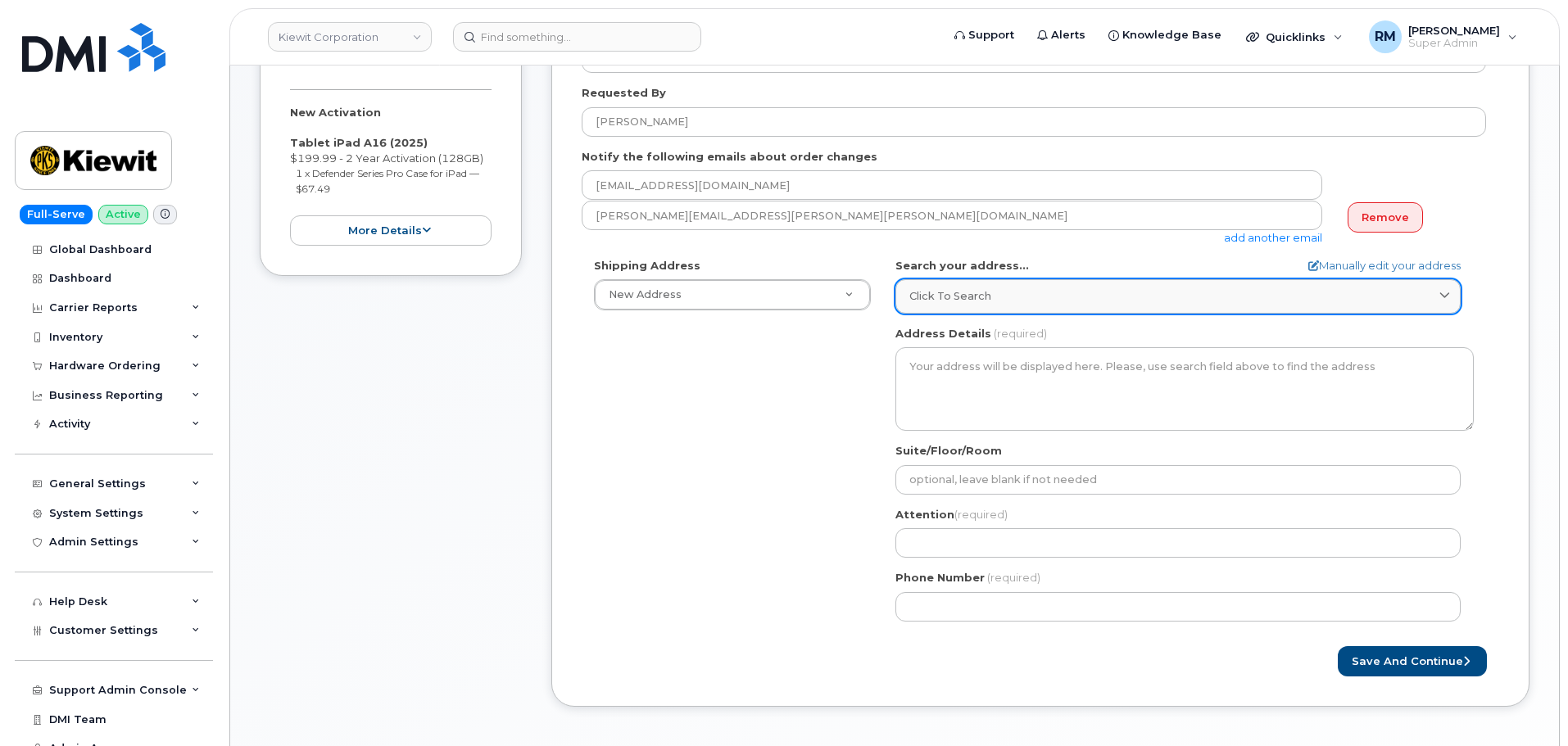
scroll to position [328, 0]
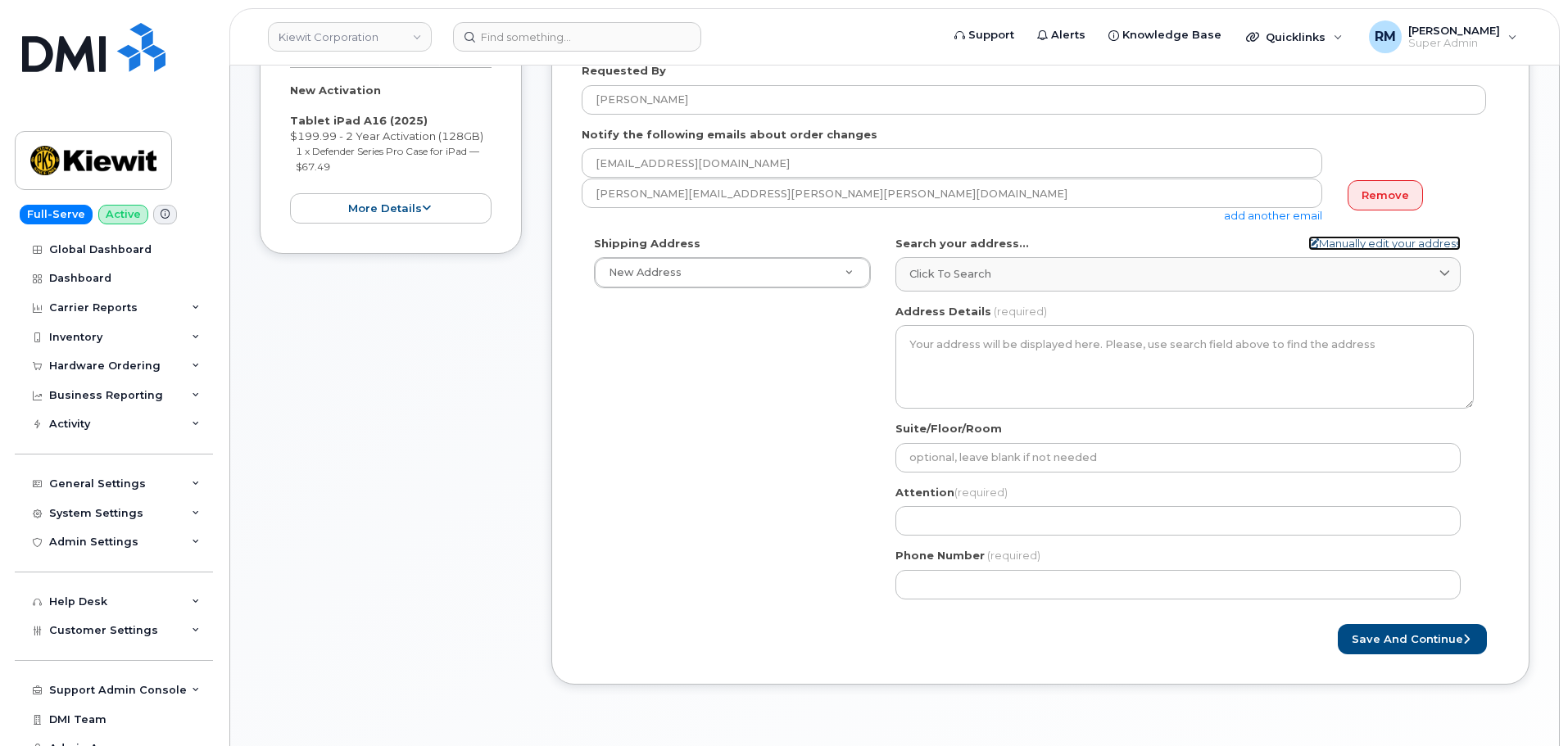
click at [1311, 244] on icon at bounding box center [1313, 244] width 11 height 11
select select
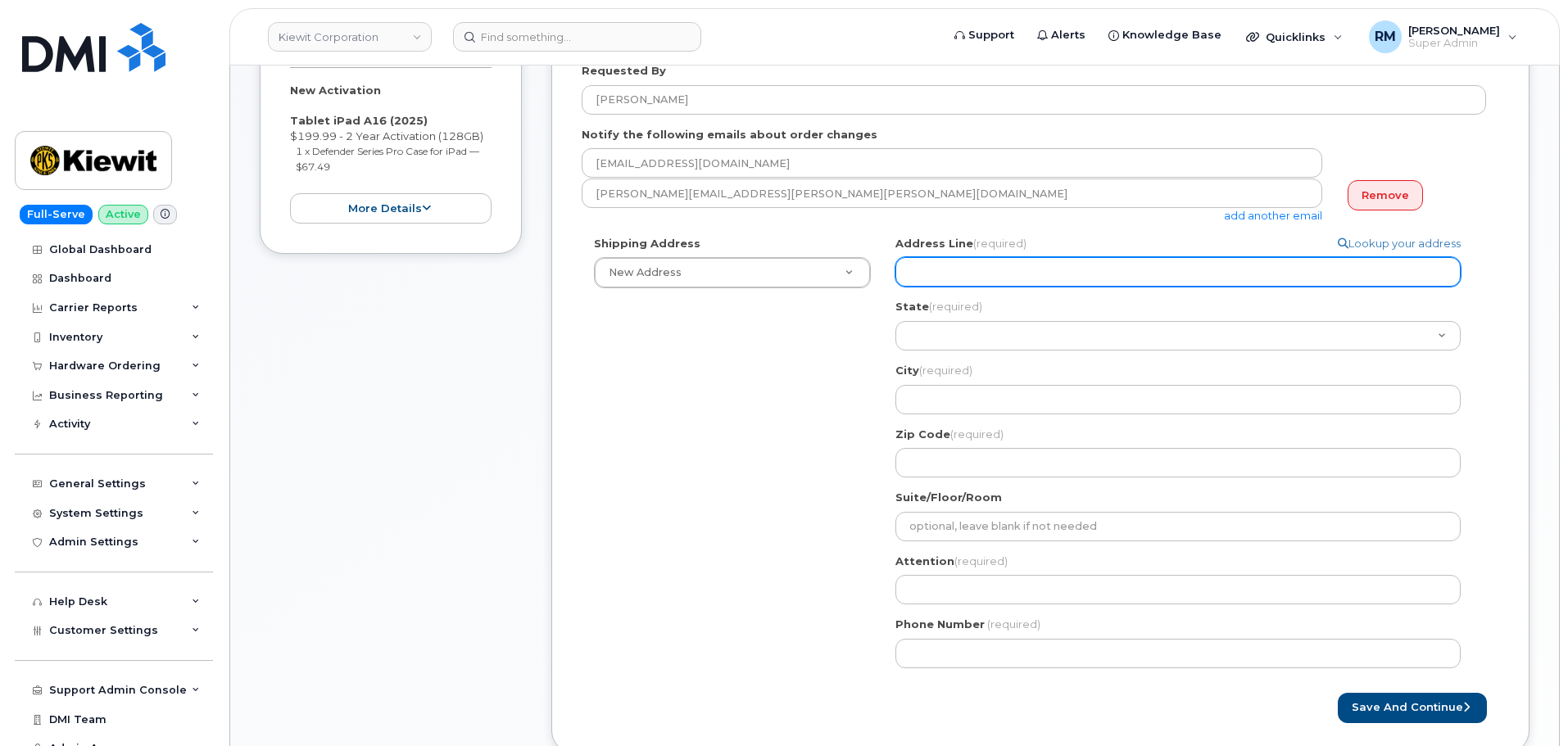
click at [928, 276] on input "Address Line (required)" at bounding box center [1178, 271] width 566 height 29
paste input "15 Century Blvd Ste 303"
select select
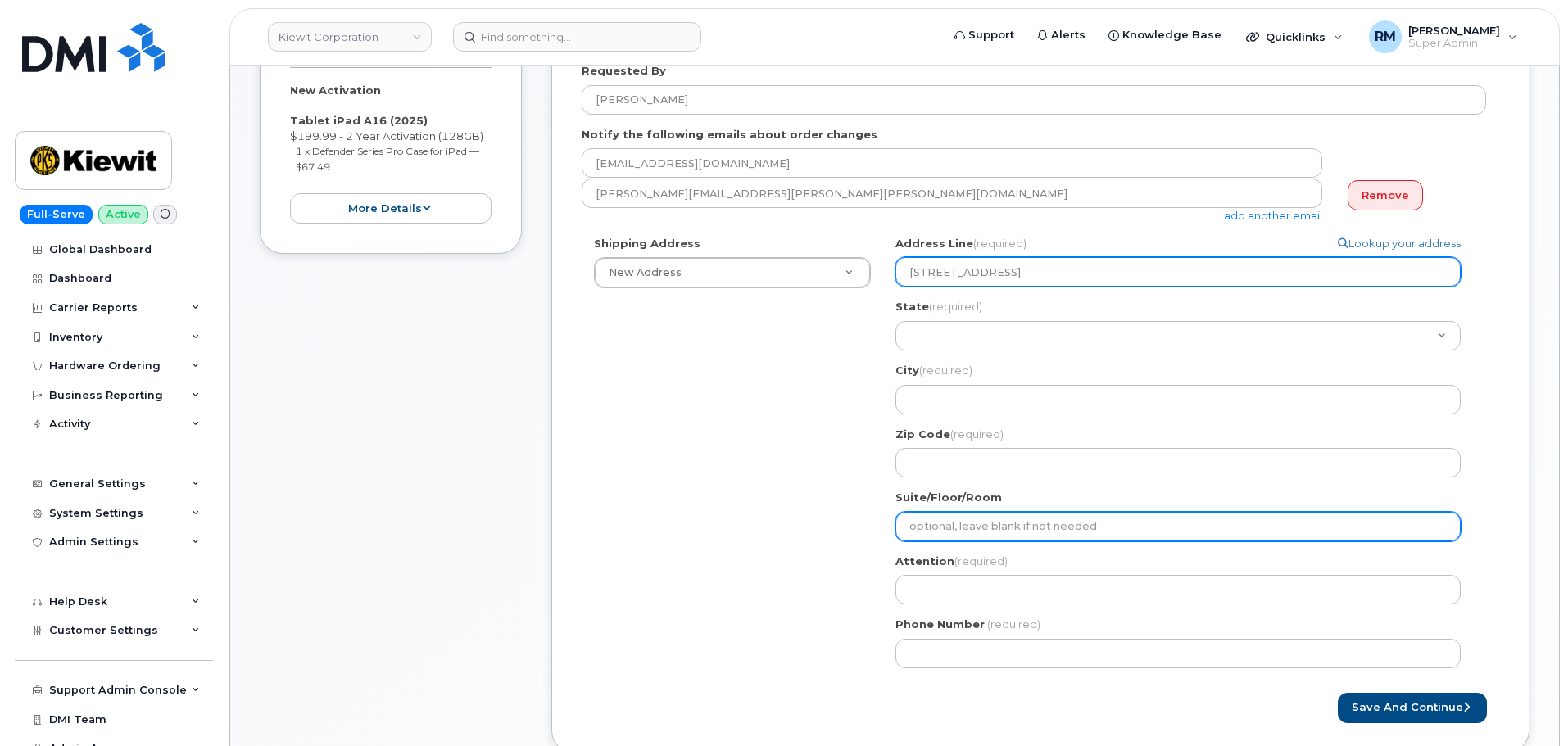
type input "15 Century Blvd Ste 303"
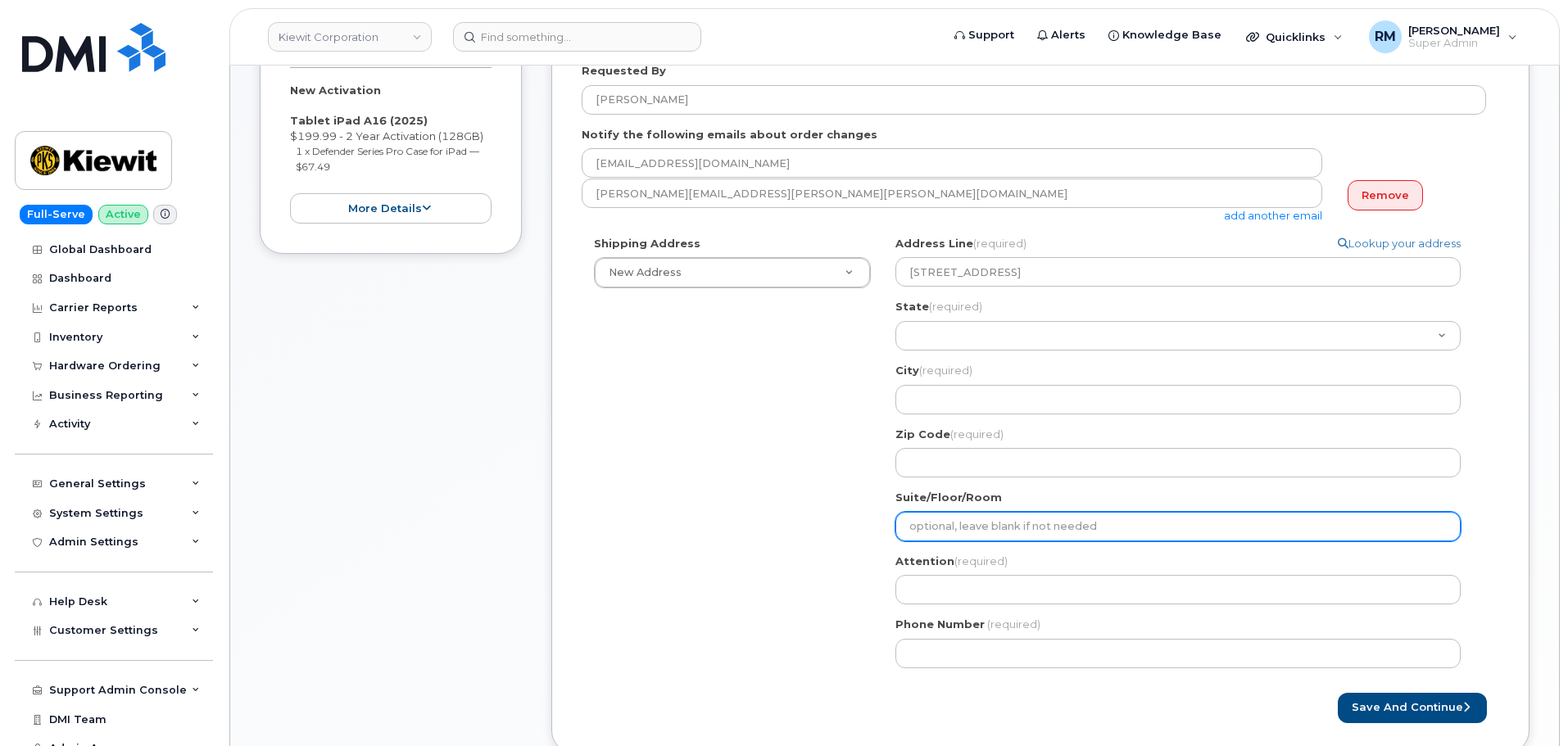
click at [949, 525] on input "Suite/Floor/Room" at bounding box center [1178, 526] width 566 height 29
select select
type input "S"
select select
type input "Su"
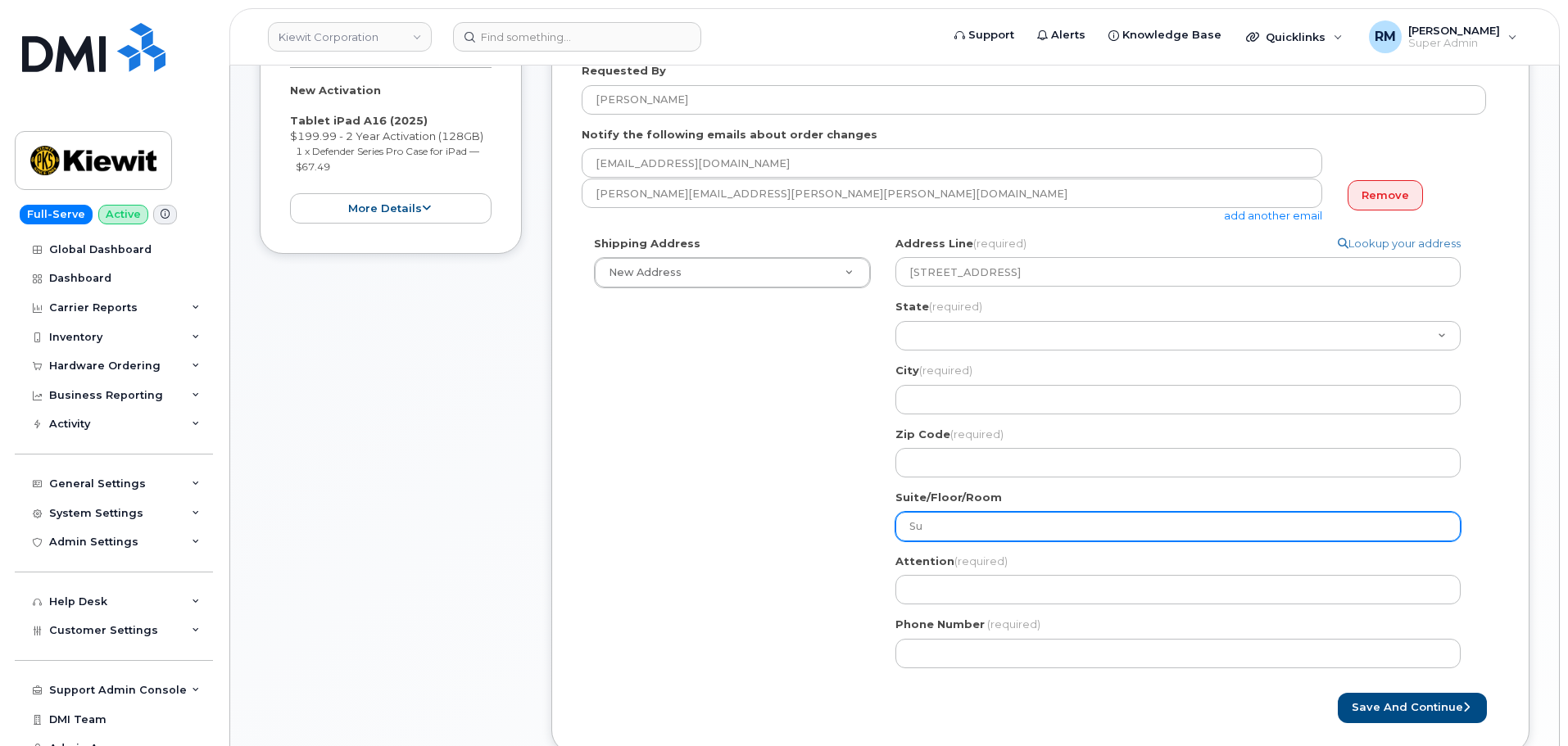
select select
type input "Sui"
select select
type input "Suie"
select select
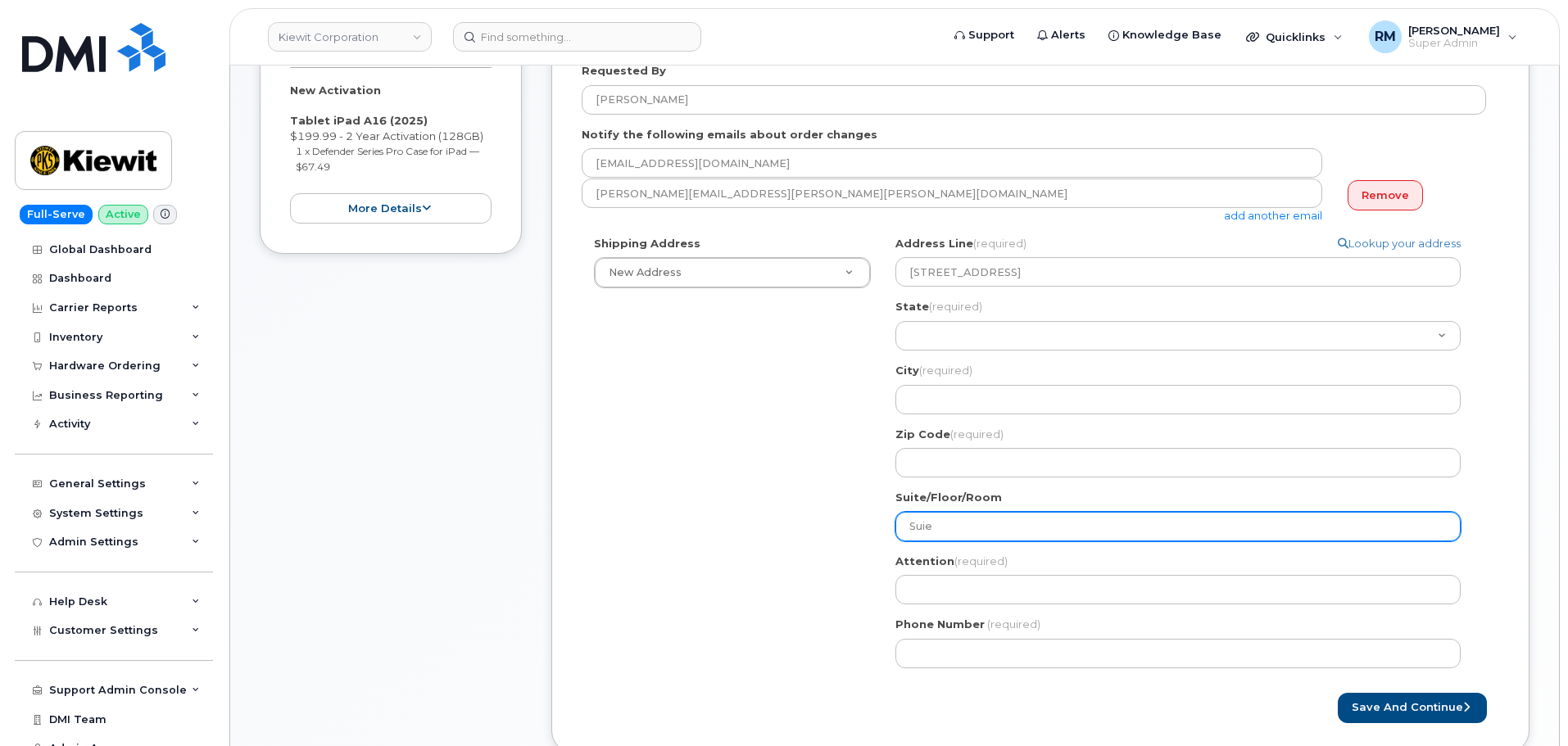
type input "Sui"
select select
type input "Suit"
select select
type input "Suite"
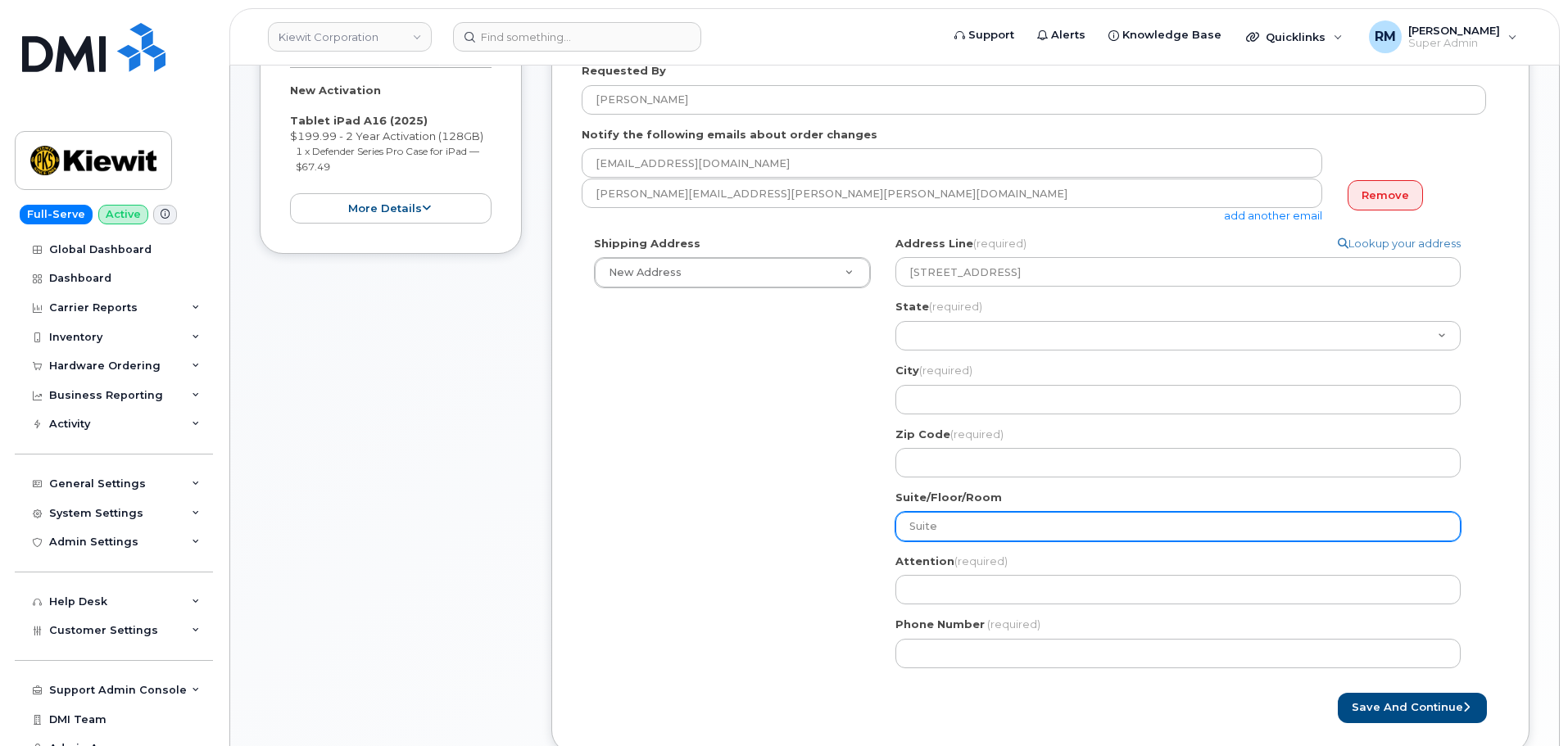
select select
type input "Suite 3"
select select
type input "Suite 30"
select select
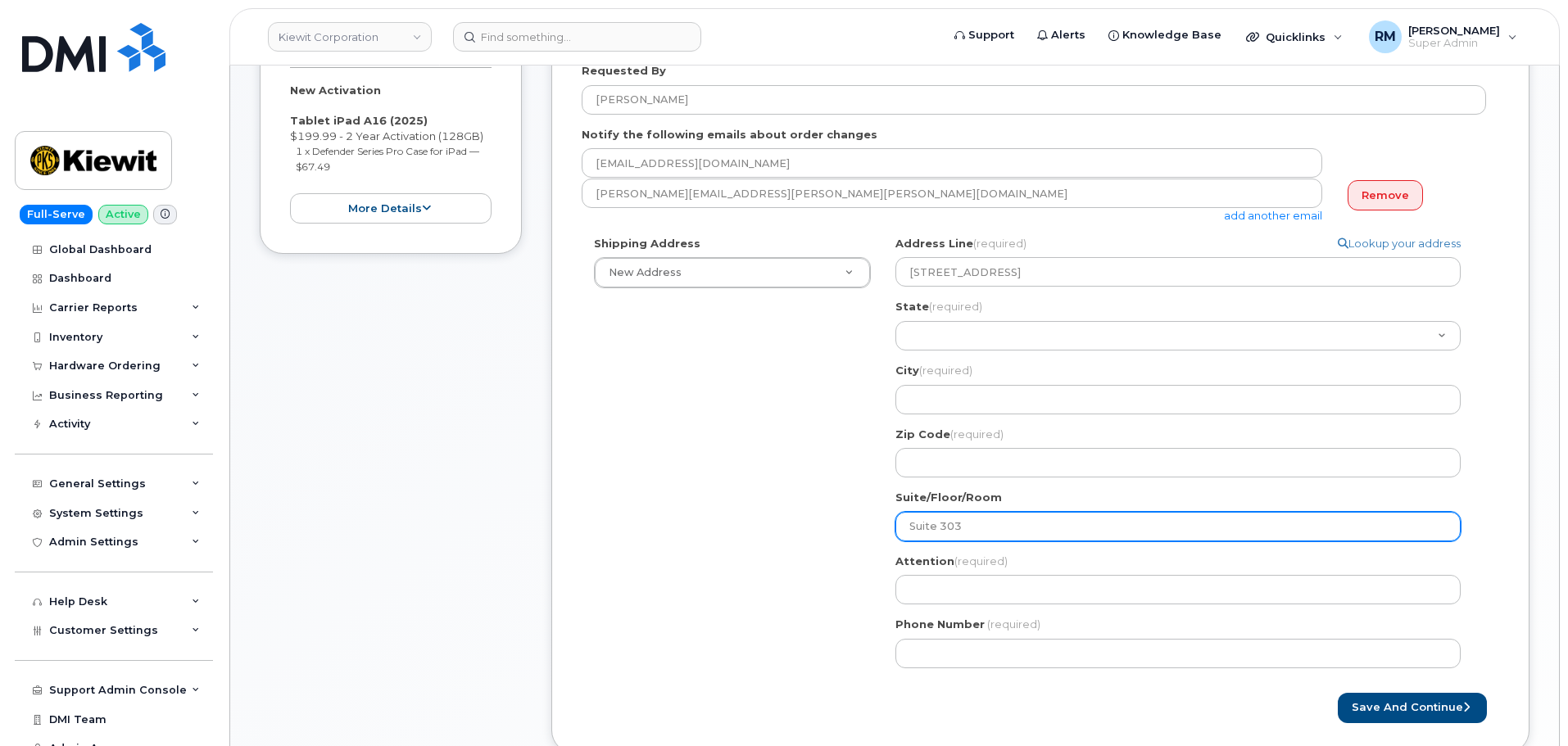
type input "Suite 303"
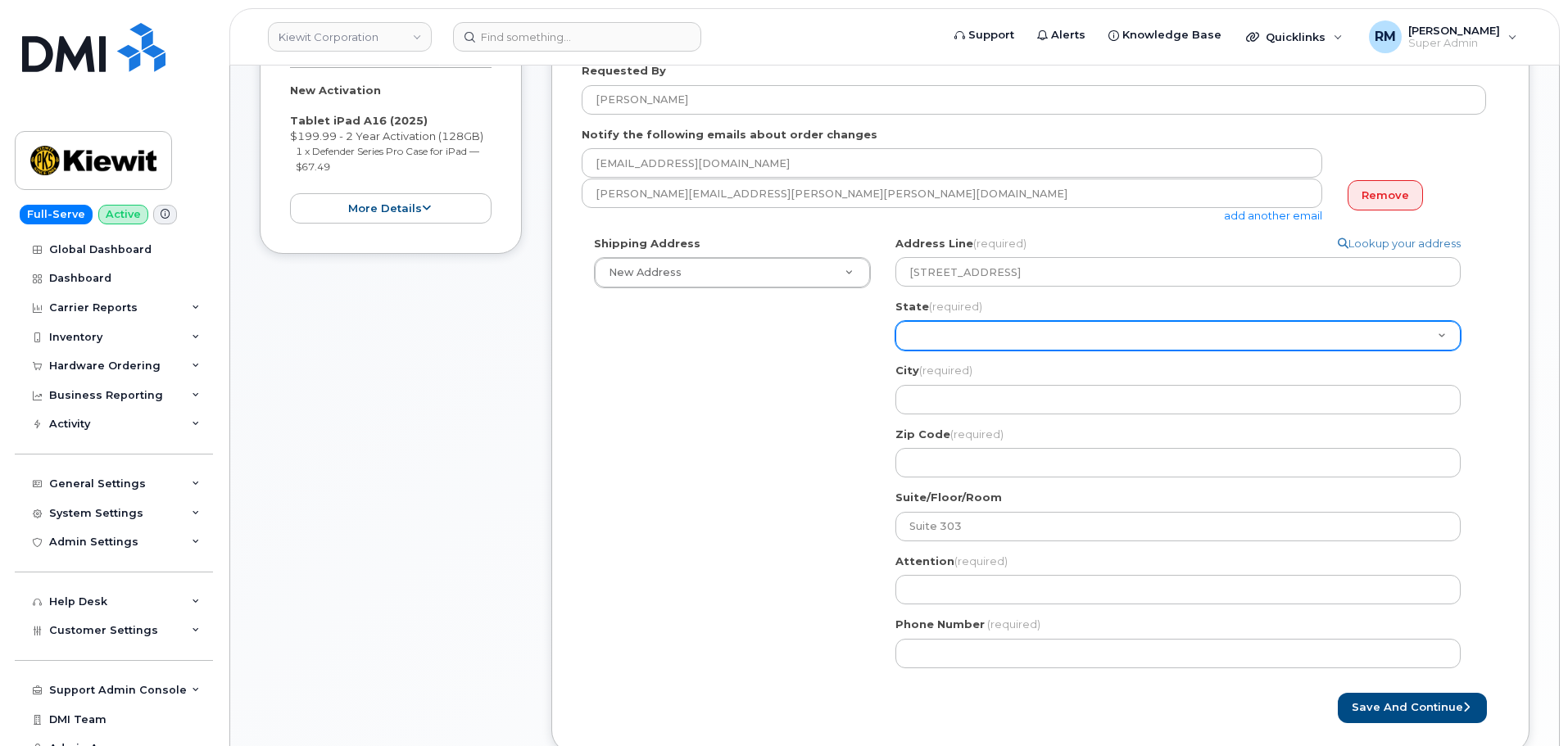
click at [937, 332] on select "Alabama Alaska American Samoa Arizona Arkansas California Colorado Connecticut …" at bounding box center [1178, 335] width 566 height 29
select select "TN"
click at [895, 321] on select "Alabama Alaska American Samoa Arizona Arkansas California Colorado Connecticut …" at bounding box center [1178, 335] width 566 height 29
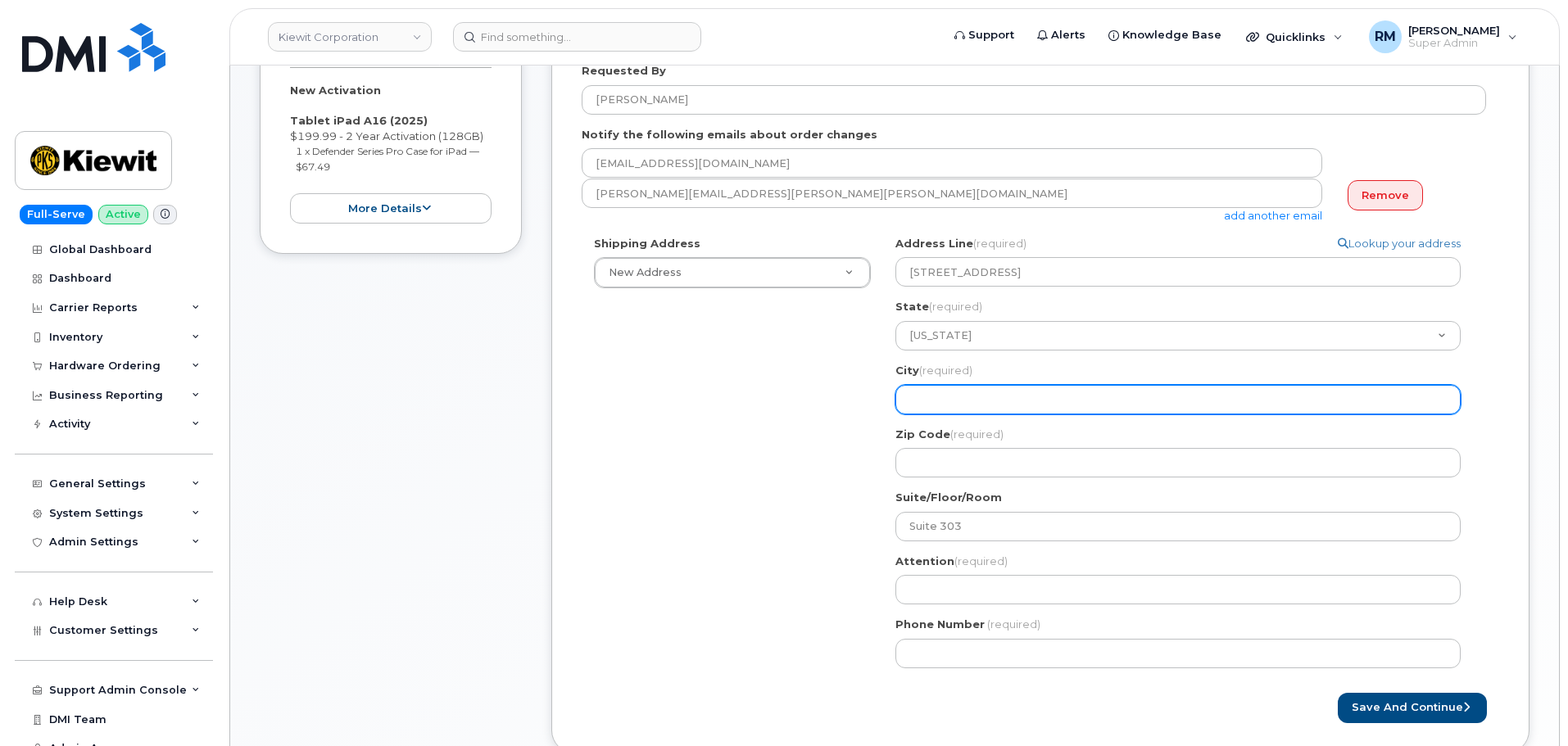
click at [948, 410] on input "City (required)" at bounding box center [1178, 400] width 566 height 29
paste input "Nashville"
select select
type input "Nashville"
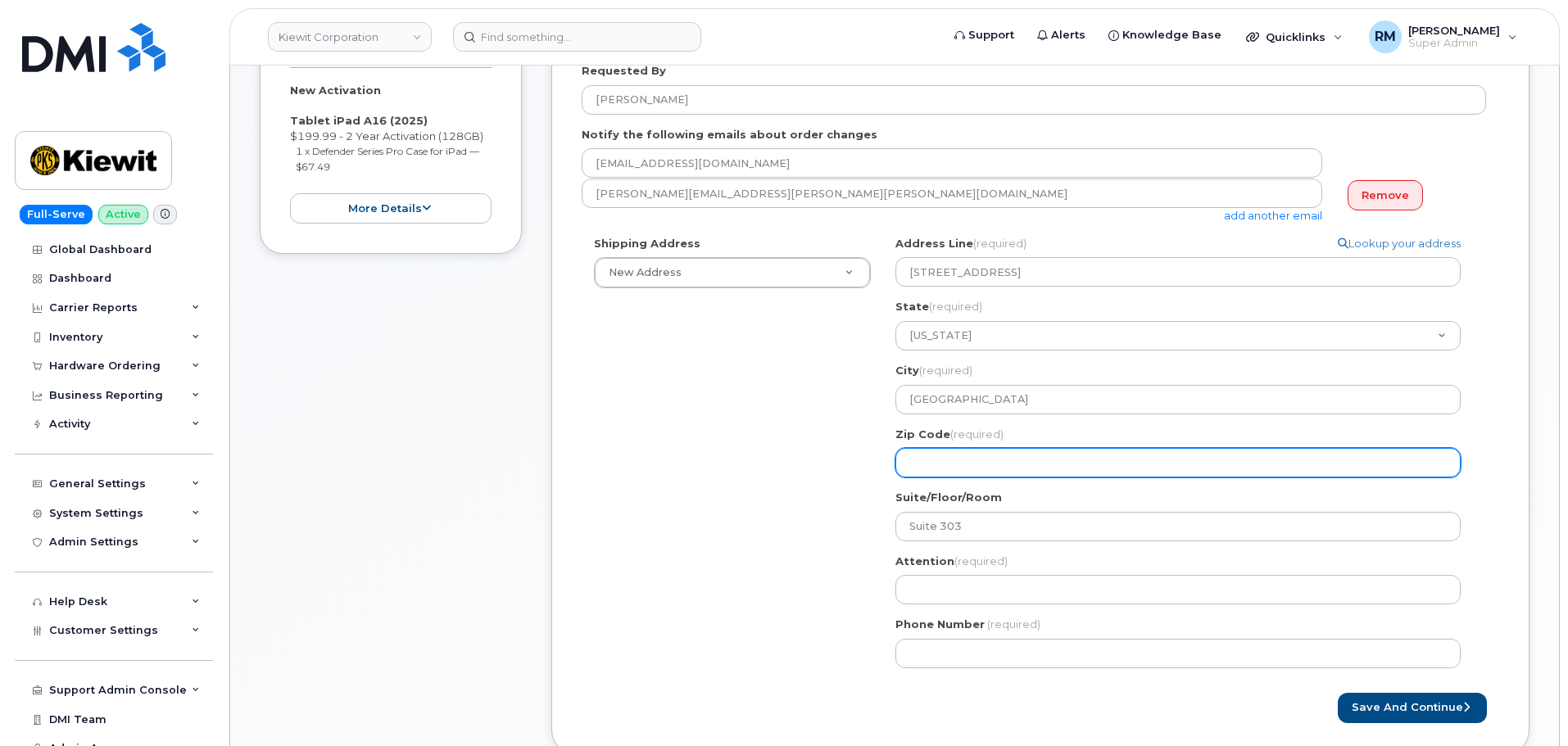
click at [944, 465] on input "Zip Code (required)" at bounding box center [1178, 462] width 566 height 29
paste input "37214"
select select
type input "37214"
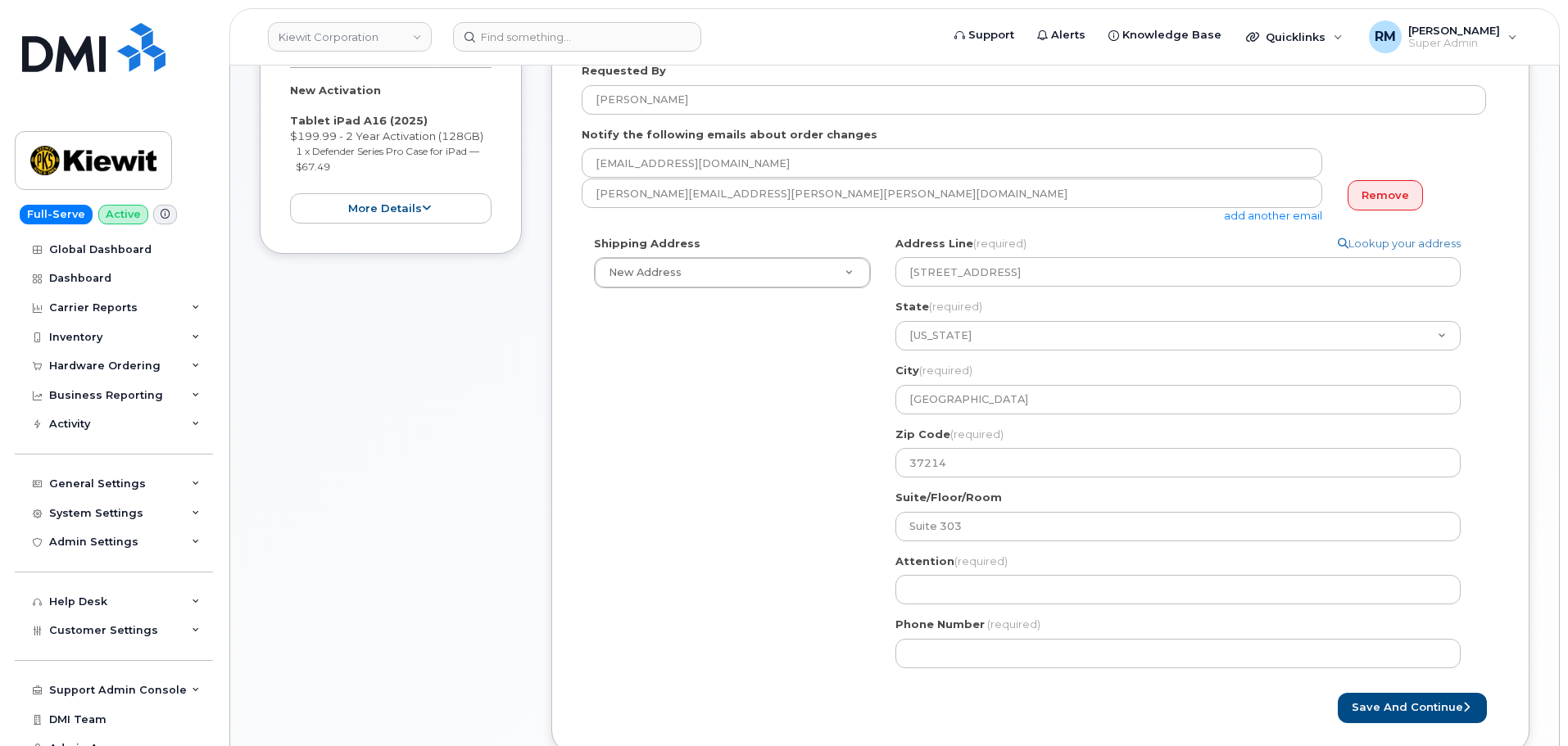
click at [697, 451] on div "Shipping Address New Address New Address 525 Park Ave Ste 2A 4300 Township Road…" at bounding box center [1033, 458] width 904 height 445
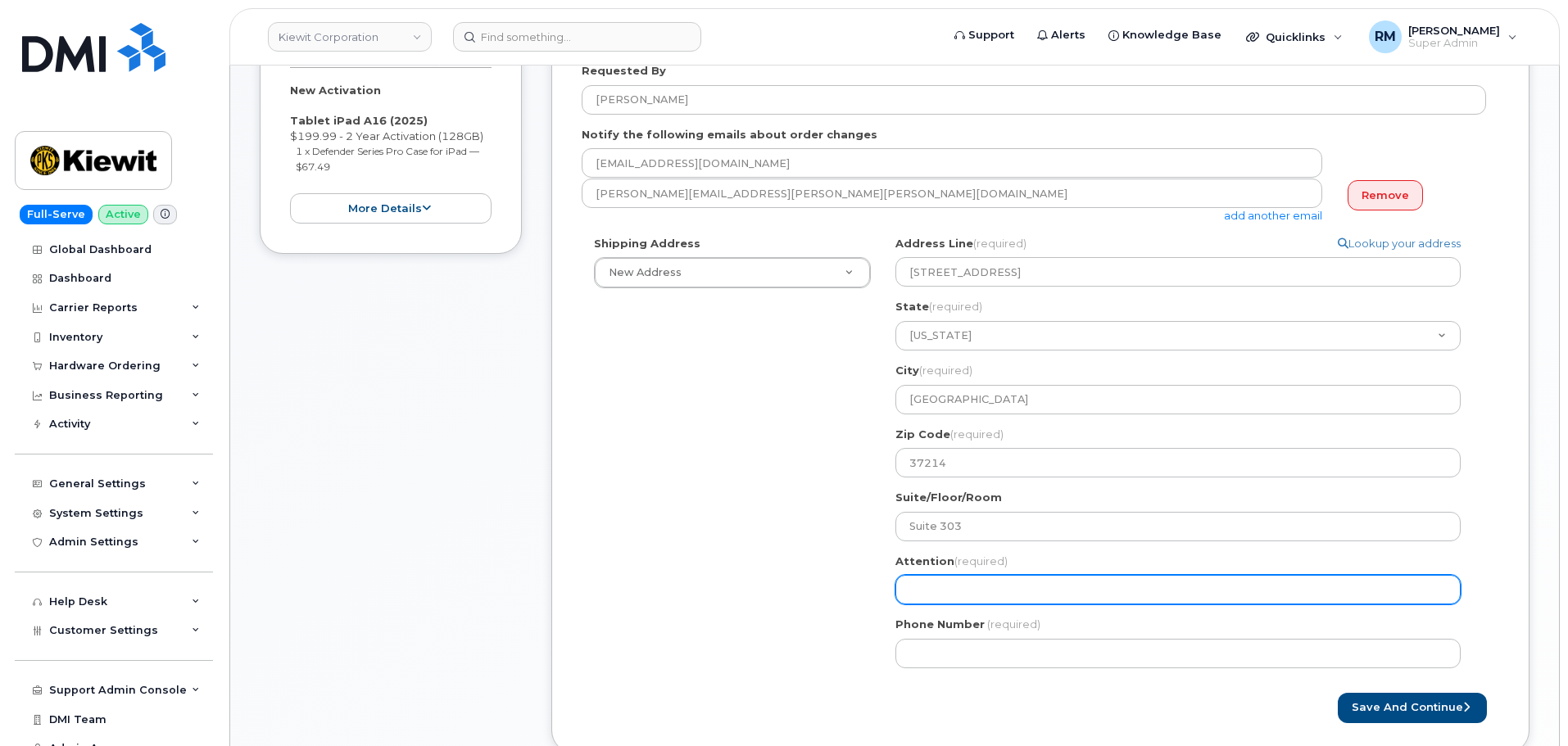
drag, startPoint x: 932, startPoint y: 591, endPoint x: 918, endPoint y: 585, distance: 15.2
click at [932, 591] on input "Attention (required)" at bounding box center [1178, 590] width 566 height 29
paste input "[PERSON_NAME]"
select select
type input "[PERSON_NAME]"
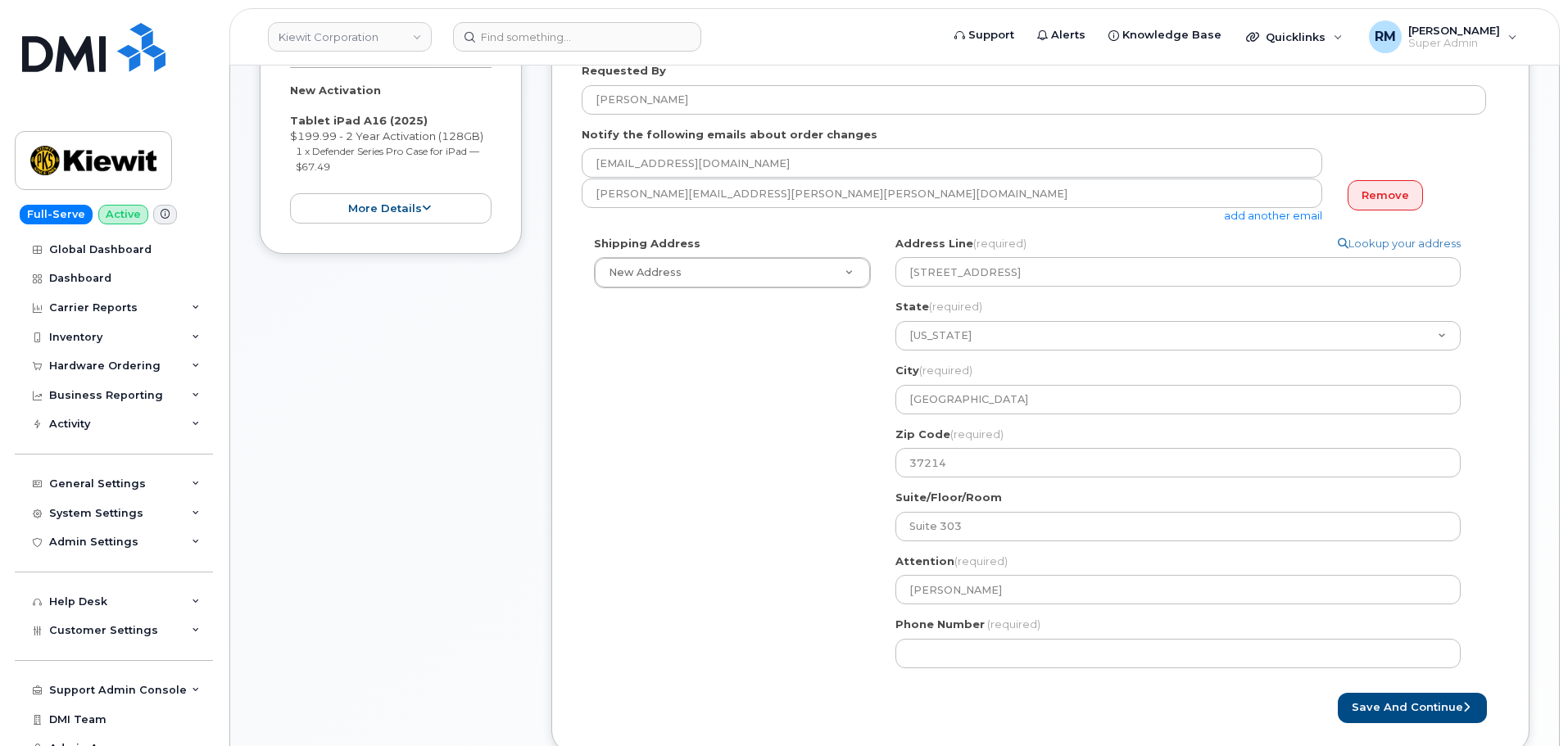
click at [693, 512] on div "Shipping Address New Address New Address 525 Park Ave Ste 2A 4300 Township Road…" at bounding box center [1033, 458] width 904 height 445
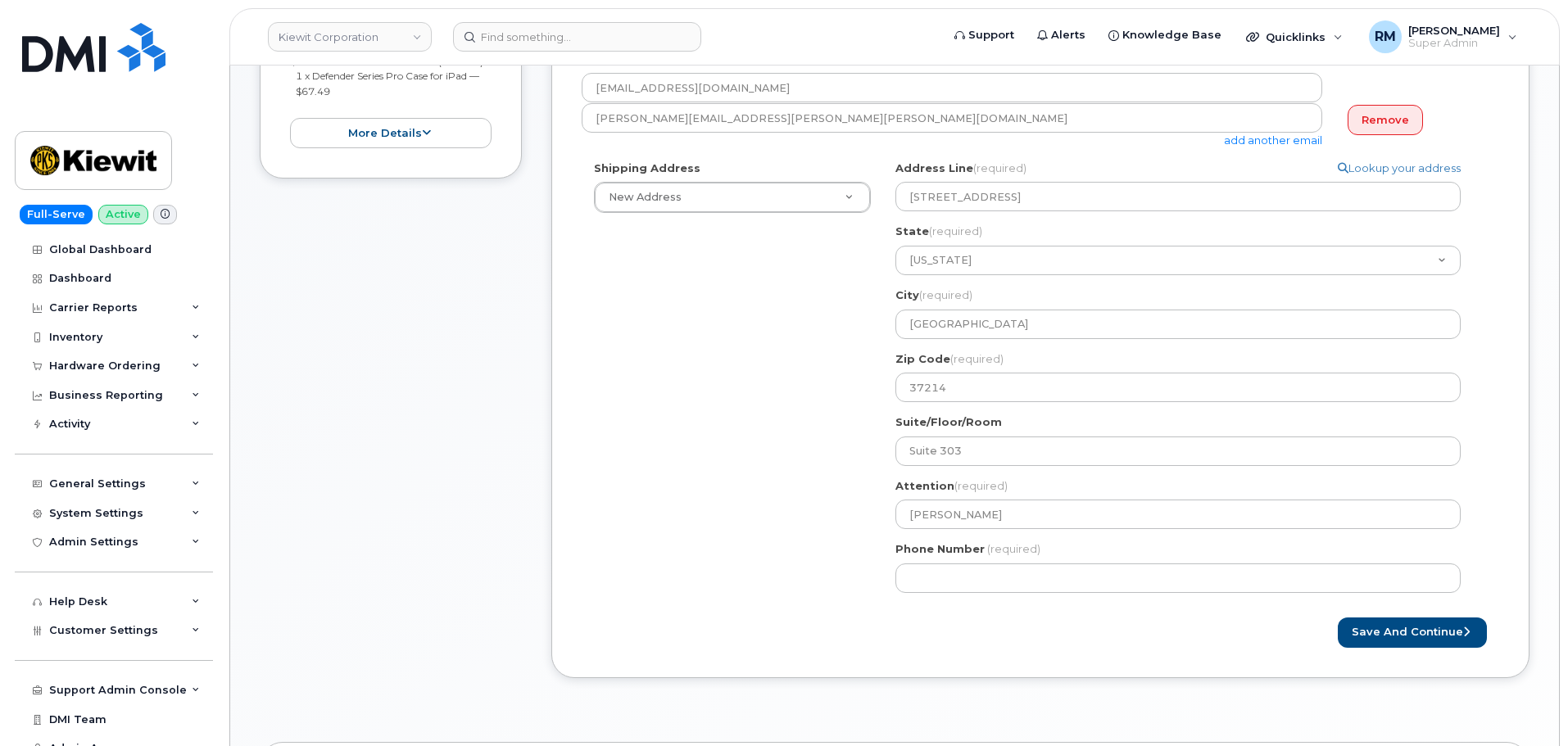
scroll to position [491, 0]
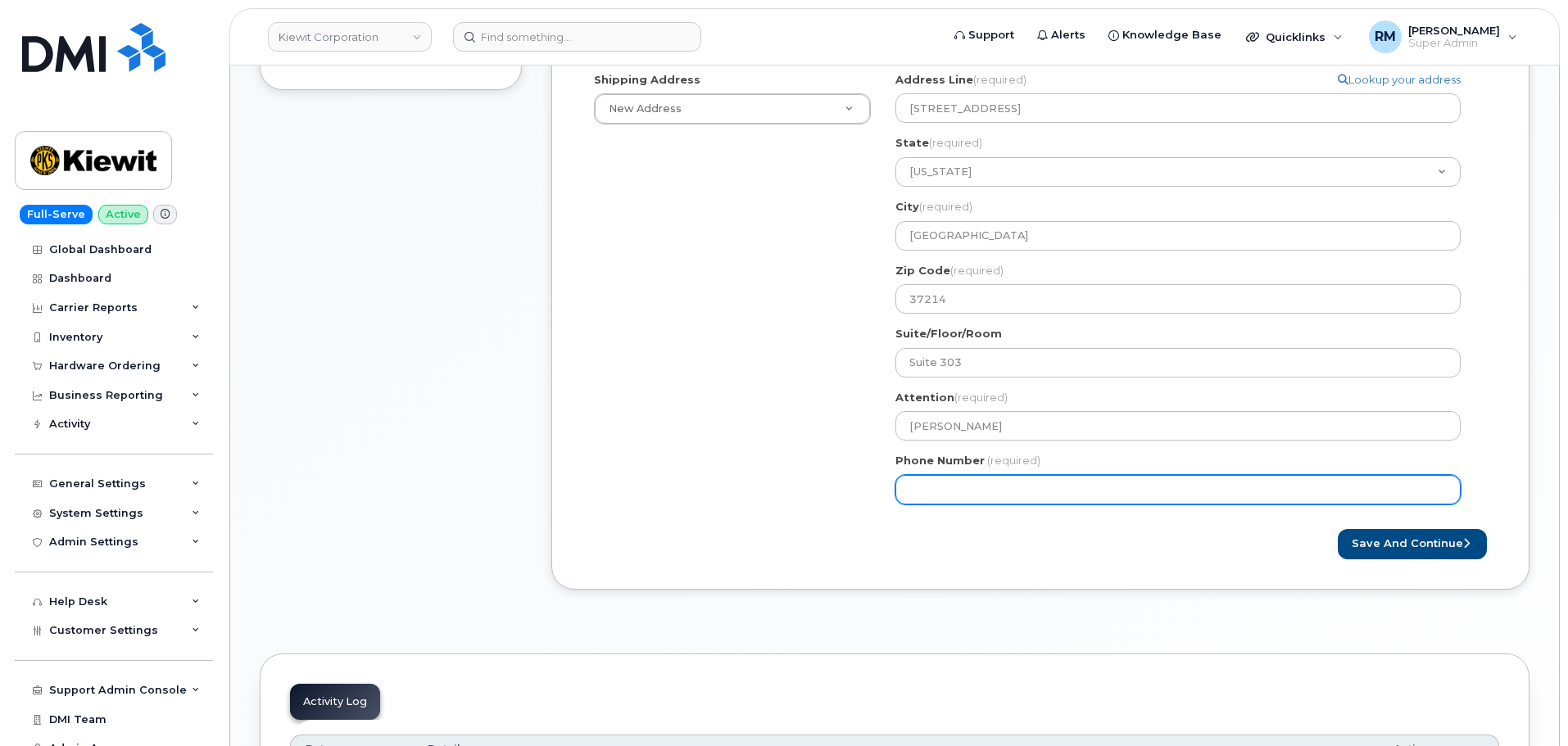
click at [925, 489] on input "Phone Number" at bounding box center [1178, 490] width 566 height 29
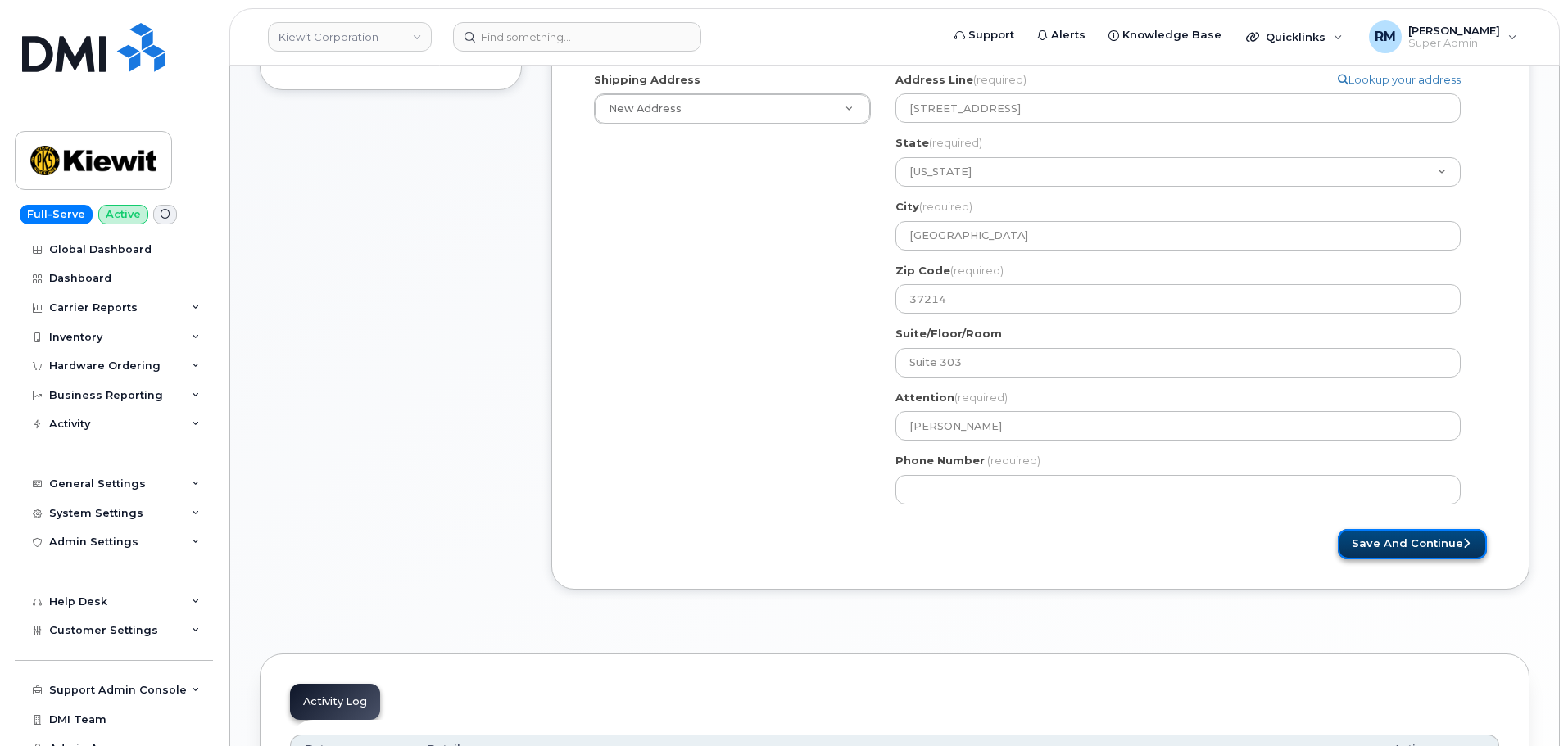
click at [1420, 554] on button "Save and Continue" at bounding box center [1412, 544] width 149 height 30
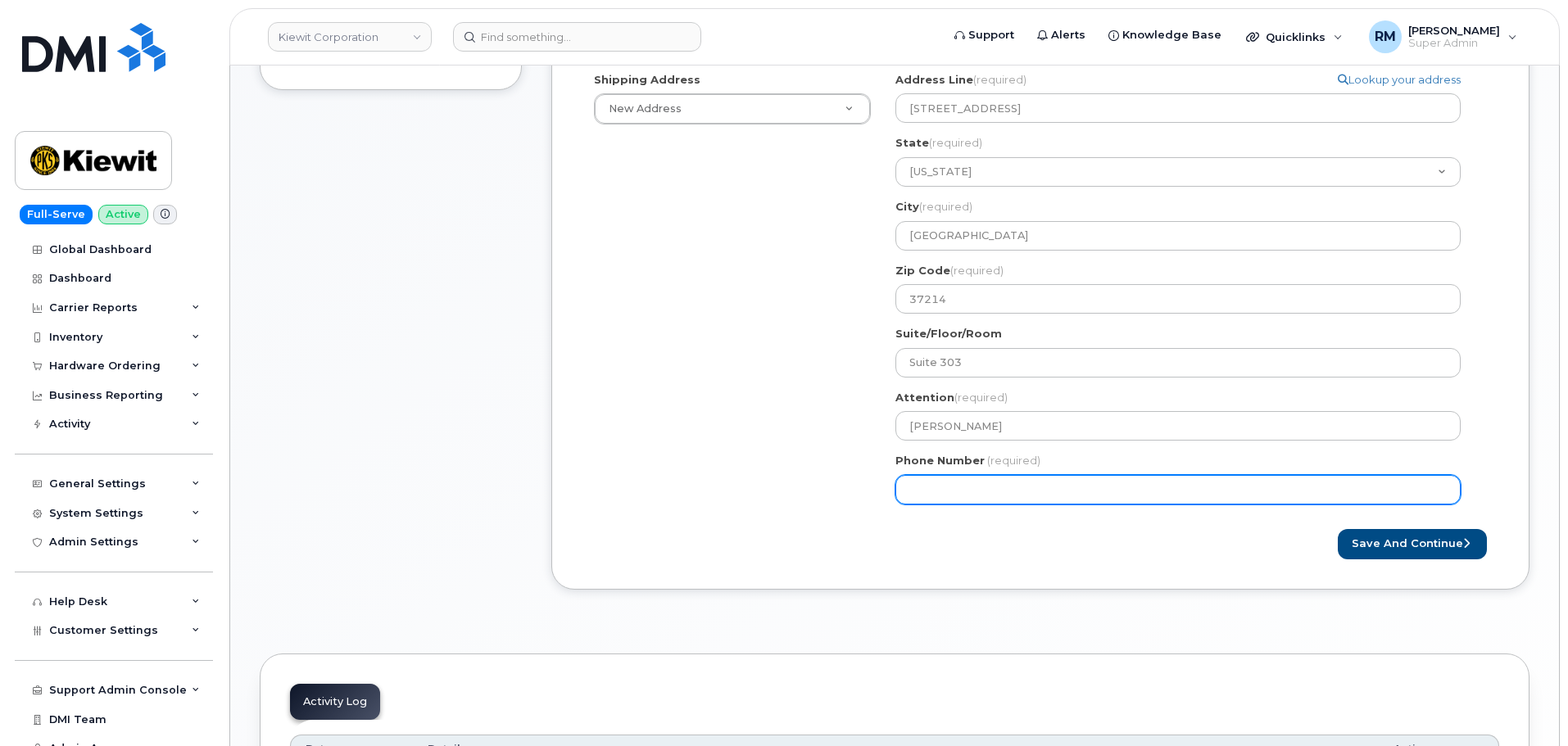
click at [961, 495] on input "Phone Number" at bounding box center [1178, 490] width 566 height 29
type input "8084311337"
select select
type input "8084311337"
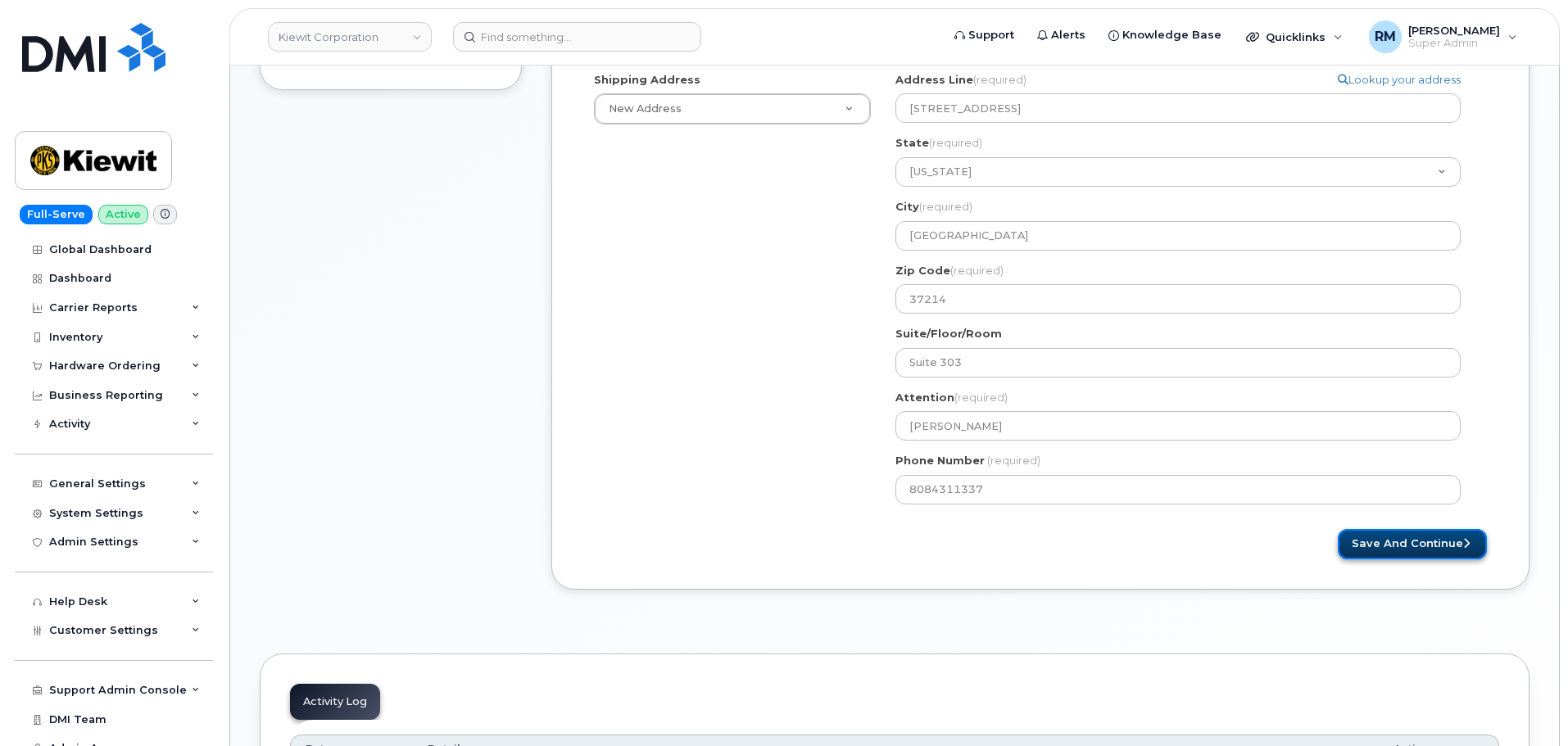
click at [1383, 537] on button "Save and Continue" at bounding box center [1412, 544] width 149 height 30
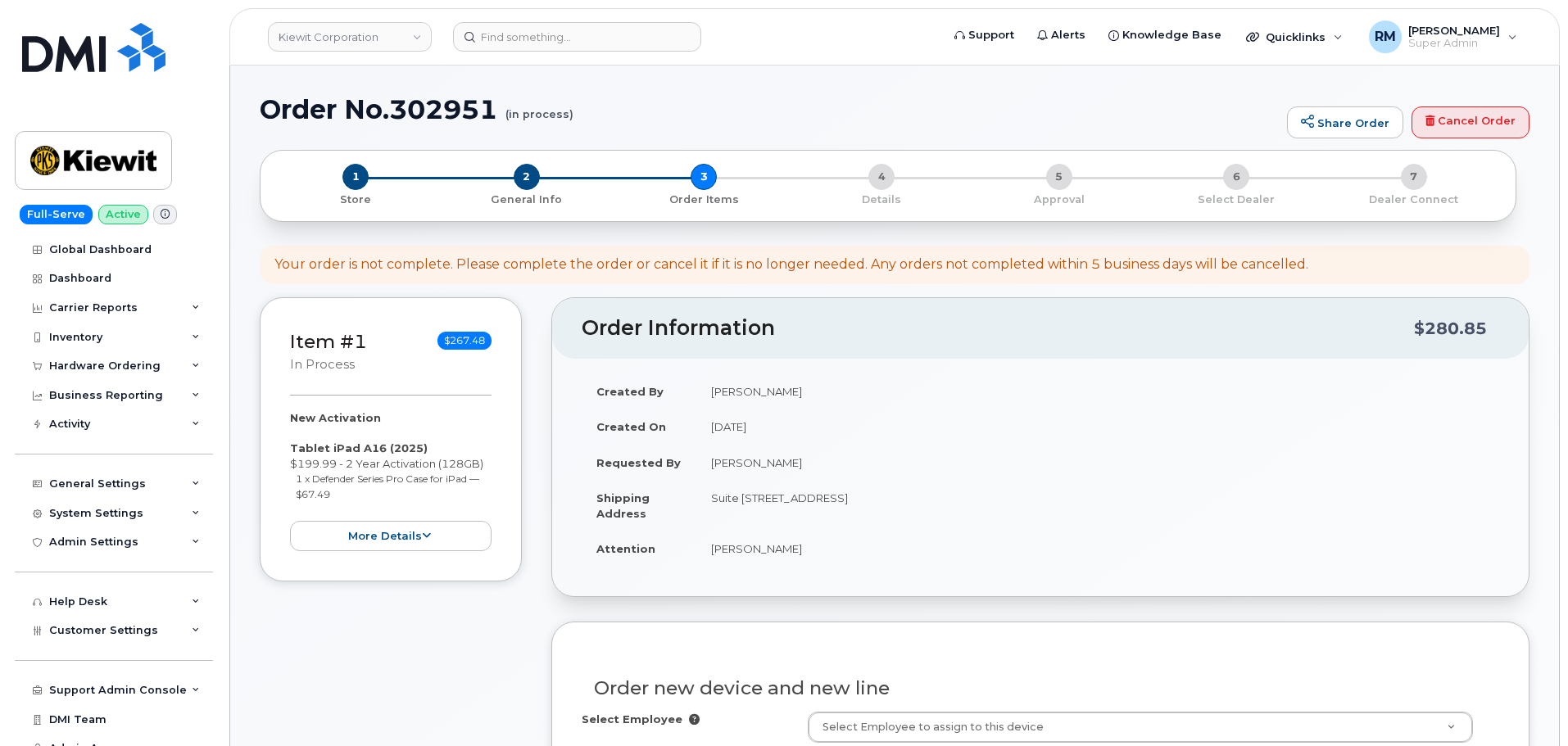
select select
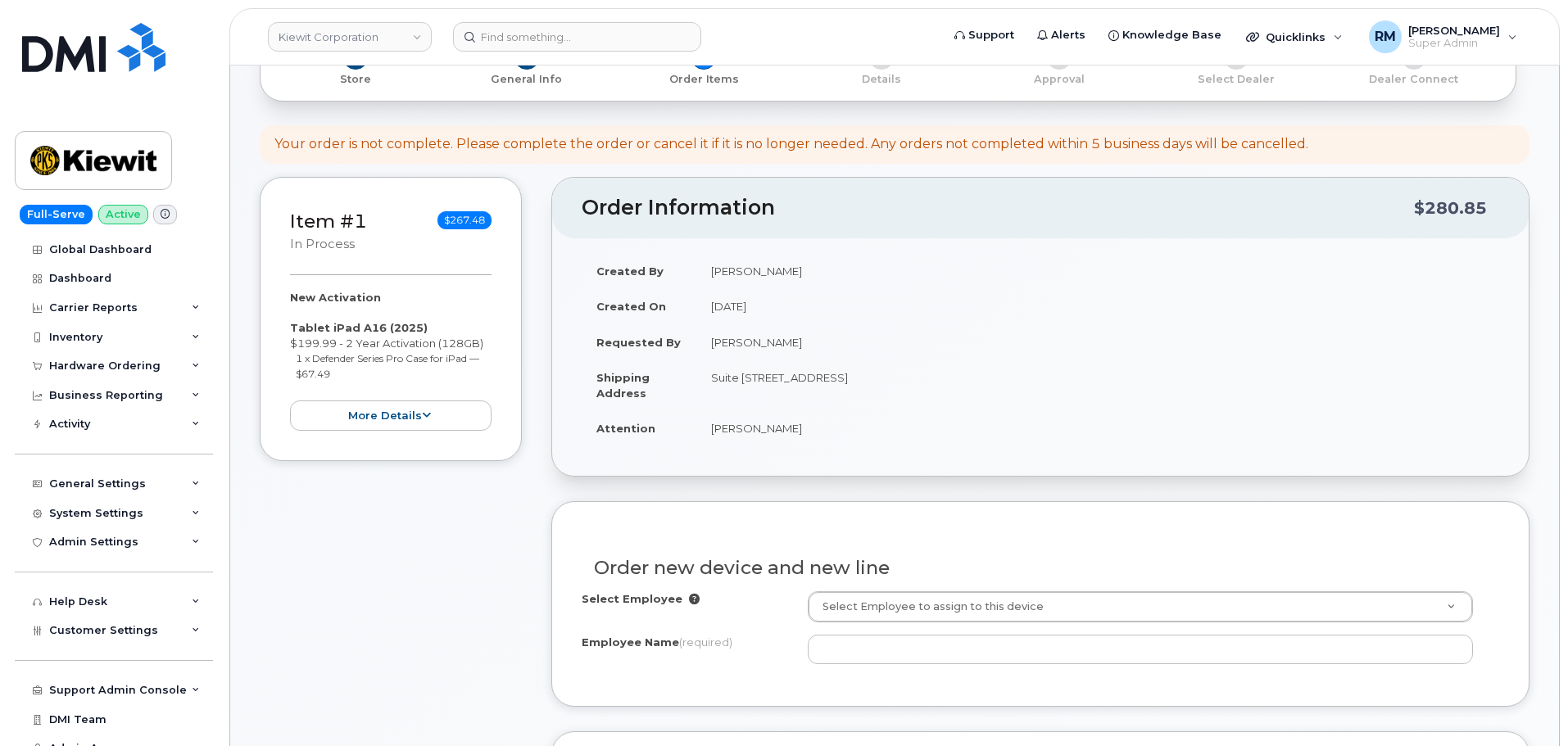
scroll to position [328, 0]
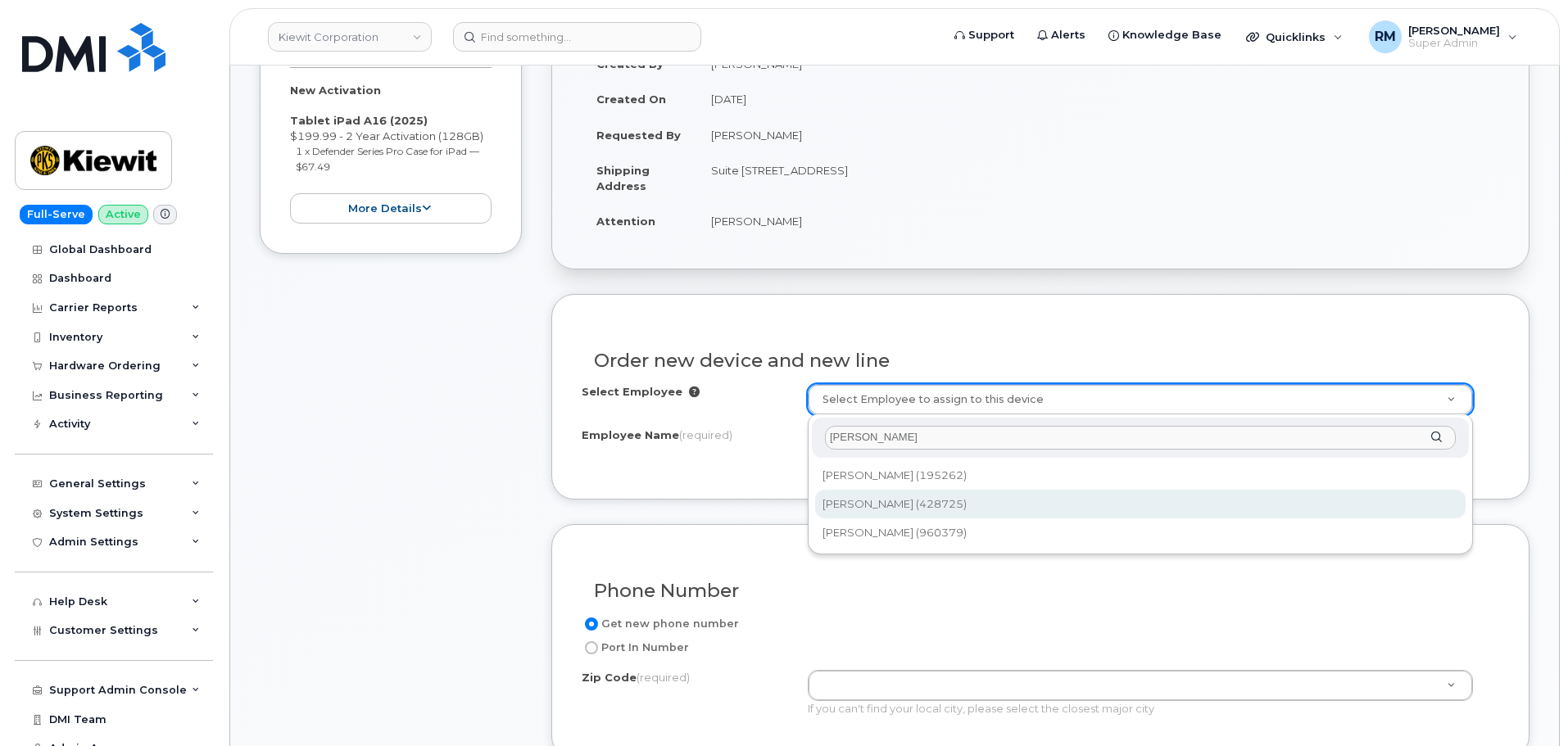
type input "[PERSON_NAME]"
type input "2155864"
type input "[PERSON_NAME]"
type input "[STREET_ADDRESS]"
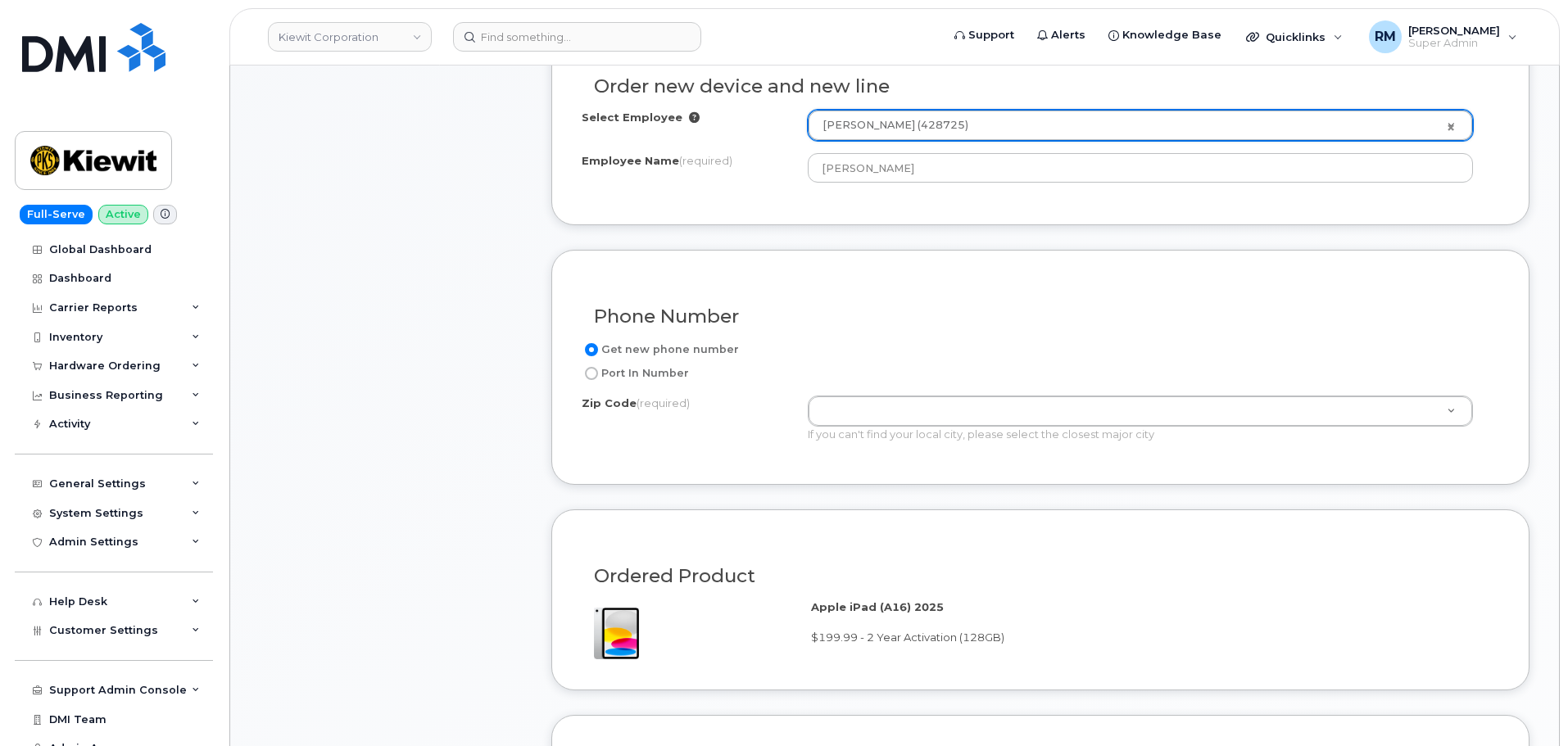
scroll to position [656, 0]
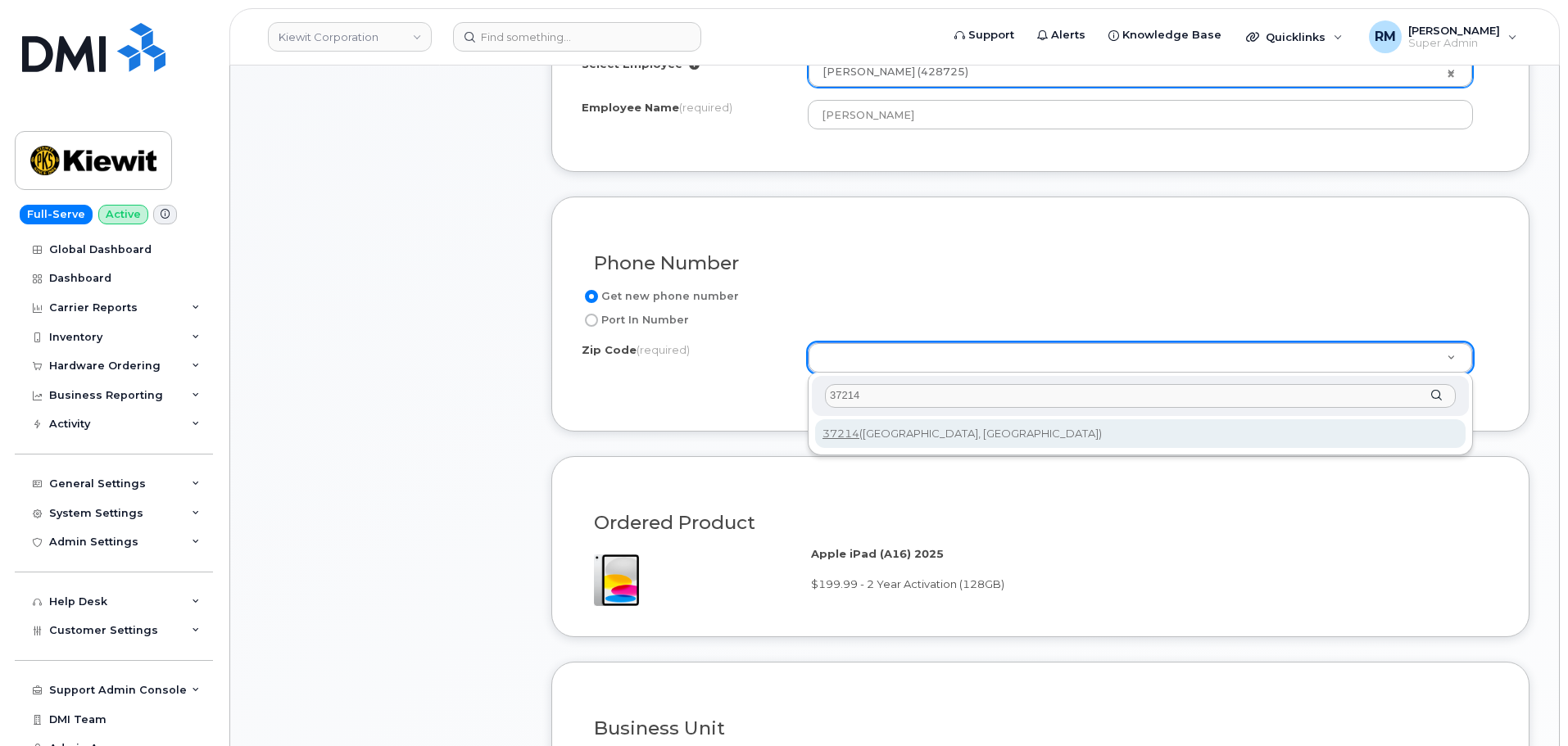
type input "37214"
type input "37214 ([GEOGRAPHIC_DATA], [GEOGRAPHIC_DATA])"
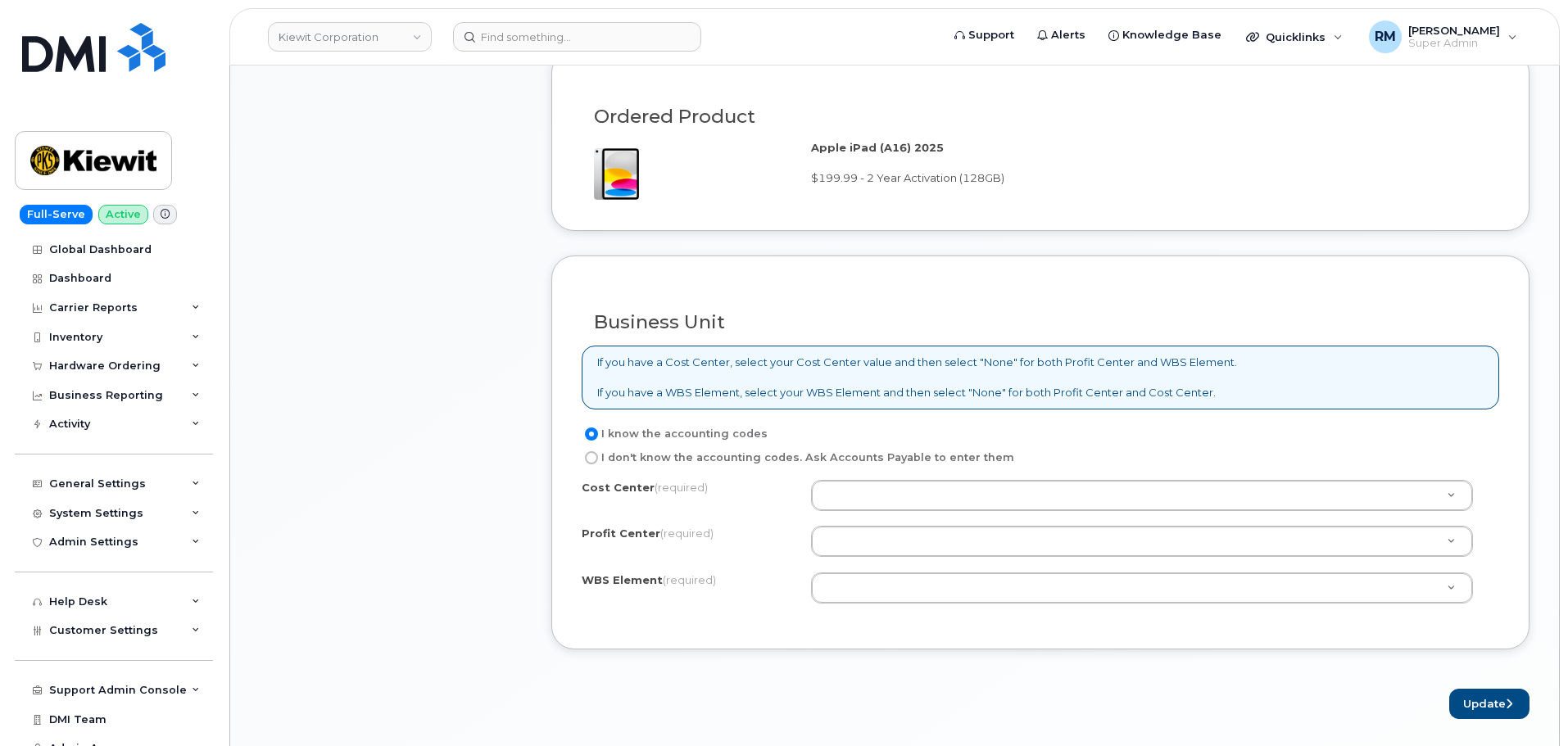
scroll to position [1065, 0]
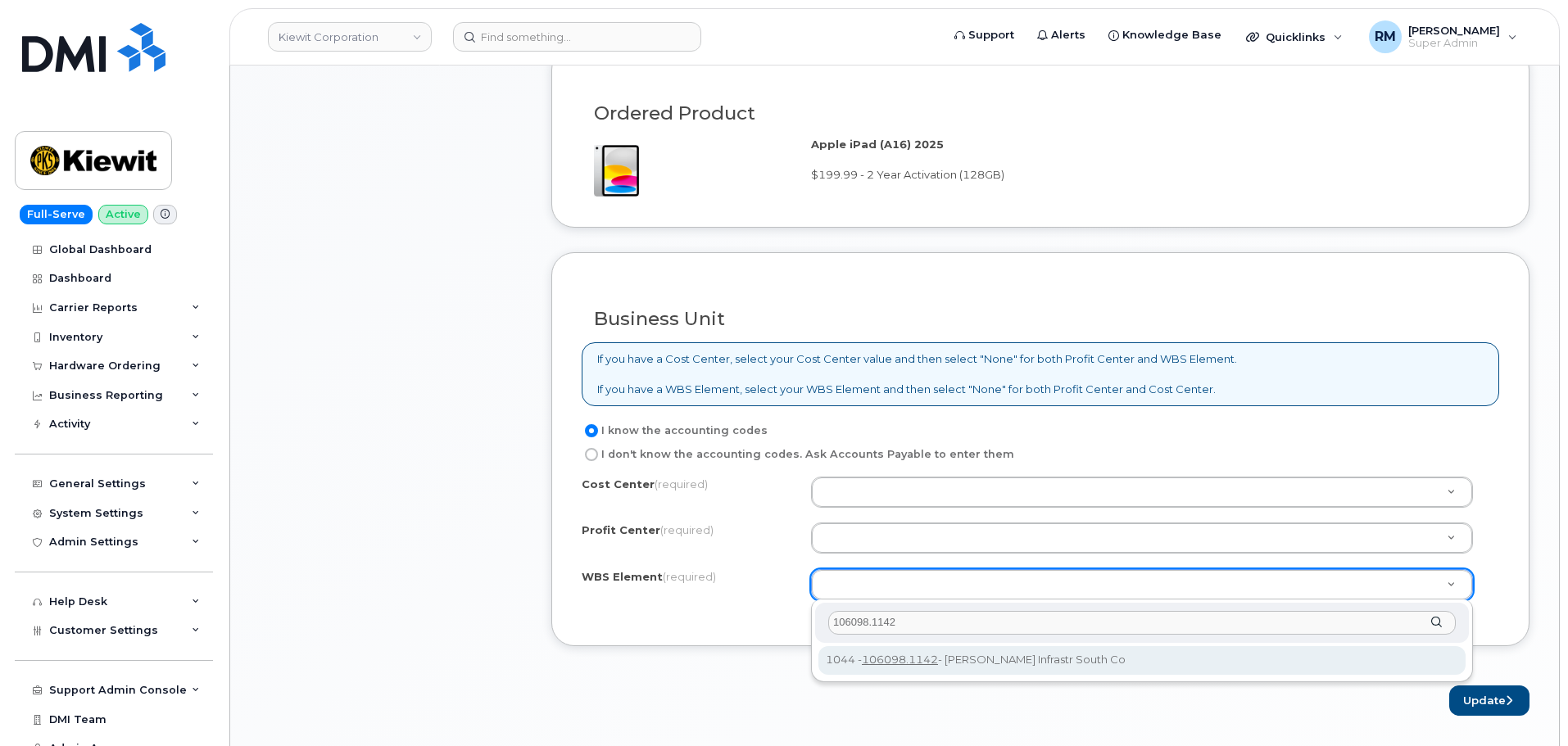
type input "106098.1142"
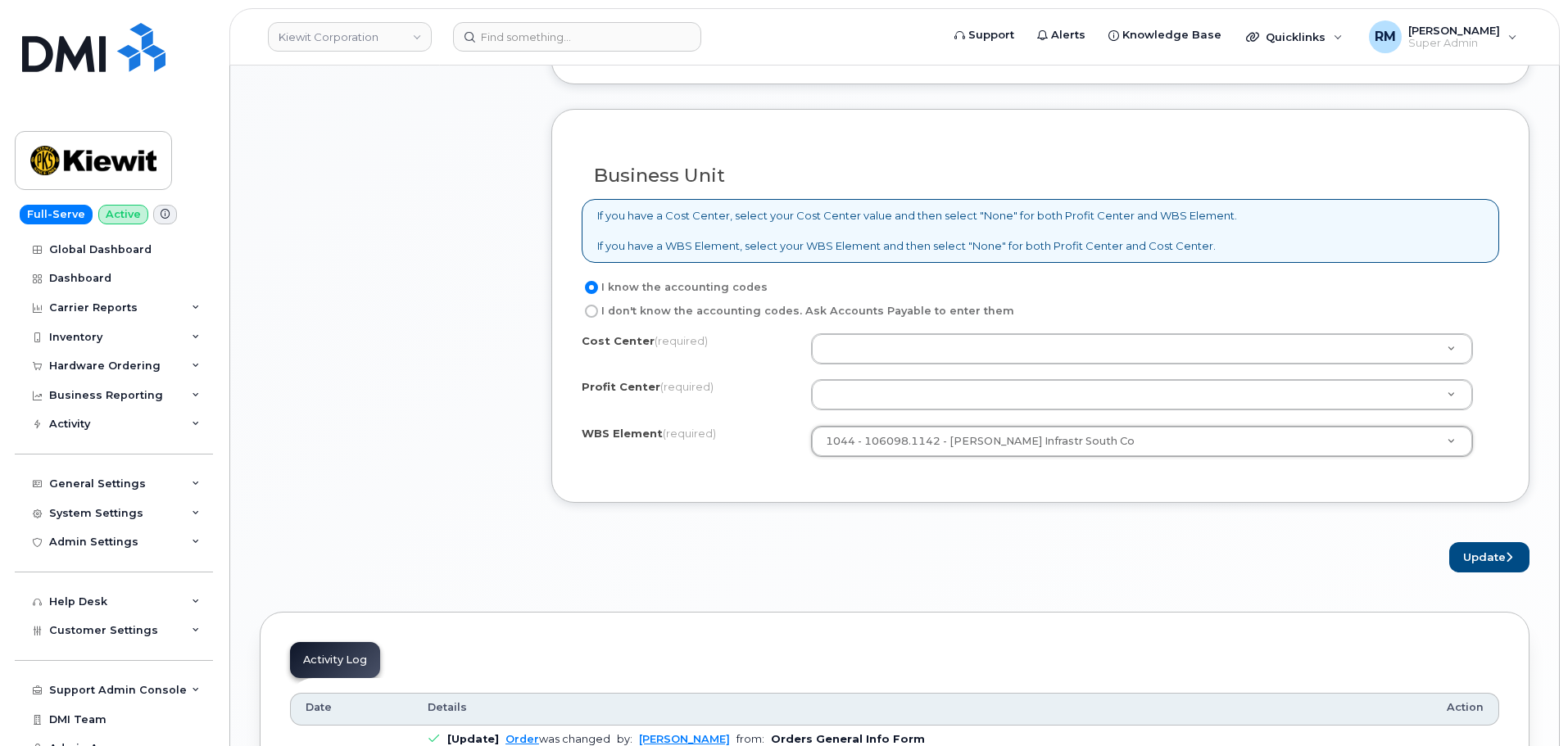
scroll to position [1229, 0]
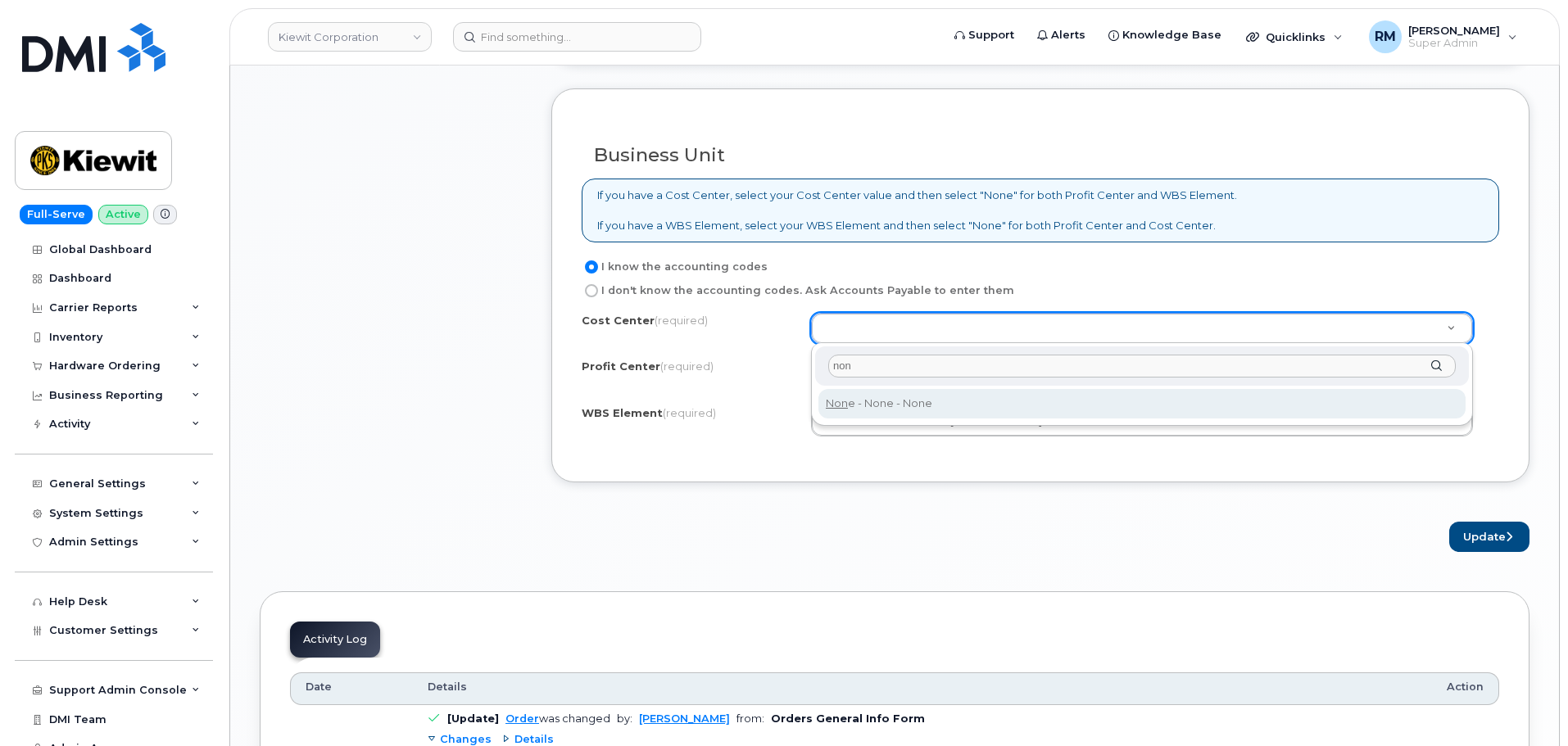
type input "non"
type input "None"
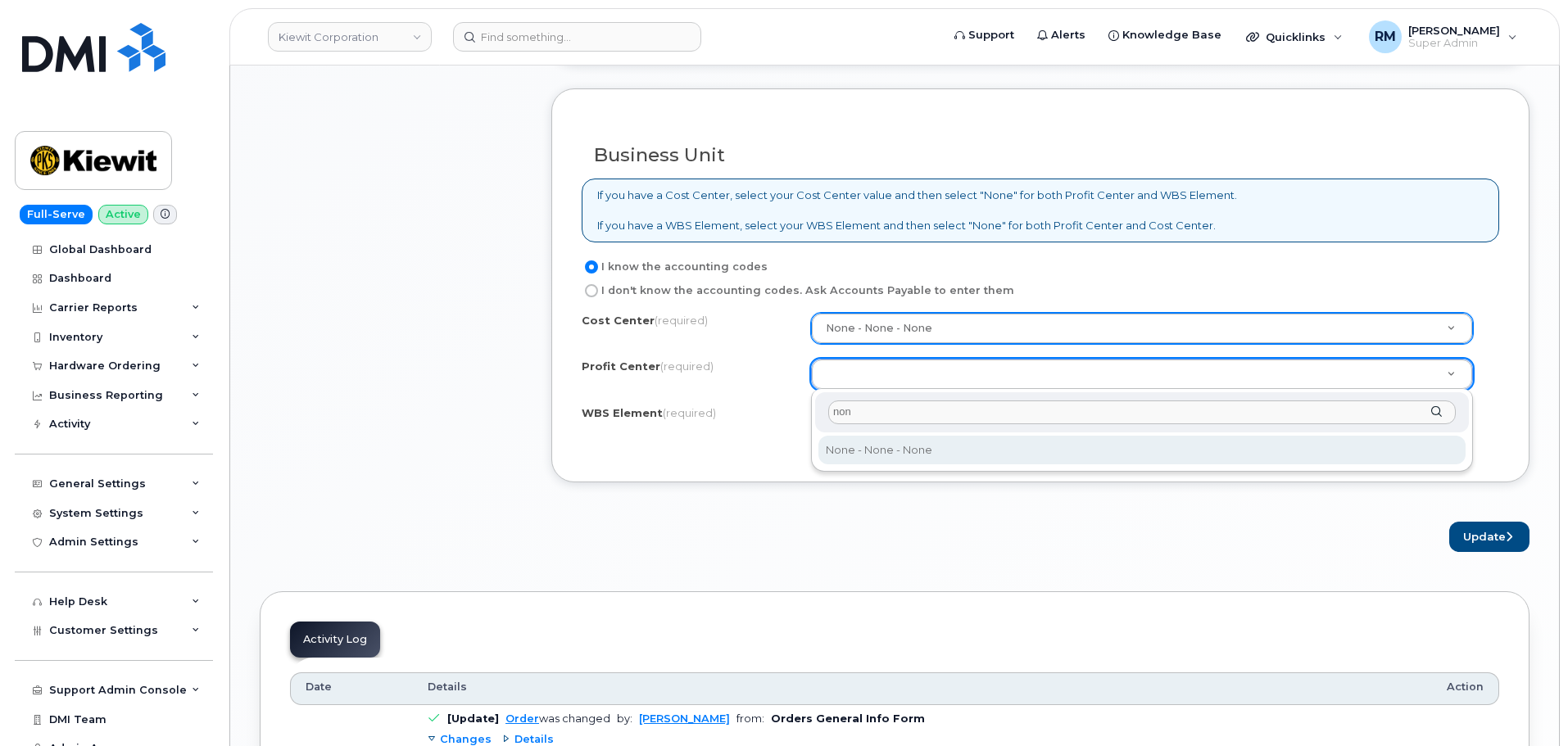
type input "non"
select select "None"
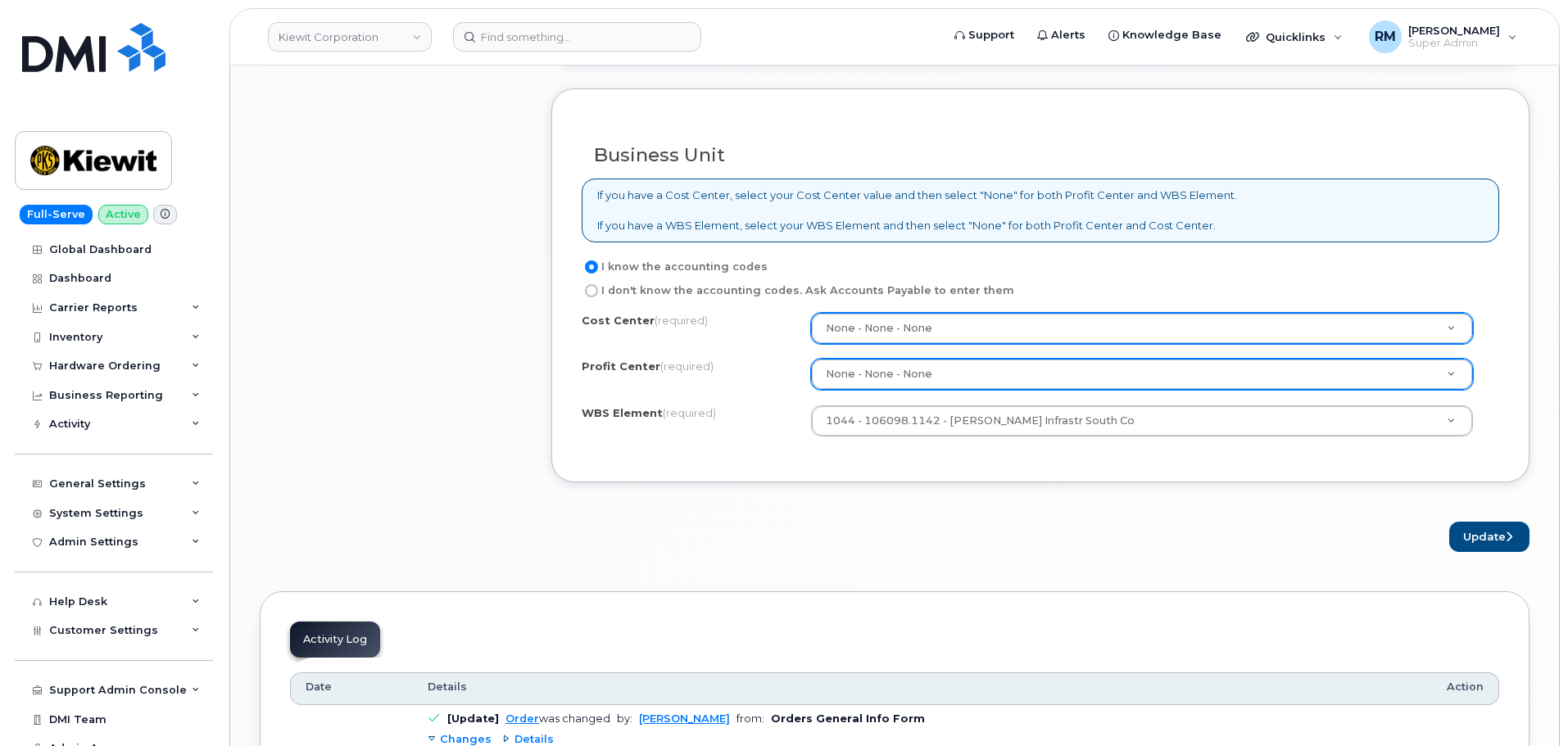
drag, startPoint x: 1138, startPoint y: 546, endPoint x: 1217, endPoint y: 541, distance: 79.2
click at [1140, 546] on div "Update" at bounding box center [1040, 537] width 978 height 30
click at [1483, 533] on button "Update" at bounding box center [1489, 537] width 80 height 30
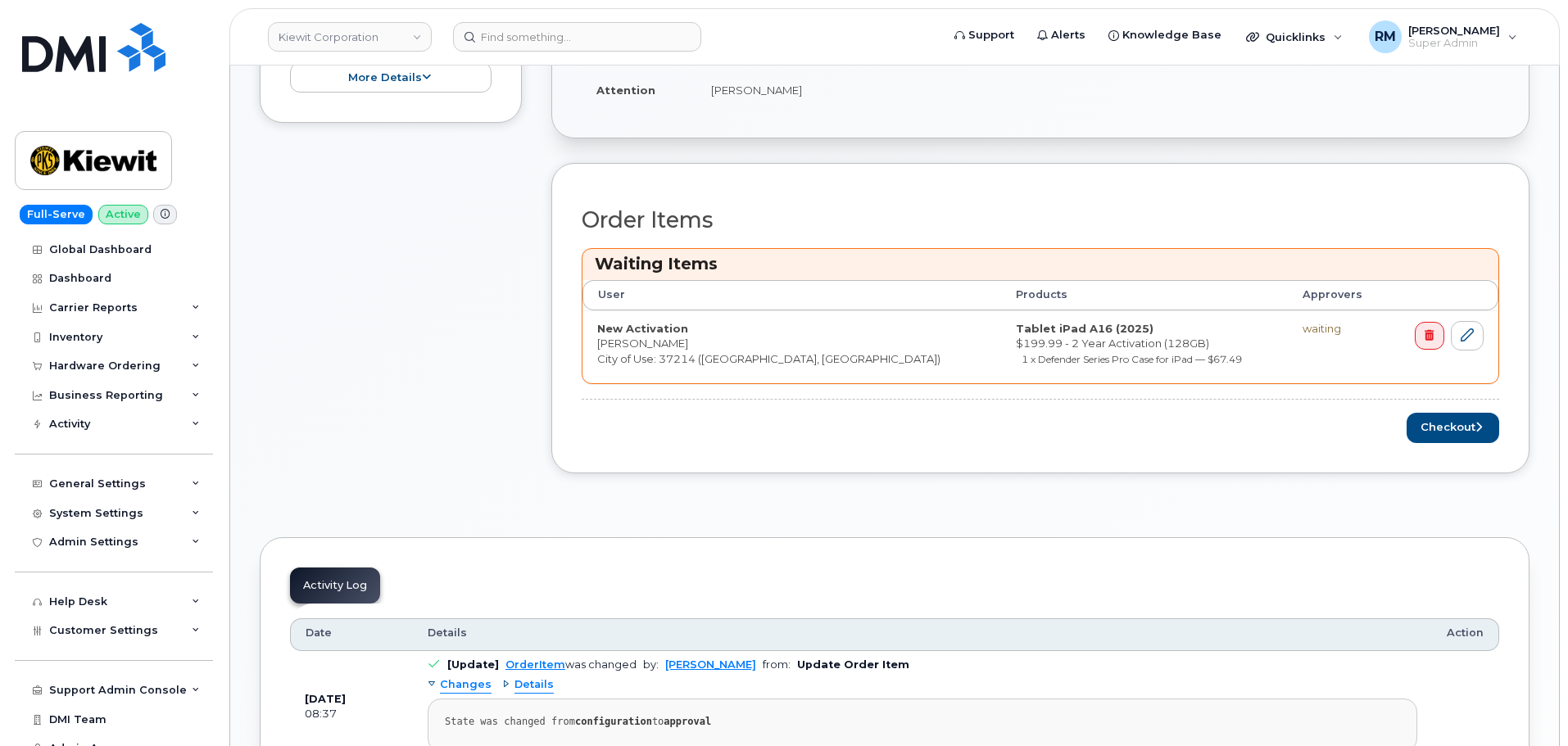
scroll to position [574, 0]
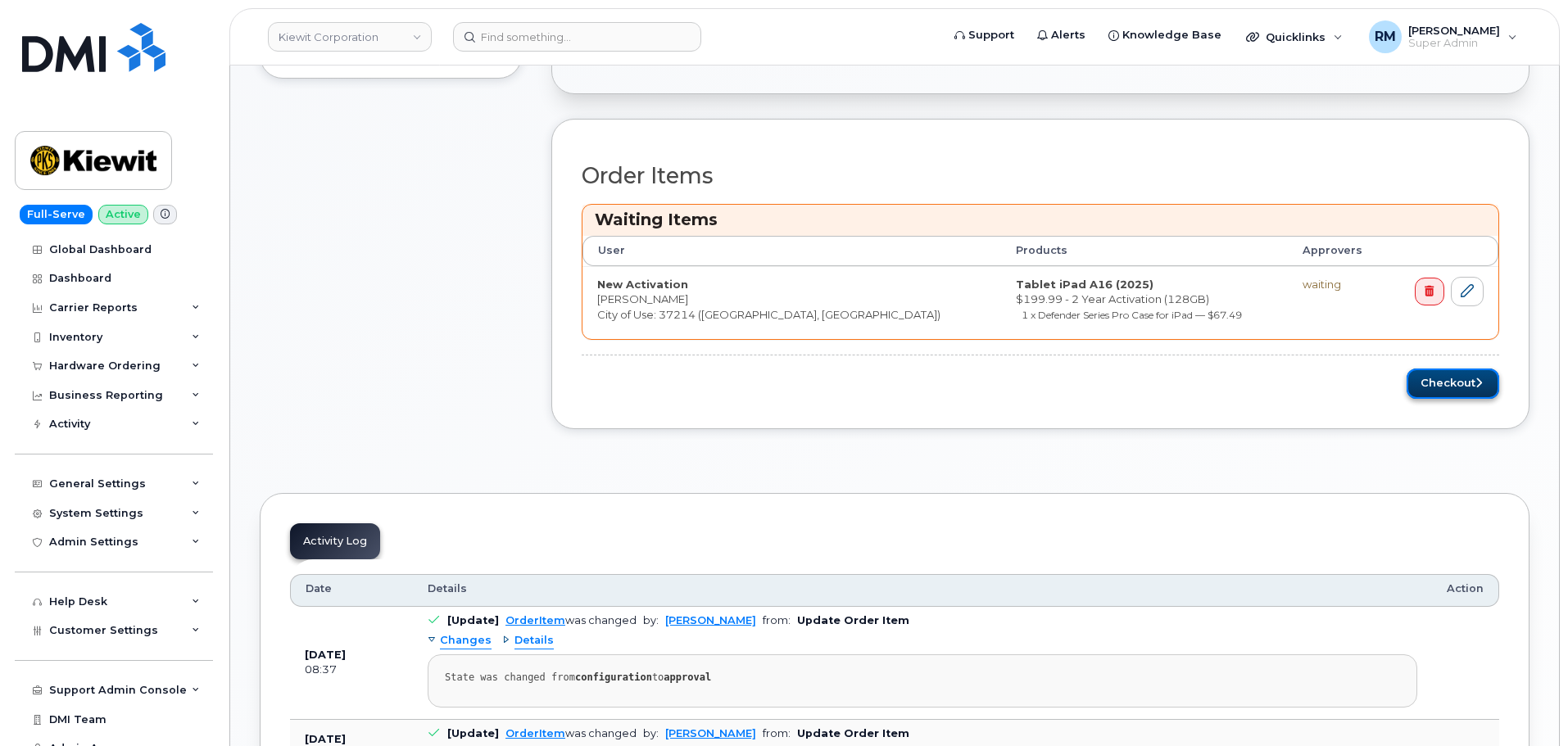
click at [1435, 384] on button "Checkout" at bounding box center [1453, 384] width 93 height 30
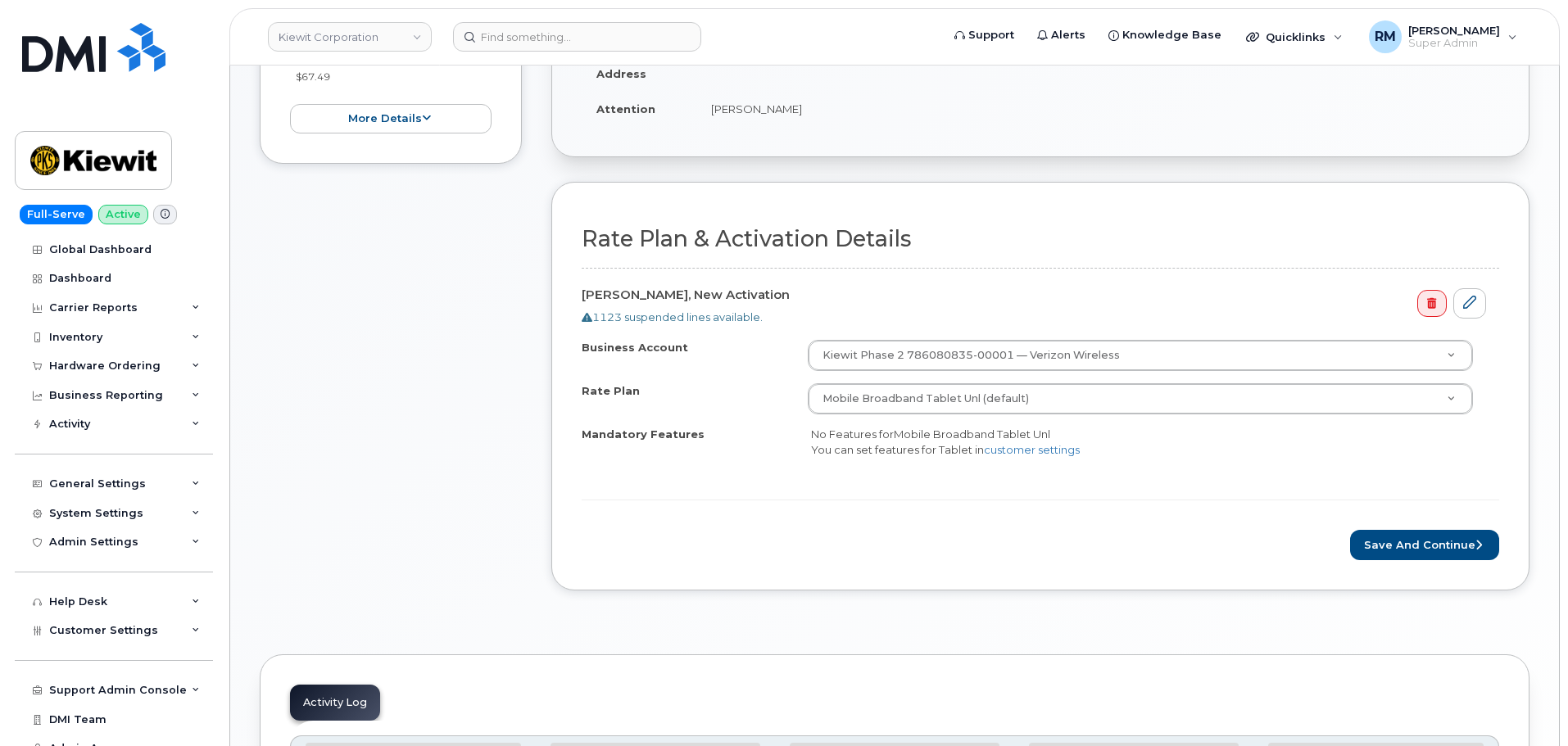
scroll to position [491, 0]
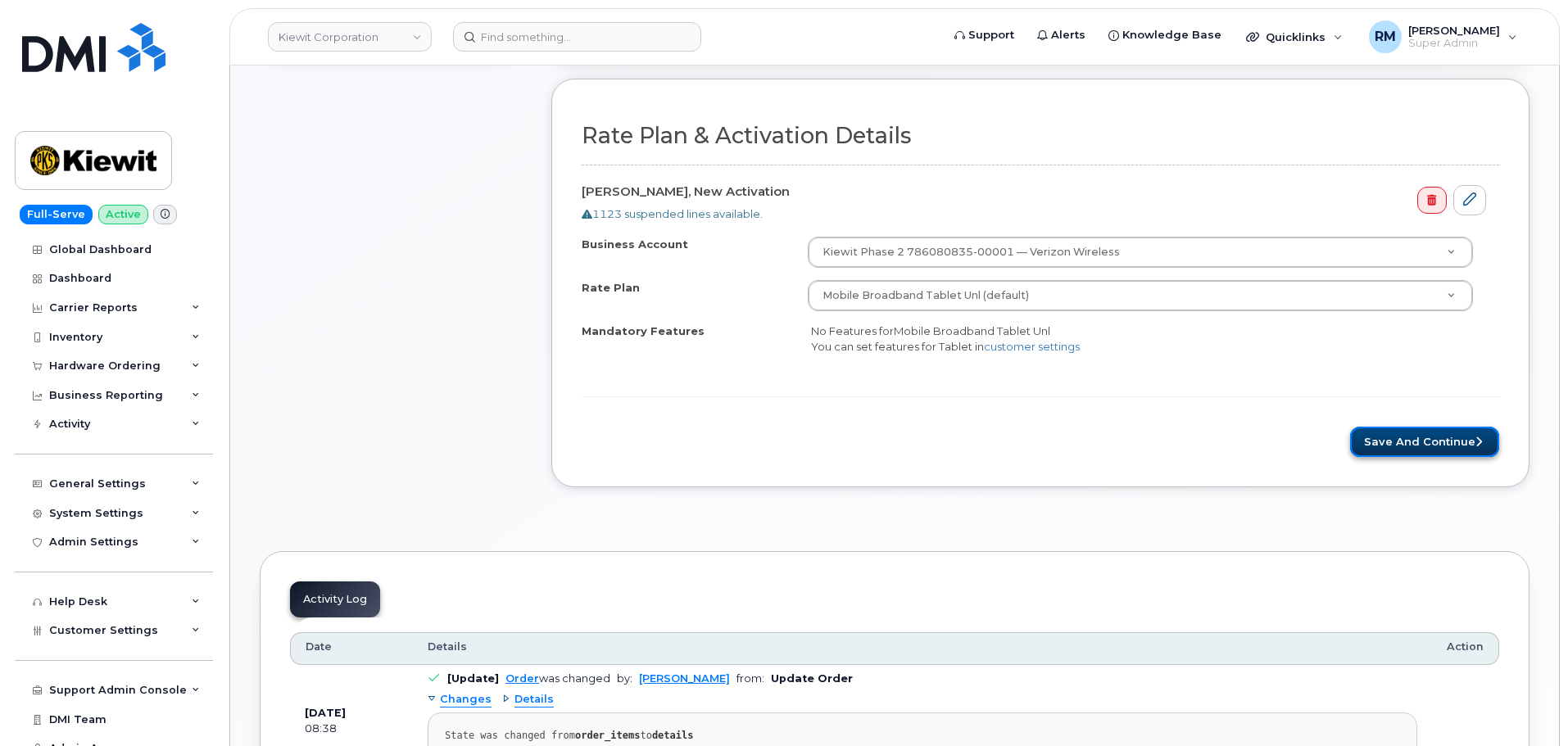
click at [1406, 448] on button "Save and Continue" at bounding box center [1425, 442] width 149 height 30
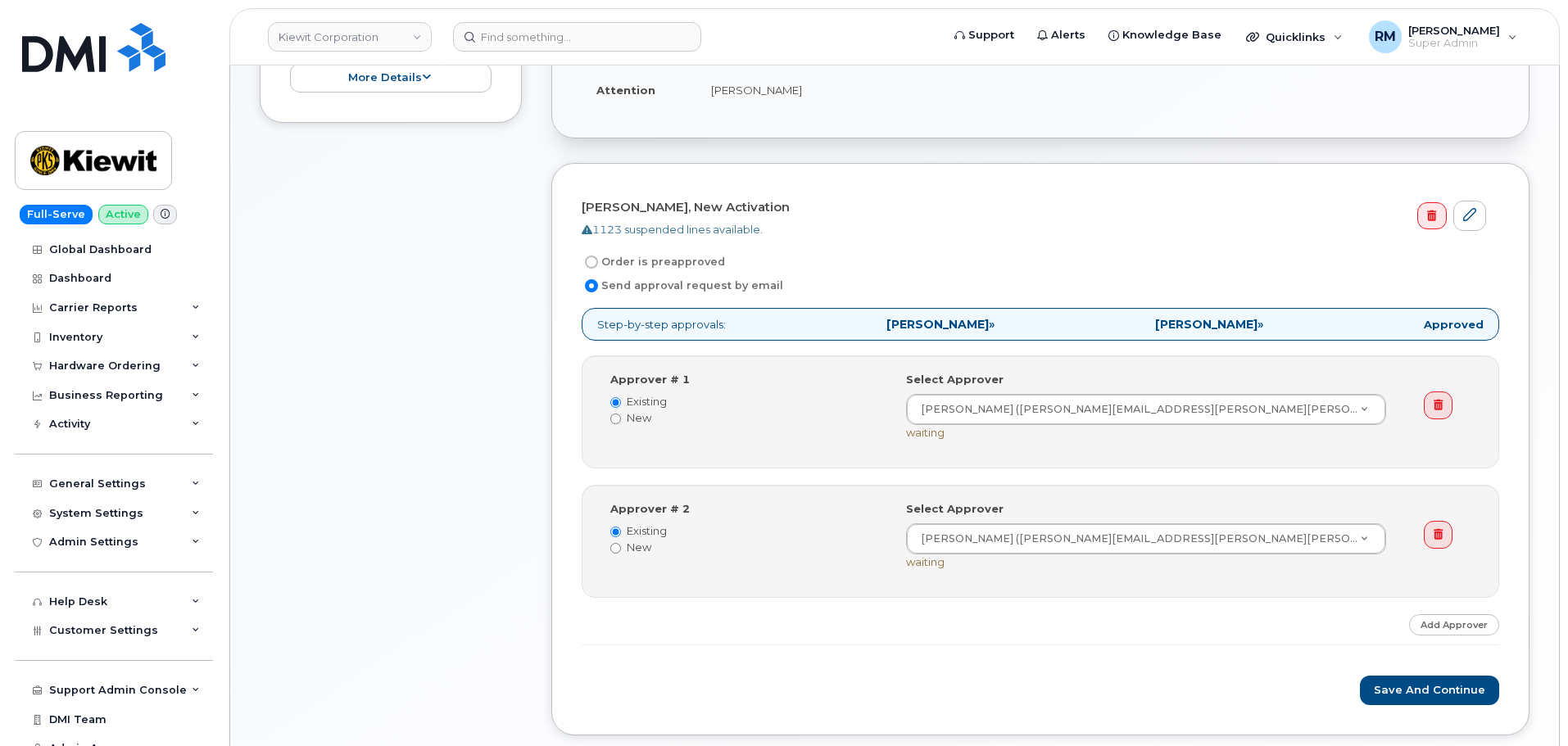
scroll to position [409, 0]
click at [595, 256] on input "Order is preapproved" at bounding box center [591, 259] width 13 height 13
radio input "true"
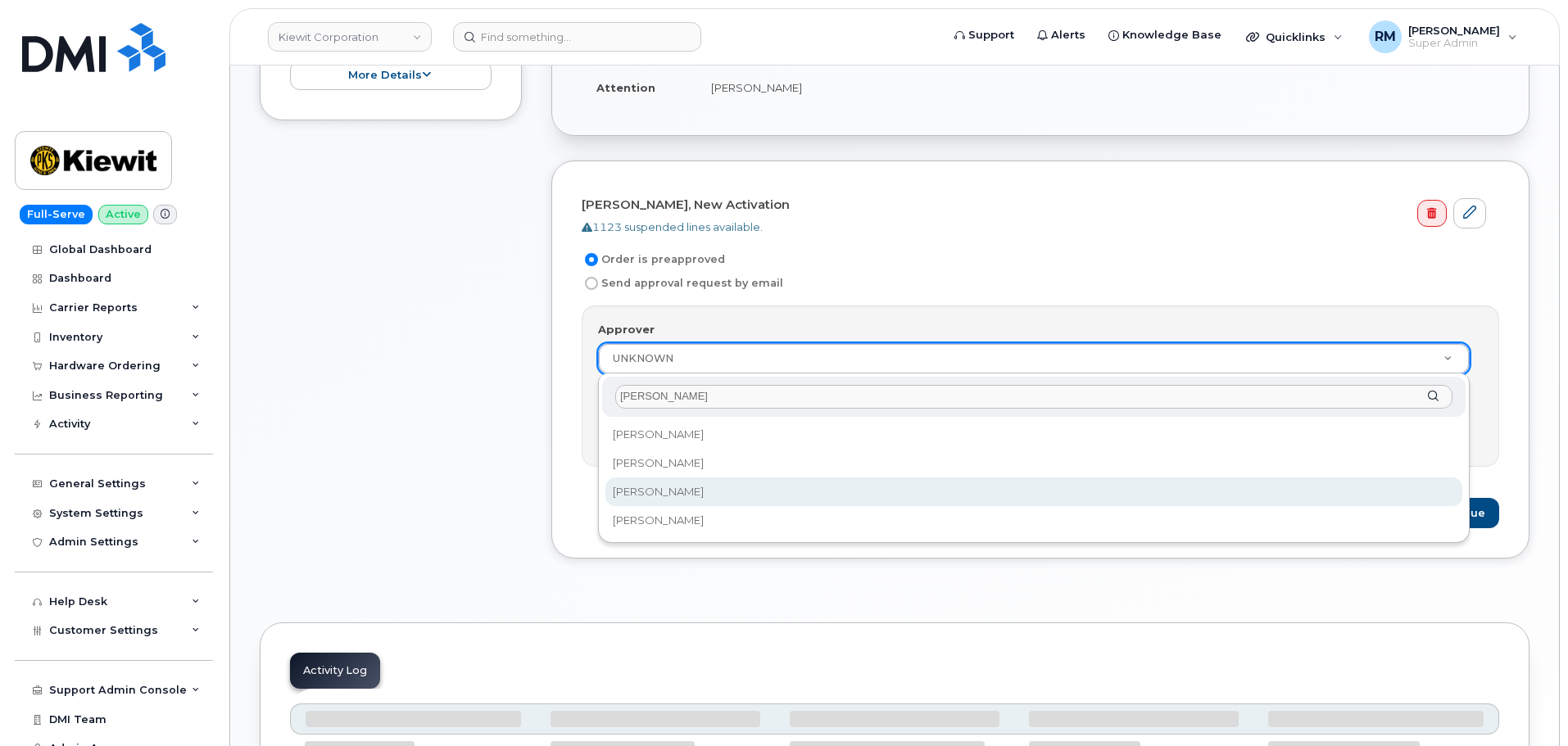
type input "alex"
select select "2144287"
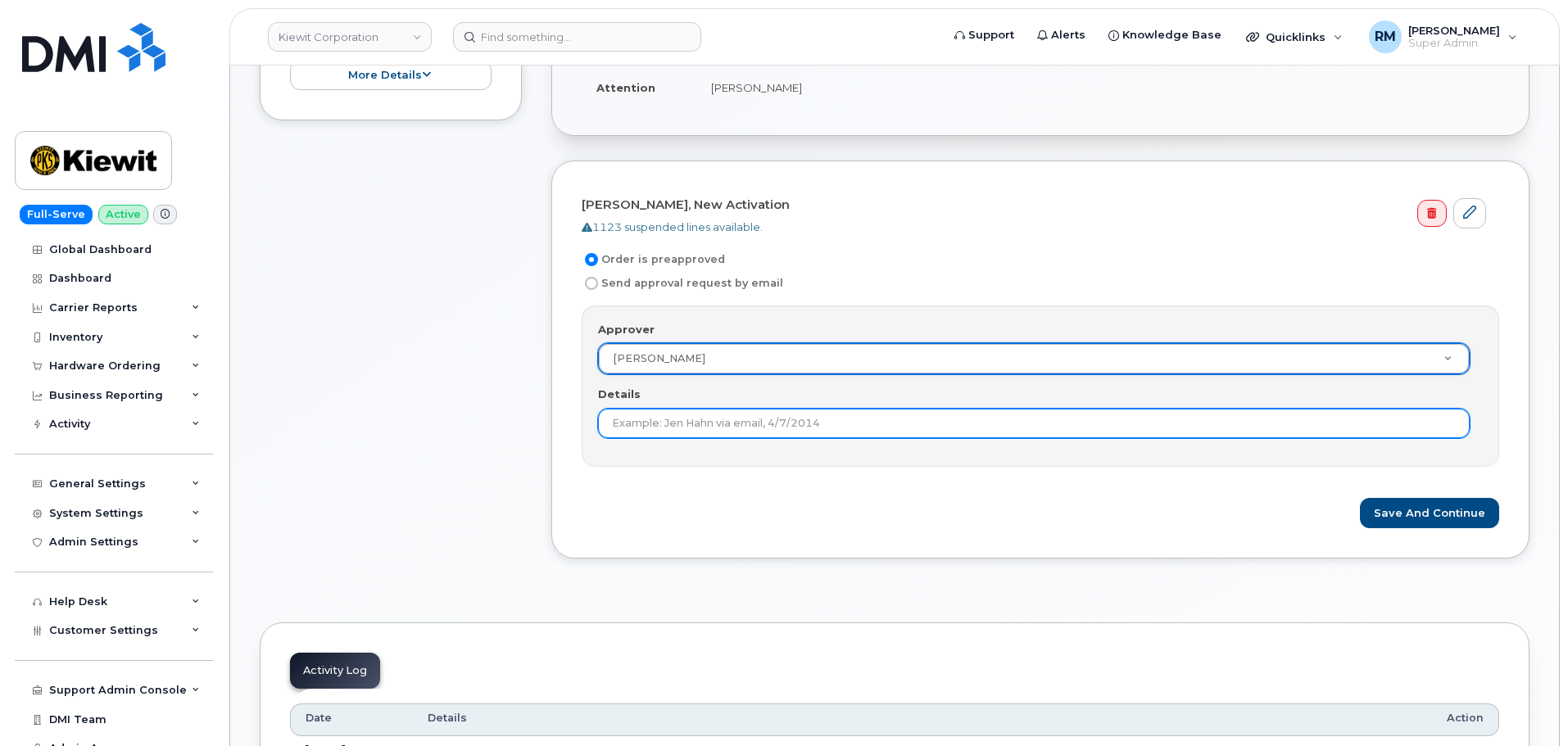
click at [646, 421] on input "Details" at bounding box center [1034, 423] width 872 height 29
paste input "301698"
type input "Previously approved order# 301698"
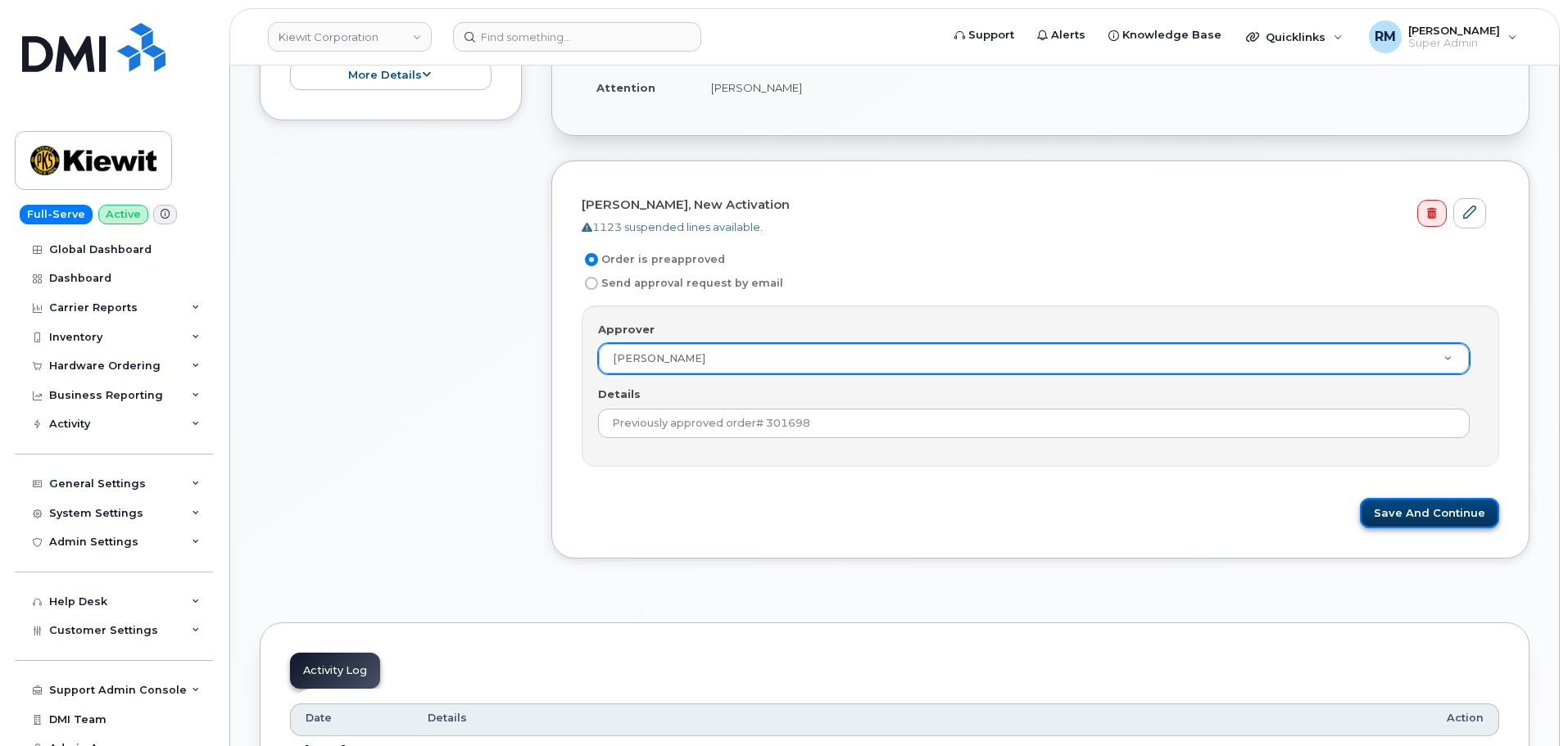
click at [1422, 508] on button "Save and Continue" at bounding box center [1430, 514] width 140 height 30
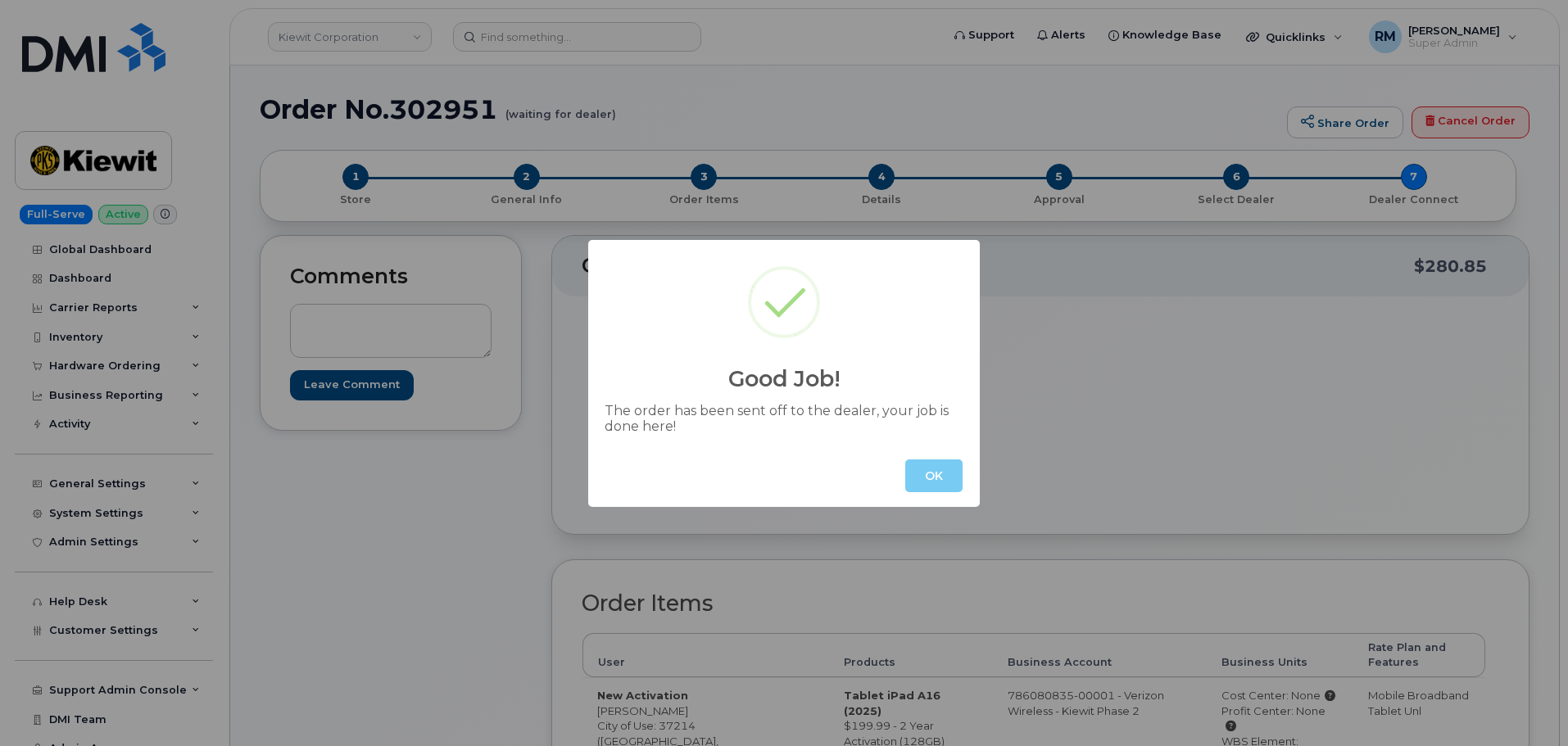
click at [926, 476] on button "OK" at bounding box center [933, 476] width 57 height 33
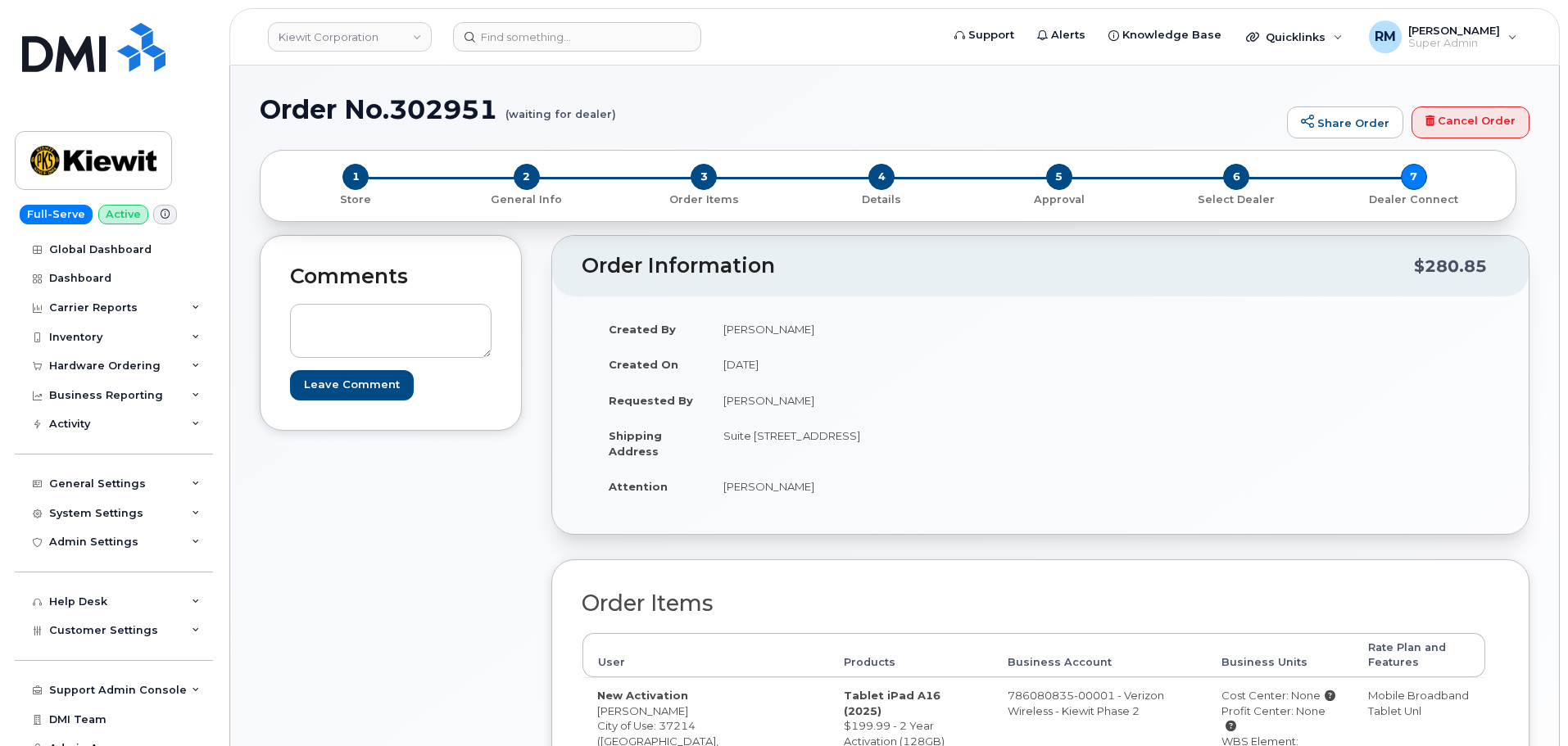
click at [446, 103] on h1 "Order No.302951 (waiting for dealer)" at bounding box center [769, 110] width 1019 height 28
copy h1 "302951"
click at [81, 368] on div "Hardware Ordering" at bounding box center [105, 366] width 111 height 13
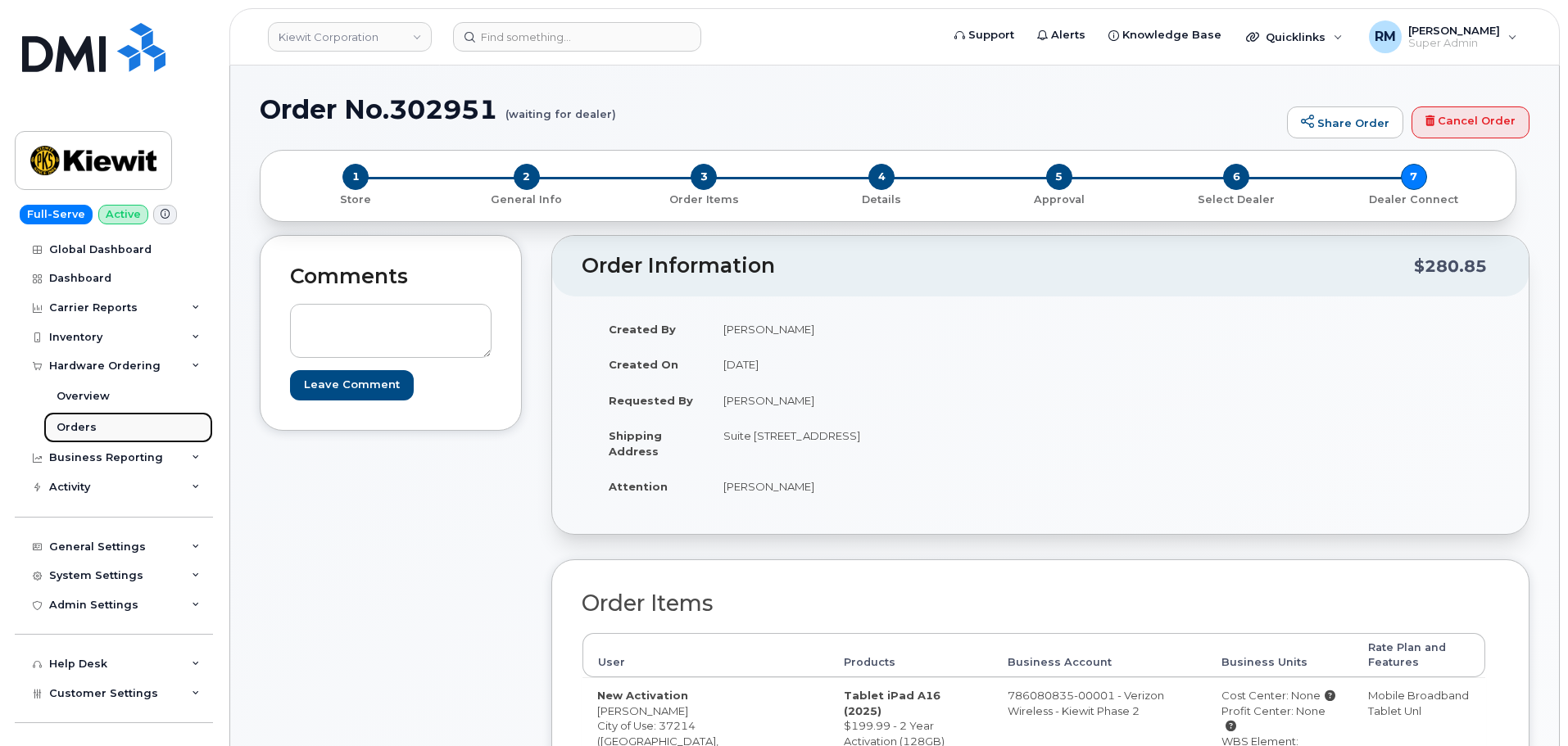
click at [77, 430] on div "Orders" at bounding box center [76, 428] width 40 height 15
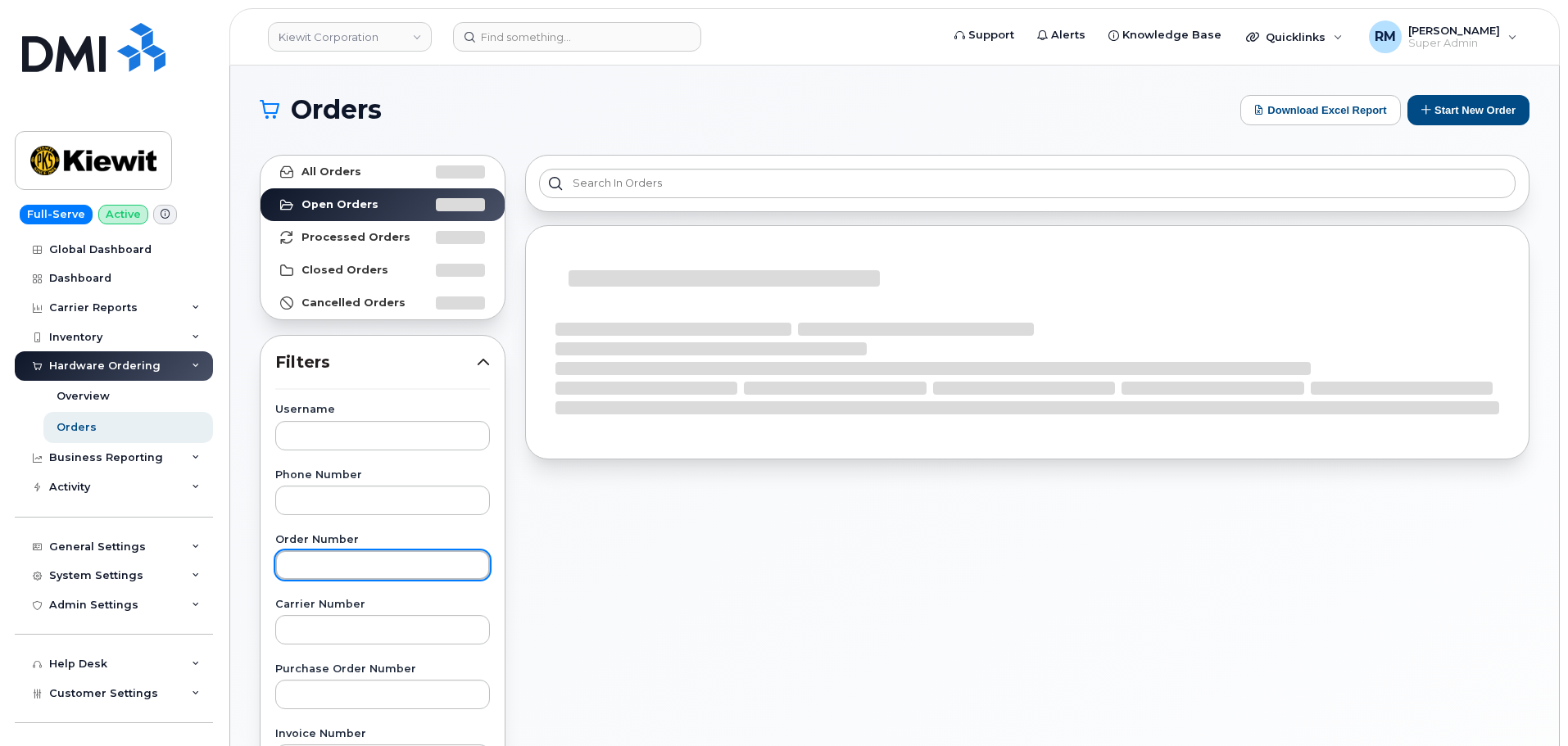
click at [309, 577] on input "text" at bounding box center [382, 565] width 215 height 29
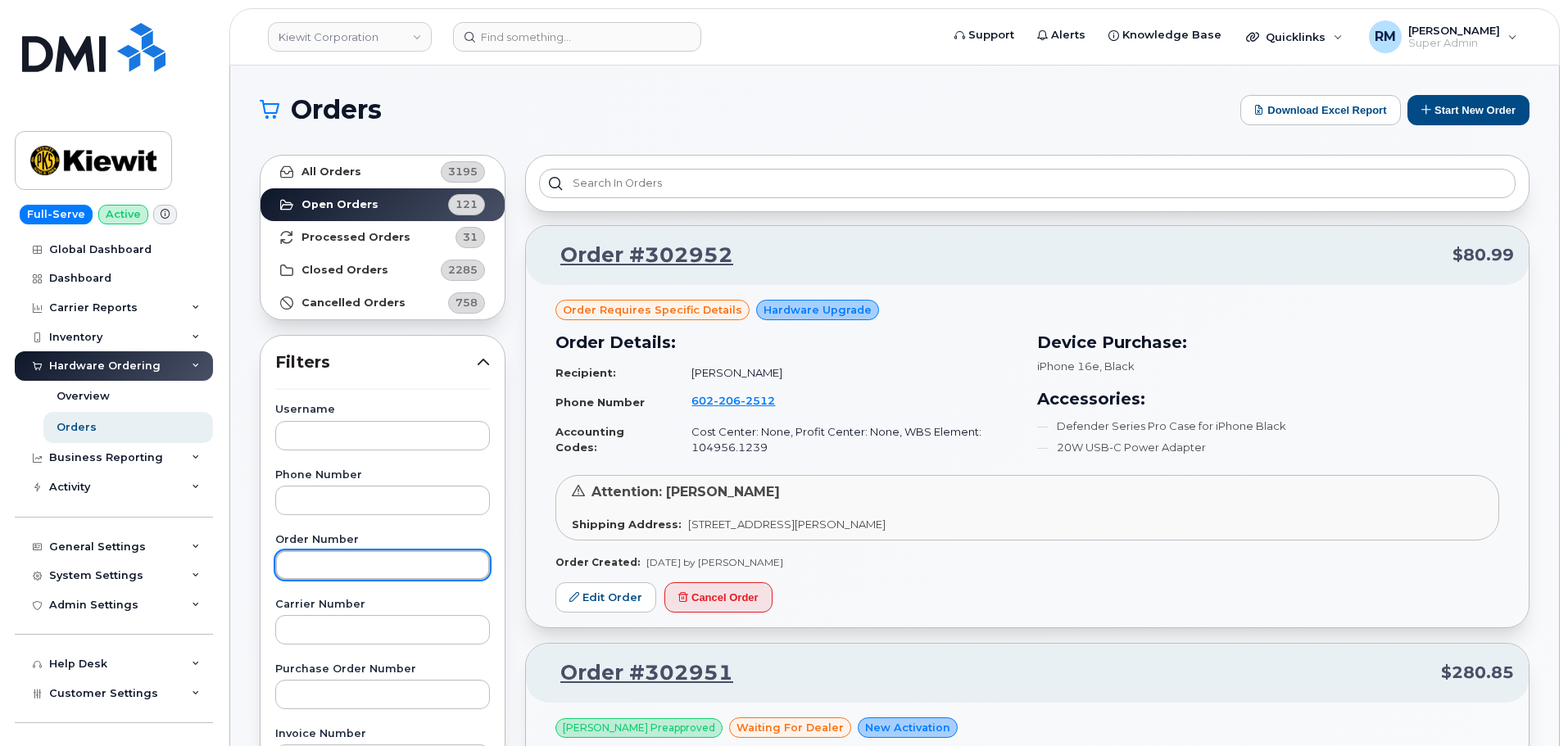
paste input "302951"
type input "302951"
